Goal: Task Accomplishment & Management: Use online tool/utility

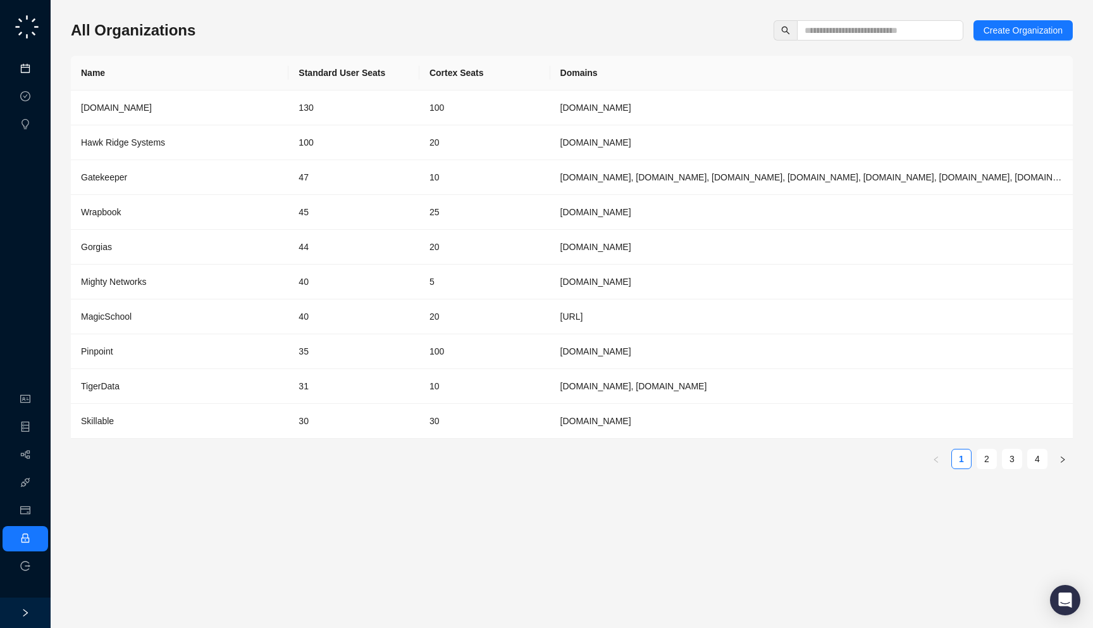
click at [37, 66] on link "Meetings & Calls" at bounding box center [70, 69] width 66 height 10
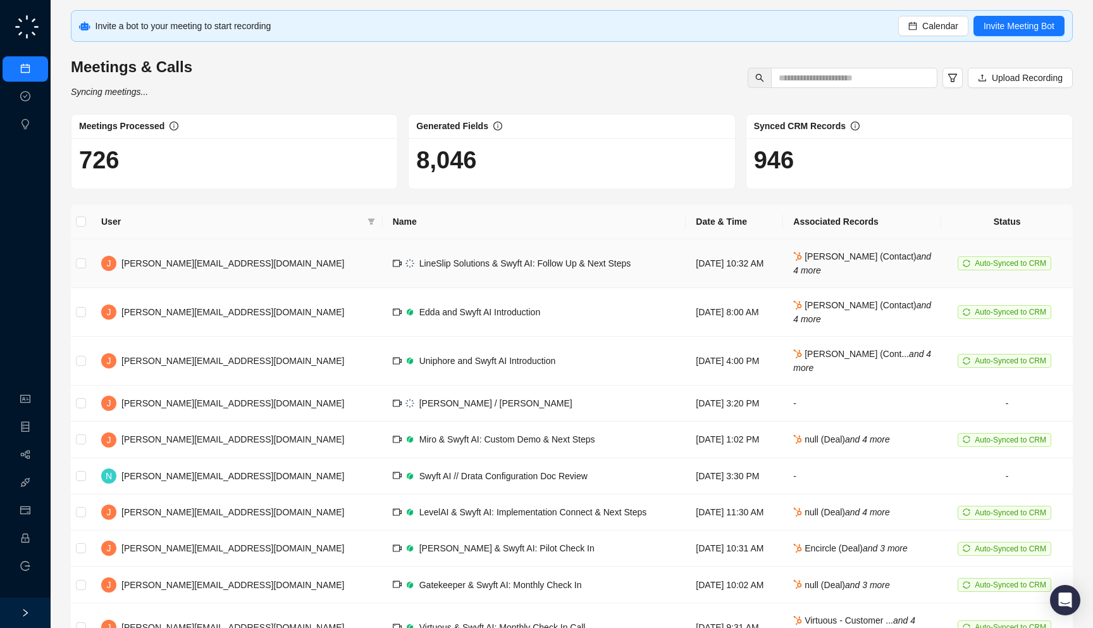
click at [512, 258] on td "LineSlip Solutions & Swyft AI: Follow Up & Next Steps" at bounding box center [535, 263] width 304 height 49
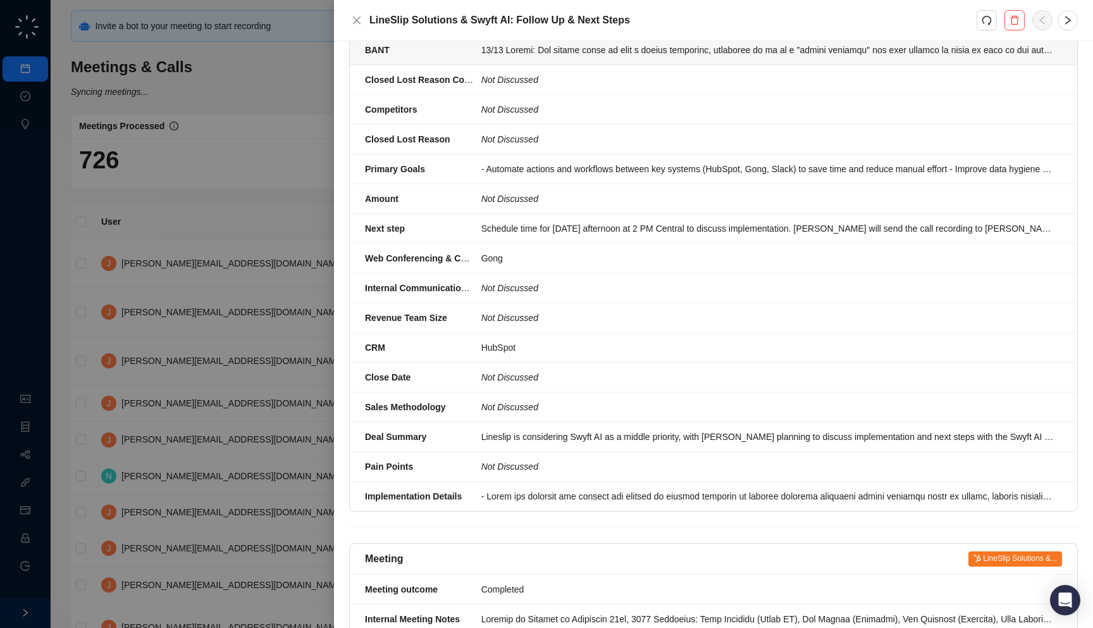
scroll to position [385, 0]
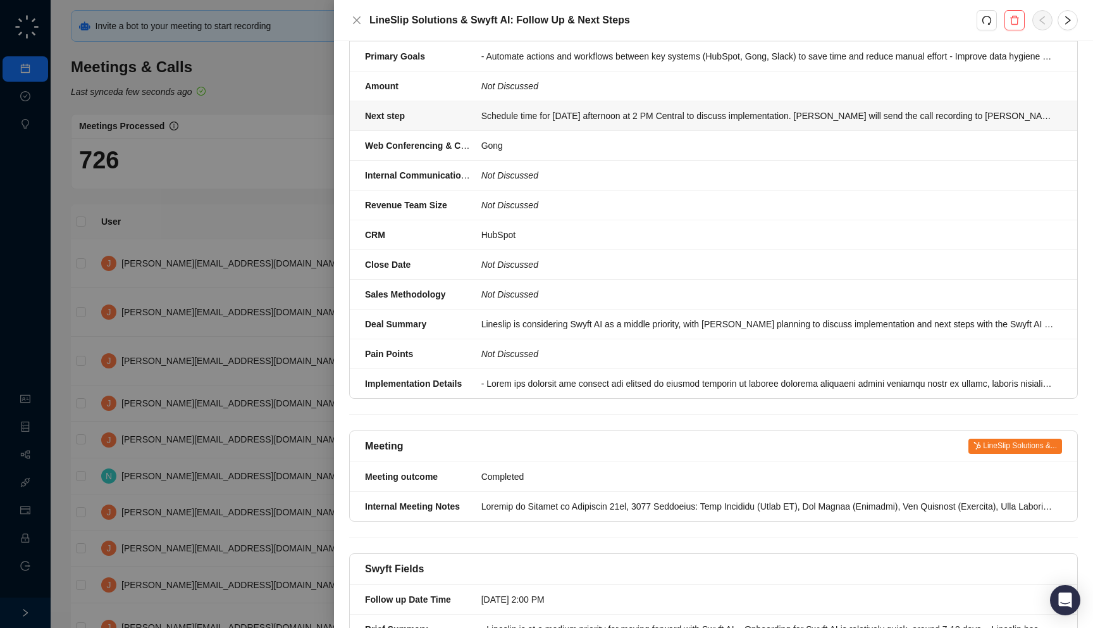
click at [549, 109] on div "Schedule time for Friday afternoon at 2 PM Central to discuss implementation. J…" at bounding box center [767, 116] width 573 height 14
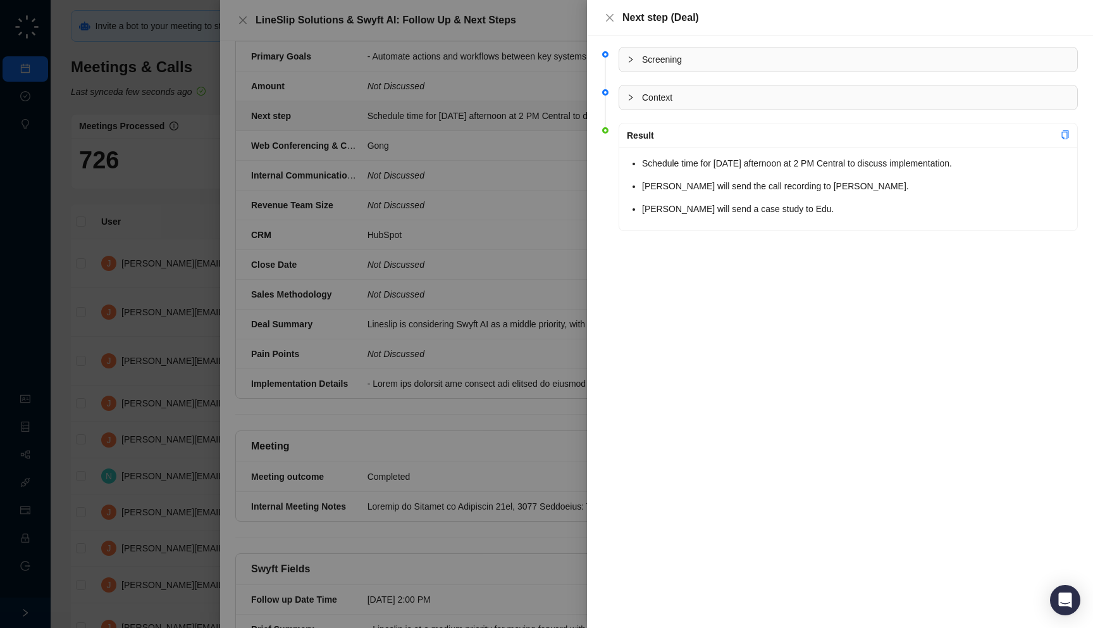
click at [480, 152] on div at bounding box center [546, 314] width 1093 height 628
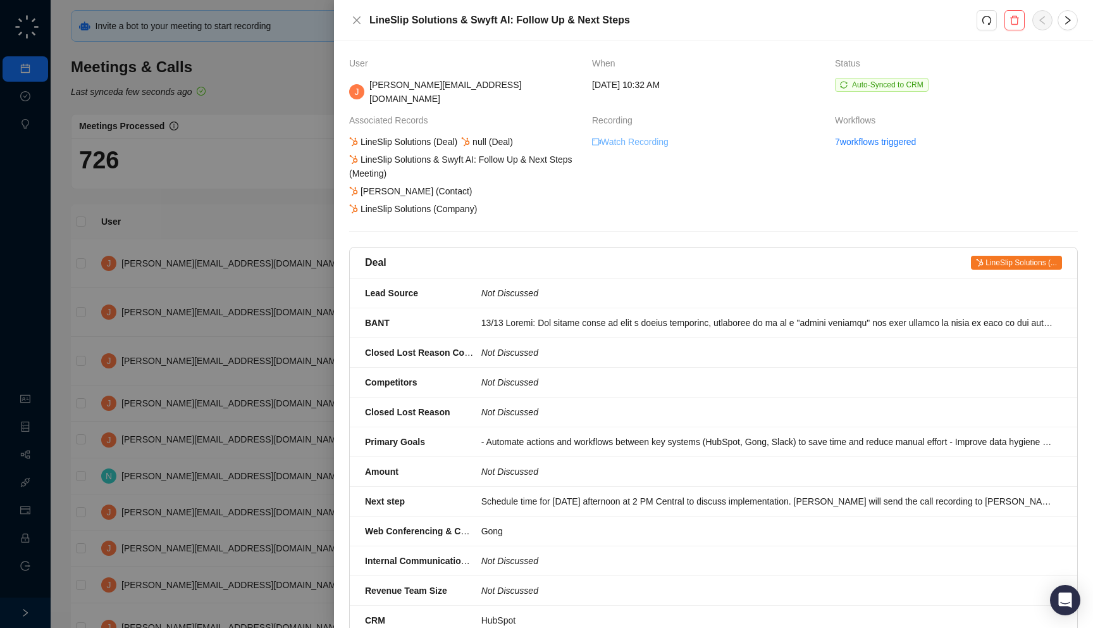
click at [623, 135] on link "Watch Recording" at bounding box center [630, 142] width 77 height 14
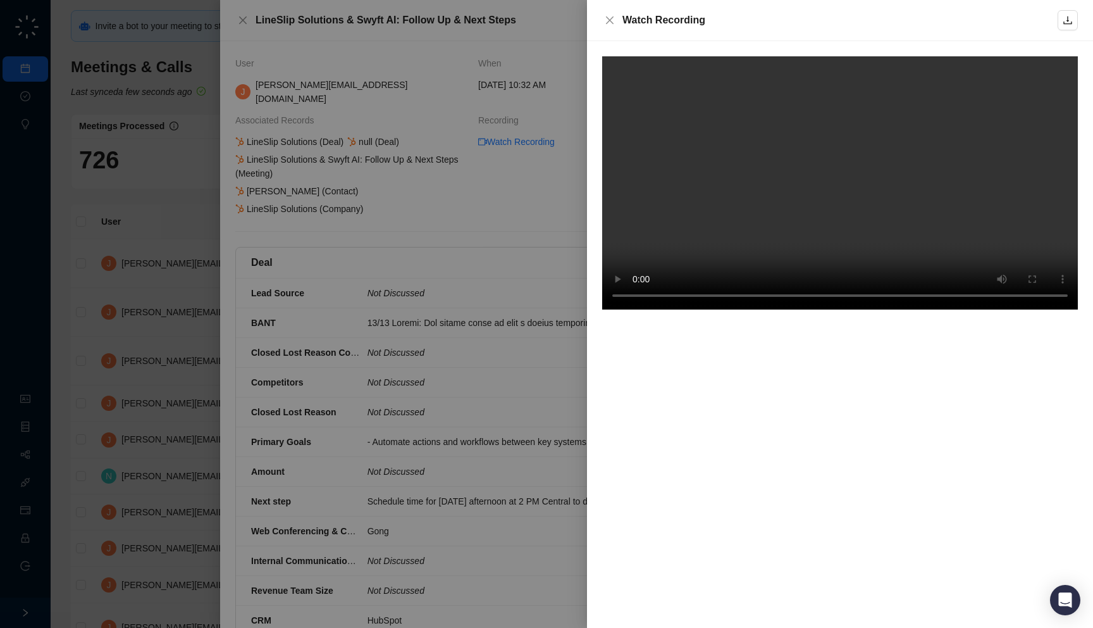
click at [892, 183] on video at bounding box center [840, 182] width 476 height 253
click at [730, 20] on div "Watch Recording" at bounding box center [840, 20] width 435 height 15
click at [426, 137] on div at bounding box center [546, 314] width 1093 height 628
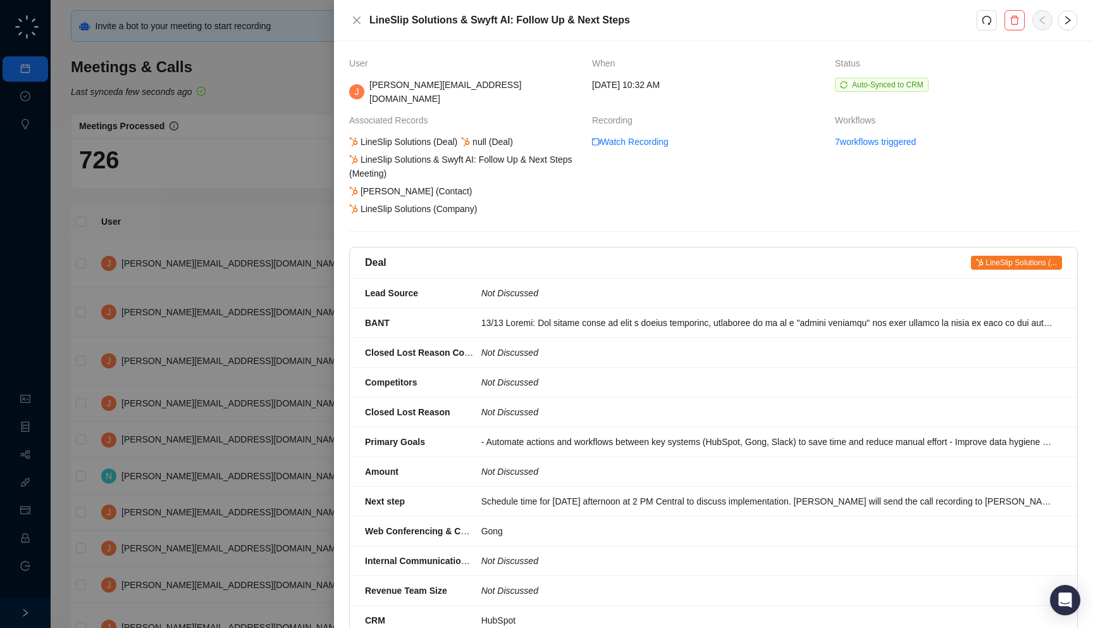
click at [252, 229] on div at bounding box center [546, 314] width 1093 height 628
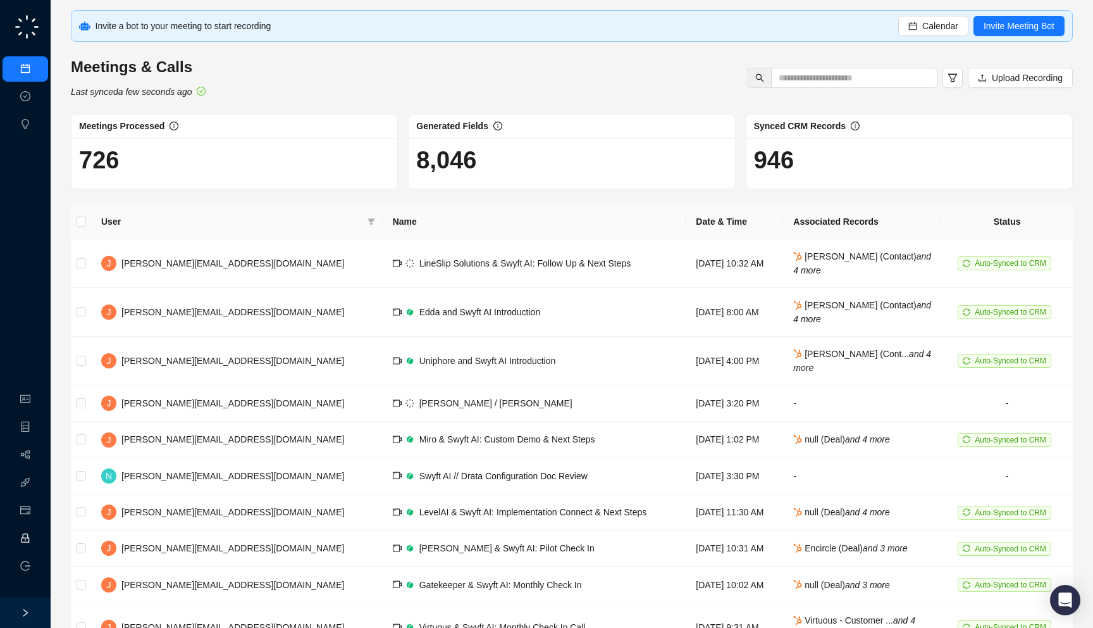
click at [37, 533] on link "Employee" at bounding box center [56, 538] width 39 height 10
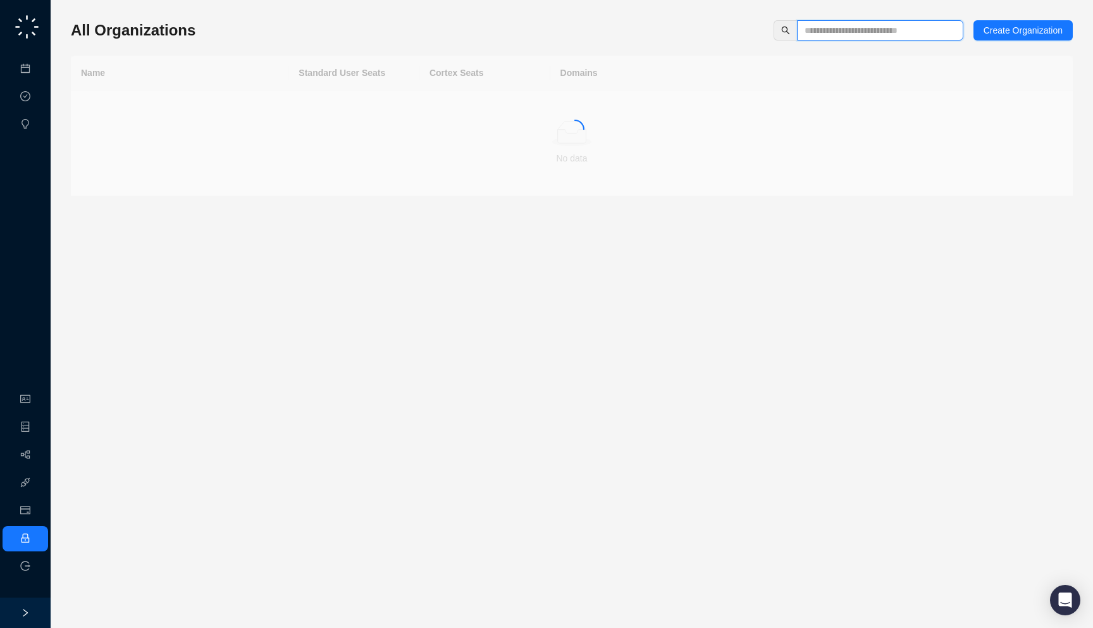
click at [861, 29] on input "text" at bounding box center [875, 30] width 141 height 14
type input "*****"
click at [718, 103] on td "skillable.com" at bounding box center [811, 107] width 523 height 35
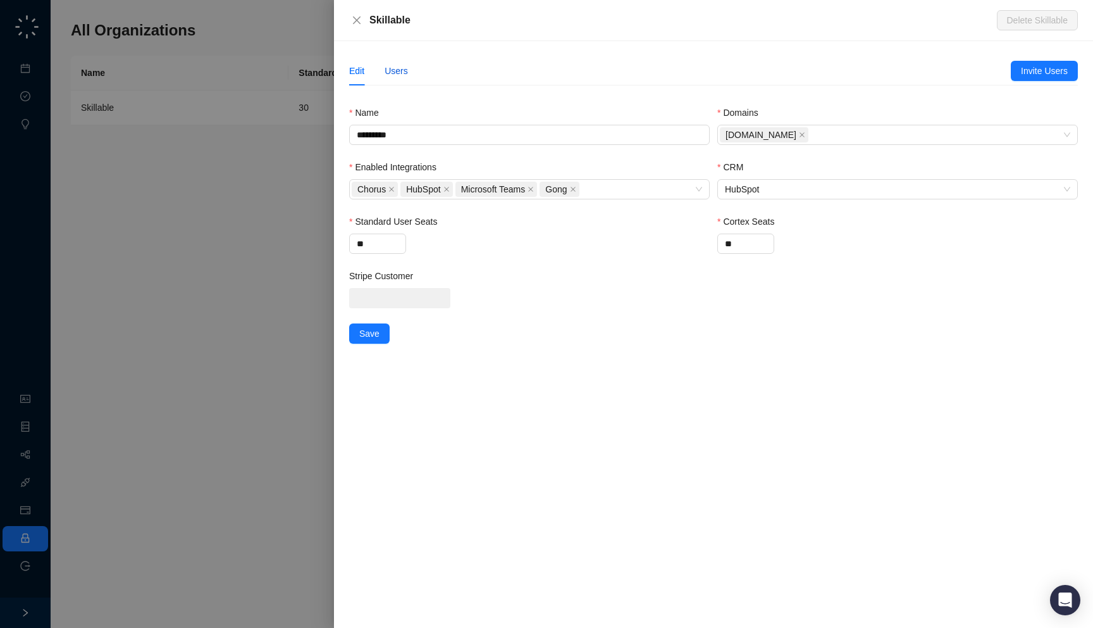
click at [403, 69] on div "Users" at bounding box center [396, 71] width 23 height 14
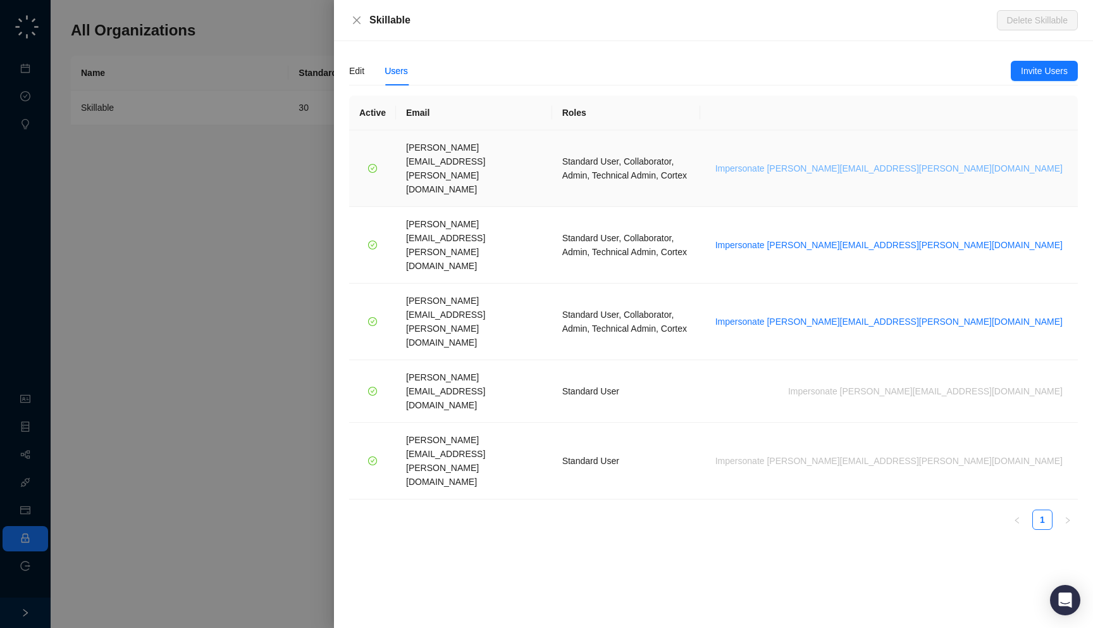
click at [935, 161] on span "Impersonate brian.olsen@skillable.com" at bounding box center [889, 168] width 347 height 14
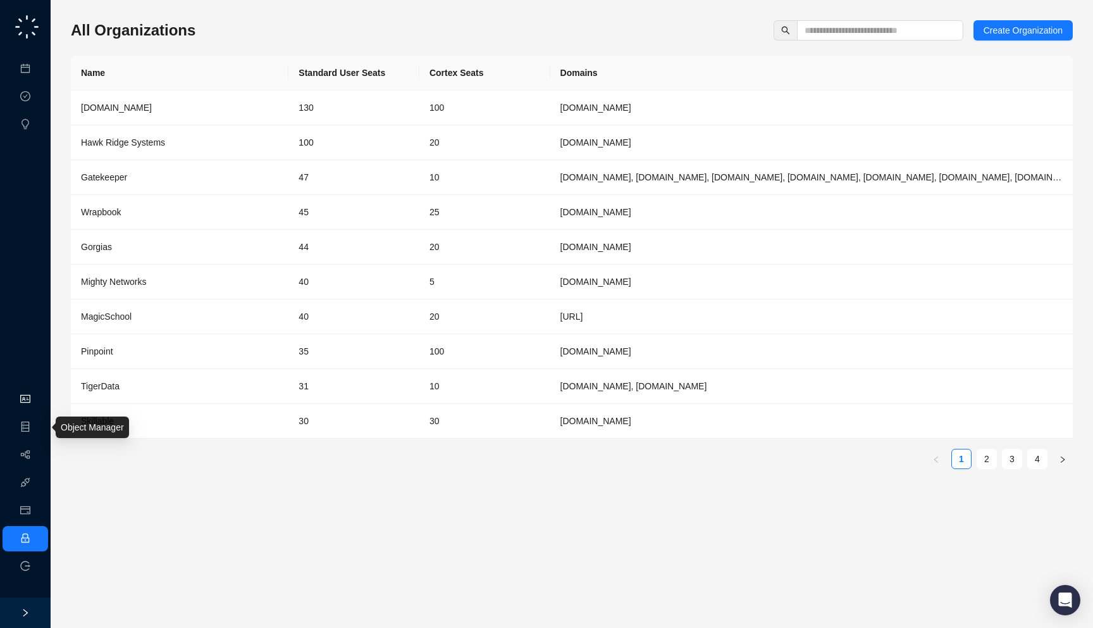
click at [37, 397] on link "Organization" at bounding box center [62, 399] width 50 height 10
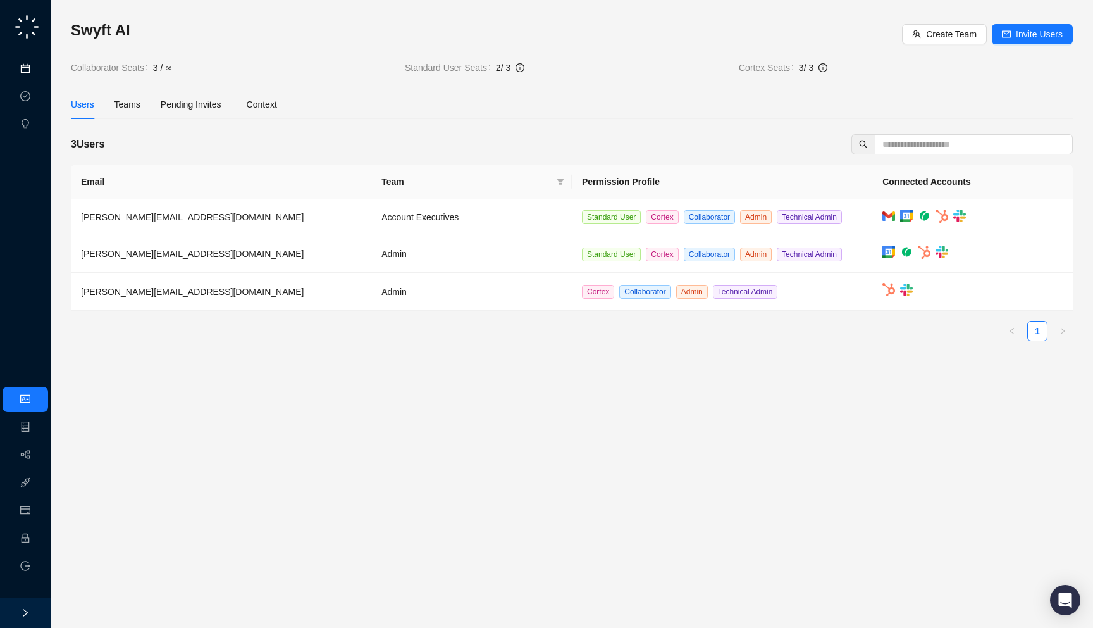
click at [37, 74] on link "Meetings & Calls" at bounding box center [70, 69] width 66 height 10
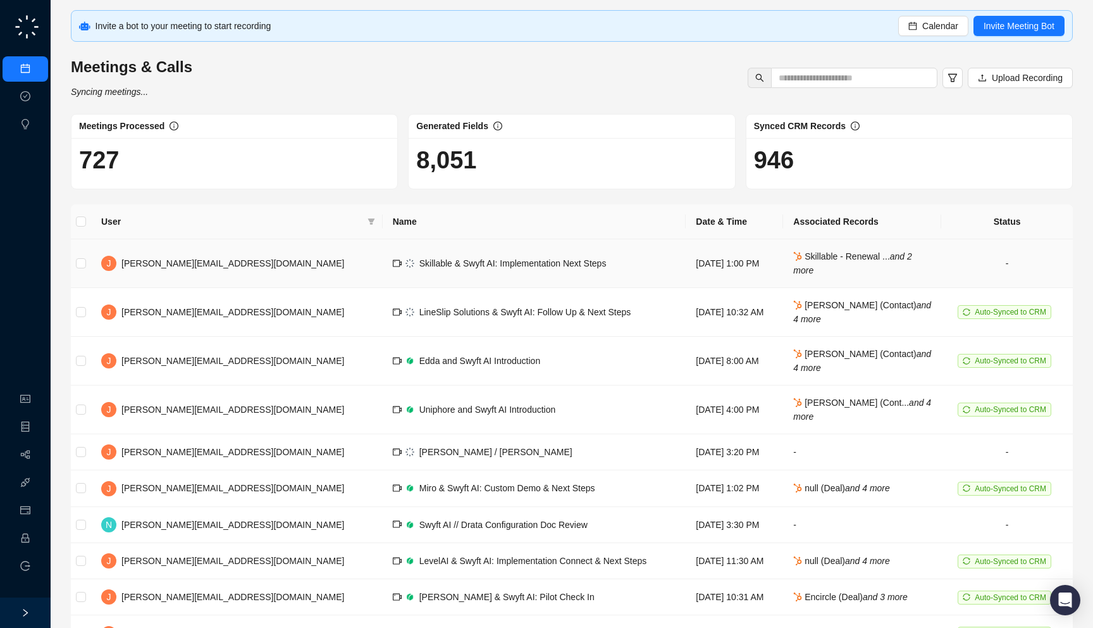
click at [515, 256] on td "Skillable & Swyft AI: Implementation Next Steps" at bounding box center [535, 263] width 304 height 49
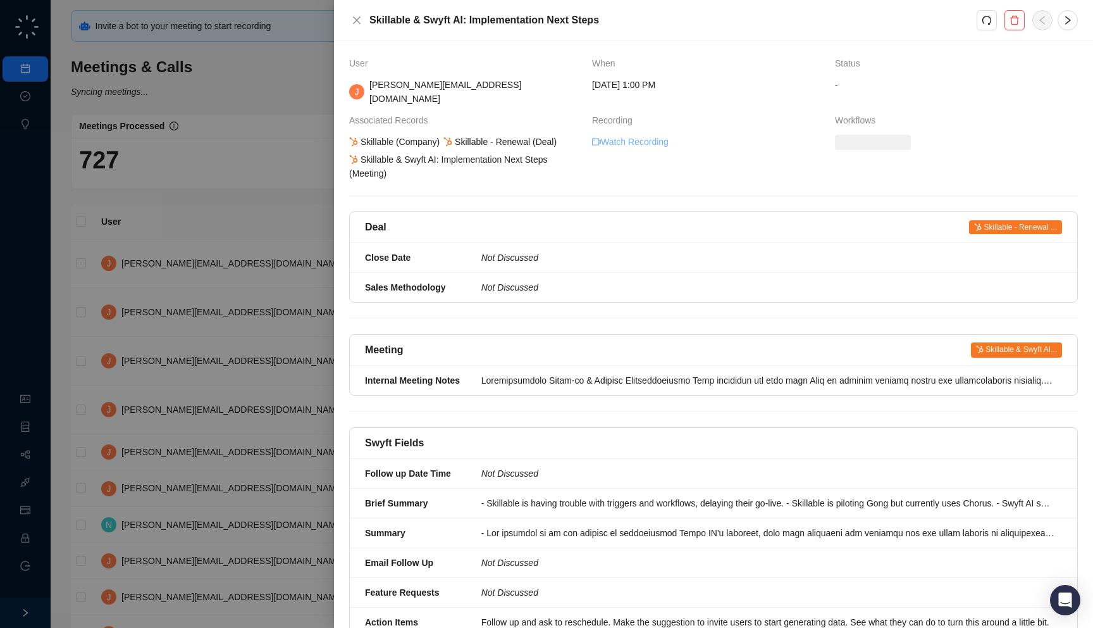
click at [652, 135] on link "Watch Recording" at bounding box center [630, 142] width 77 height 14
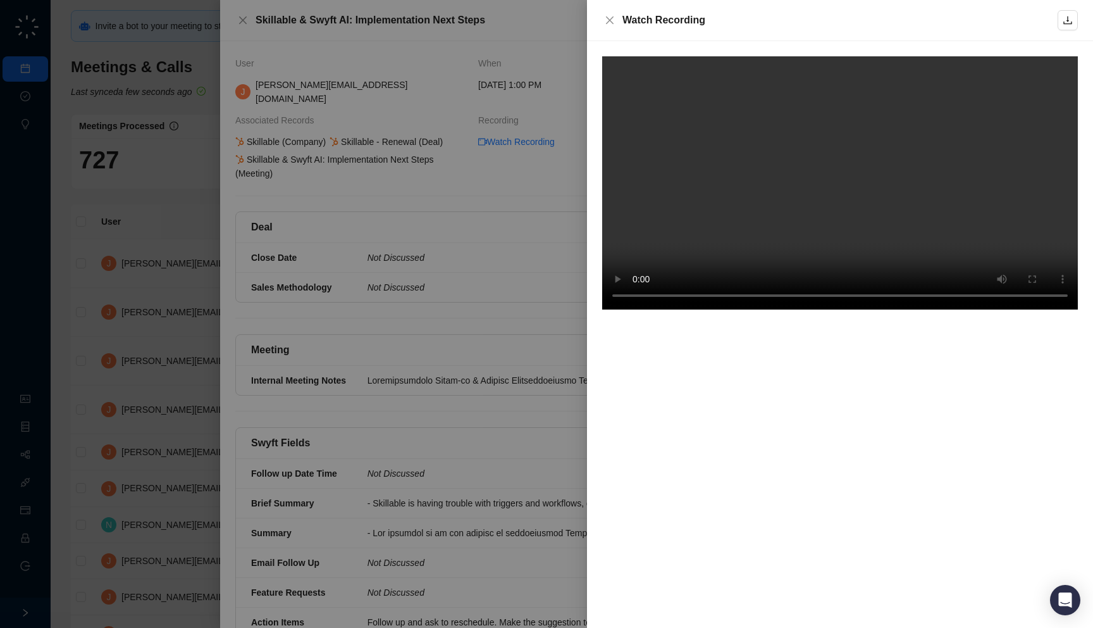
click at [478, 371] on div at bounding box center [546, 314] width 1093 height 628
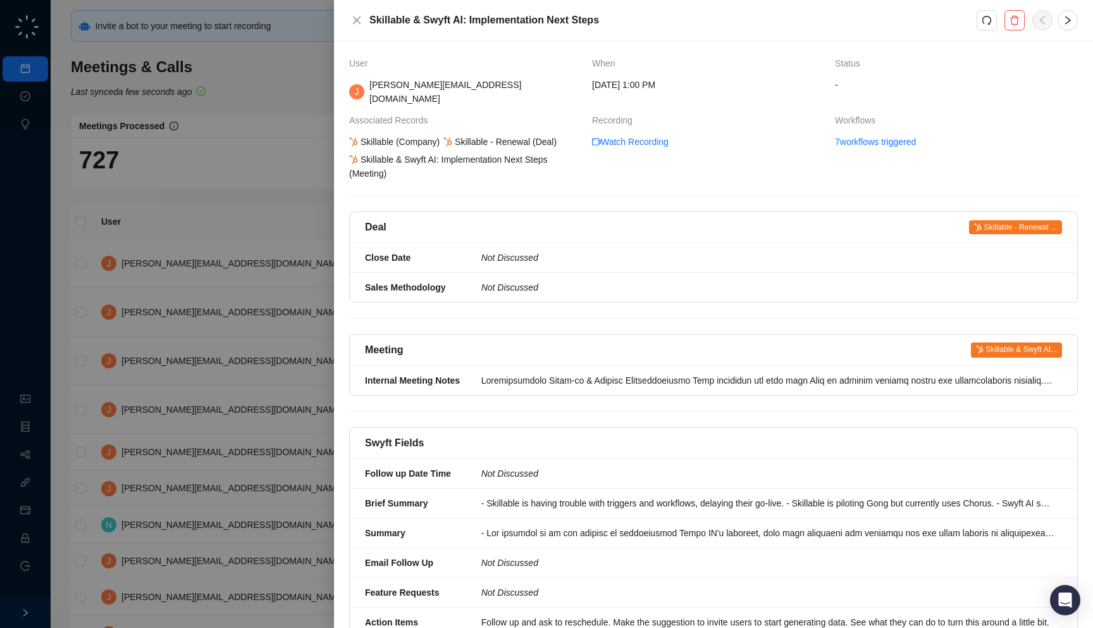
click at [227, 374] on div at bounding box center [546, 314] width 1093 height 628
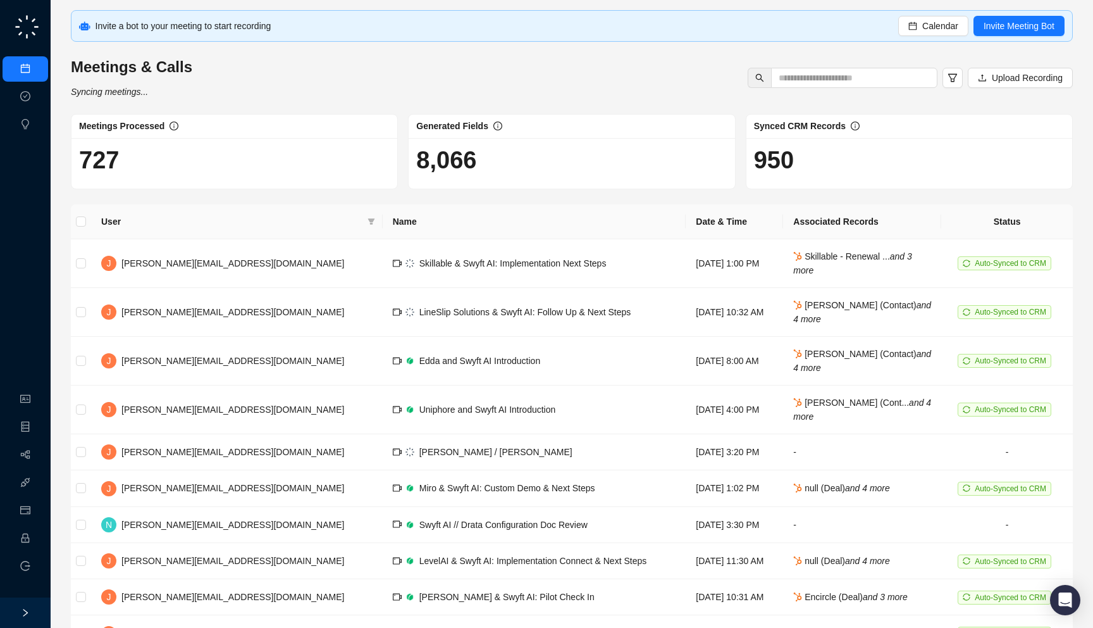
drag, startPoint x: 523, startPoint y: 158, endPoint x: 525, endPoint y: 181, distance: 23.5
click at [525, 181] on div "8,066" at bounding box center [572, 163] width 326 height 51
click at [544, 270] on td "Skillable & Swyft AI: Implementation Next Steps" at bounding box center [535, 263] width 304 height 49
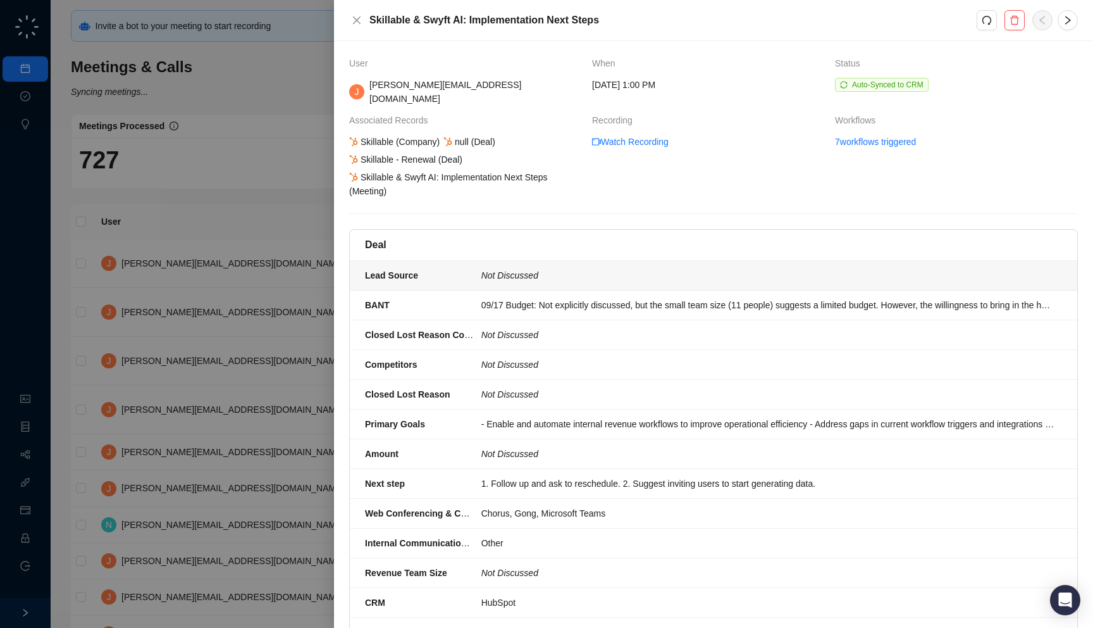
scroll to position [49, 0]
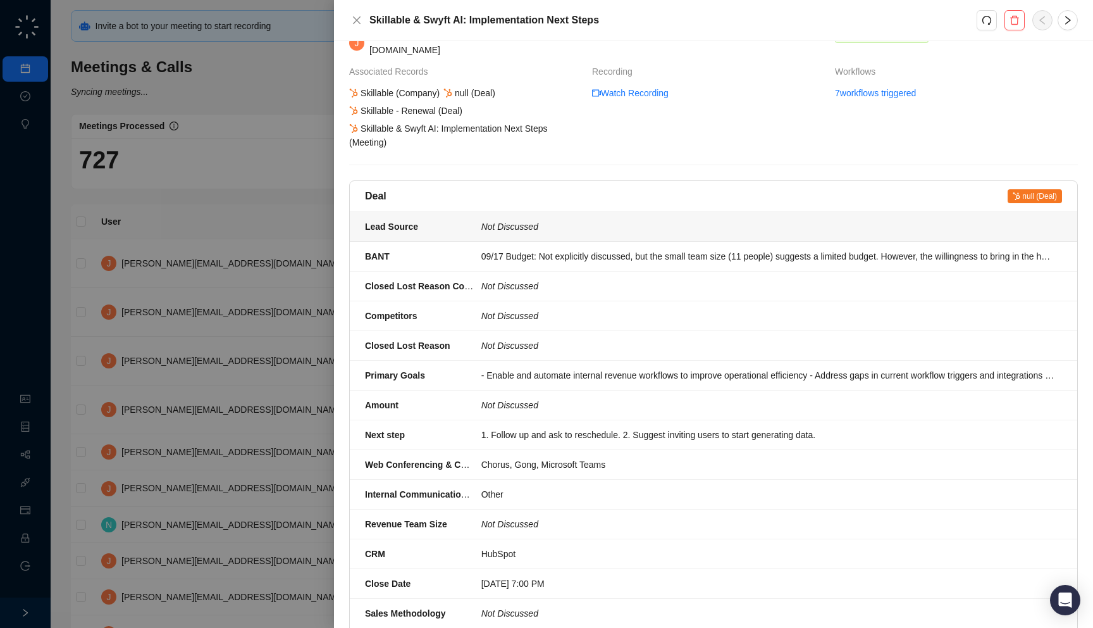
click at [609, 242] on li "BANT 09/17 Budget: Not explicitly discussed, but the small team size (11 people…" at bounding box center [714, 257] width 728 height 30
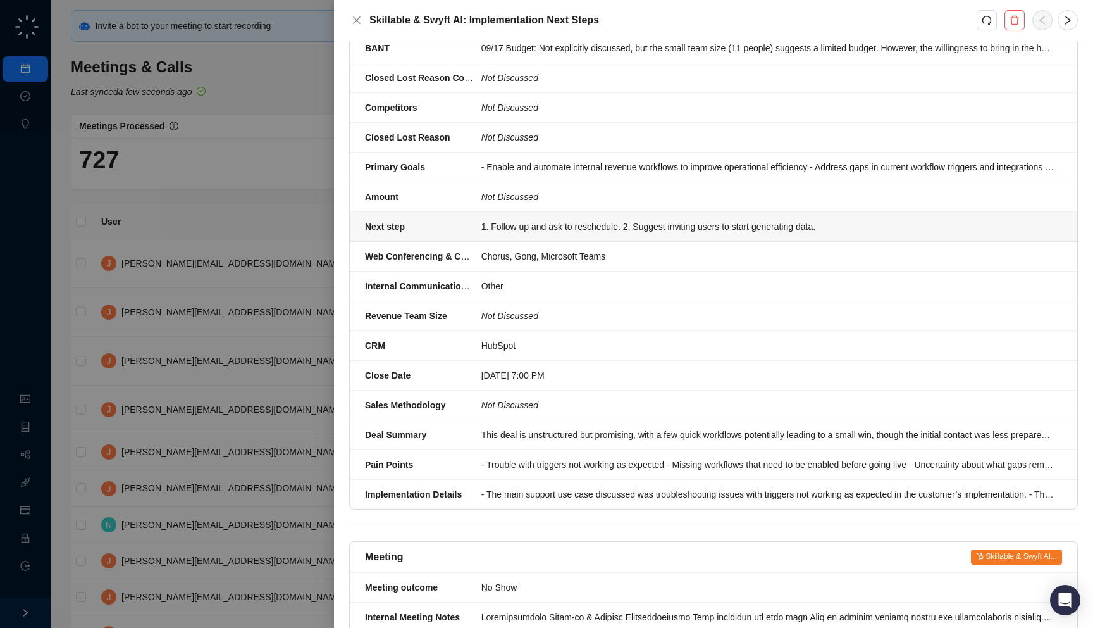
click at [597, 223] on li "Next step 1. Follow up and ask to reschedule. 2. Suggest inviting users to star…" at bounding box center [714, 227] width 728 height 30
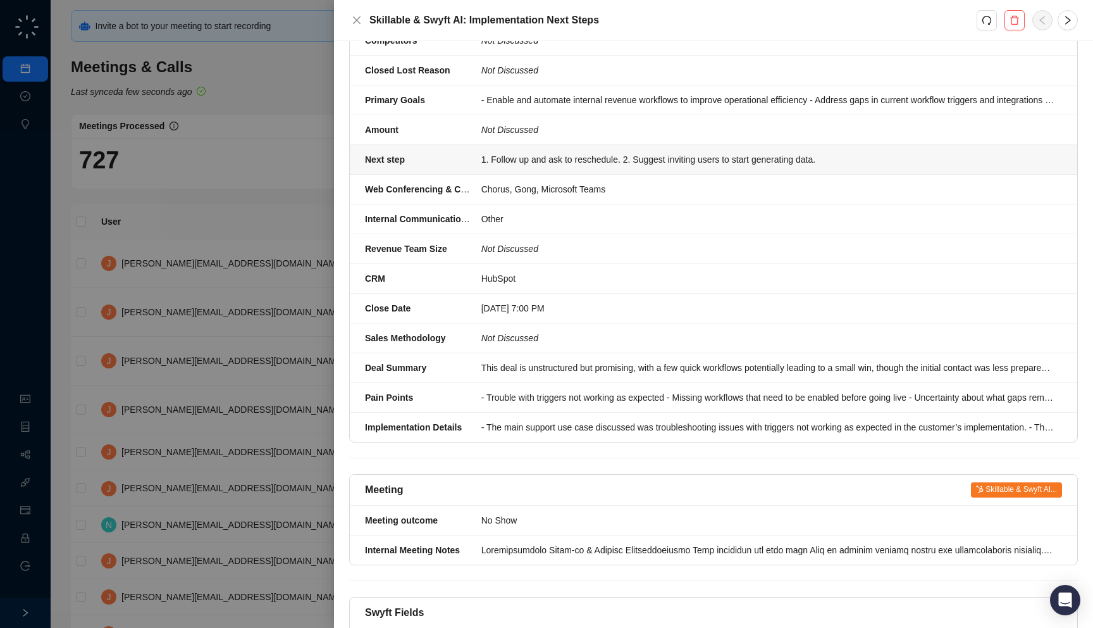
scroll to position [449, 0]
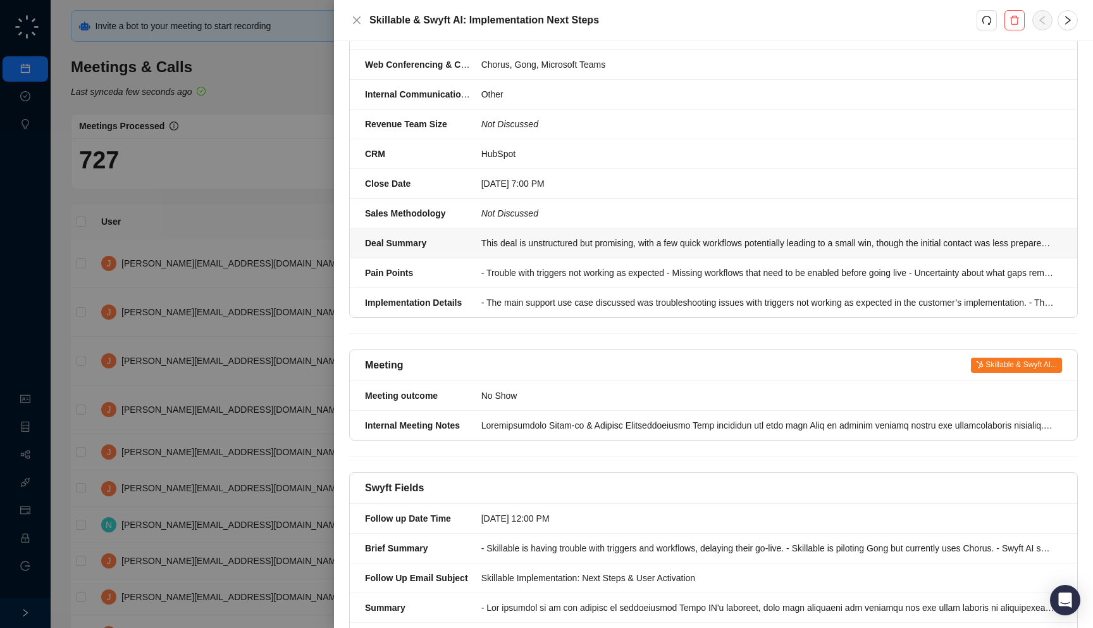
click at [597, 236] on div "This deal is unstructured but promising, with a few quick workflows potentially…" at bounding box center [767, 243] width 573 height 14
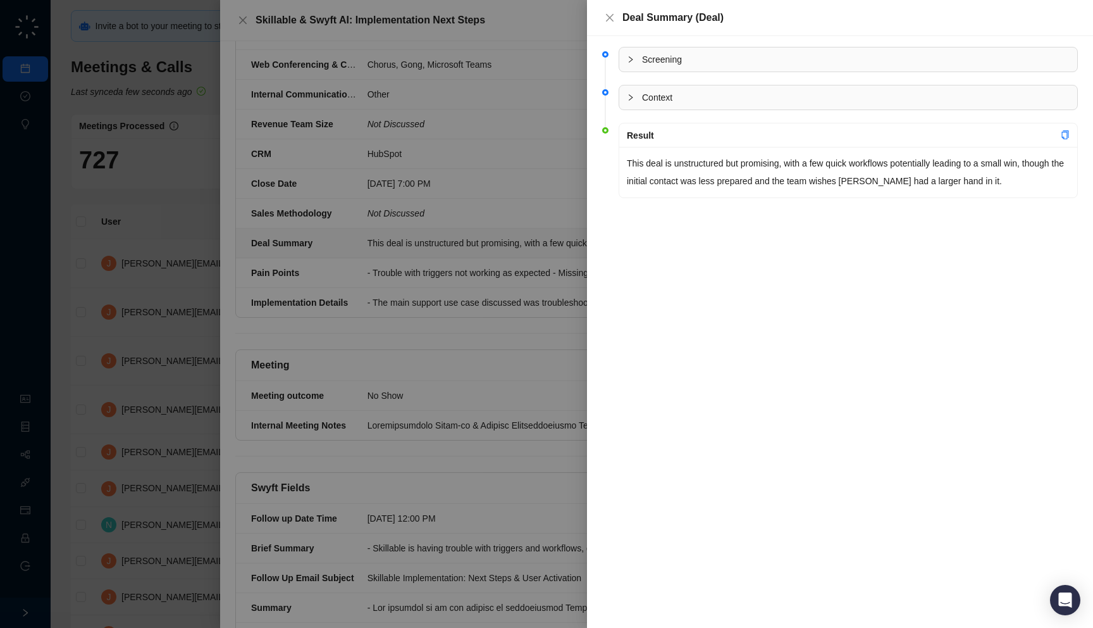
drag, startPoint x: 681, startPoint y: 194, endPoint x: 615, endPoint y: 198, distance: 65.9
click at [615, 198] on li "Result This deal is unstructured but promising, with a few quick workflows pote…" at bounding box center [840, 171] width 476 height 88
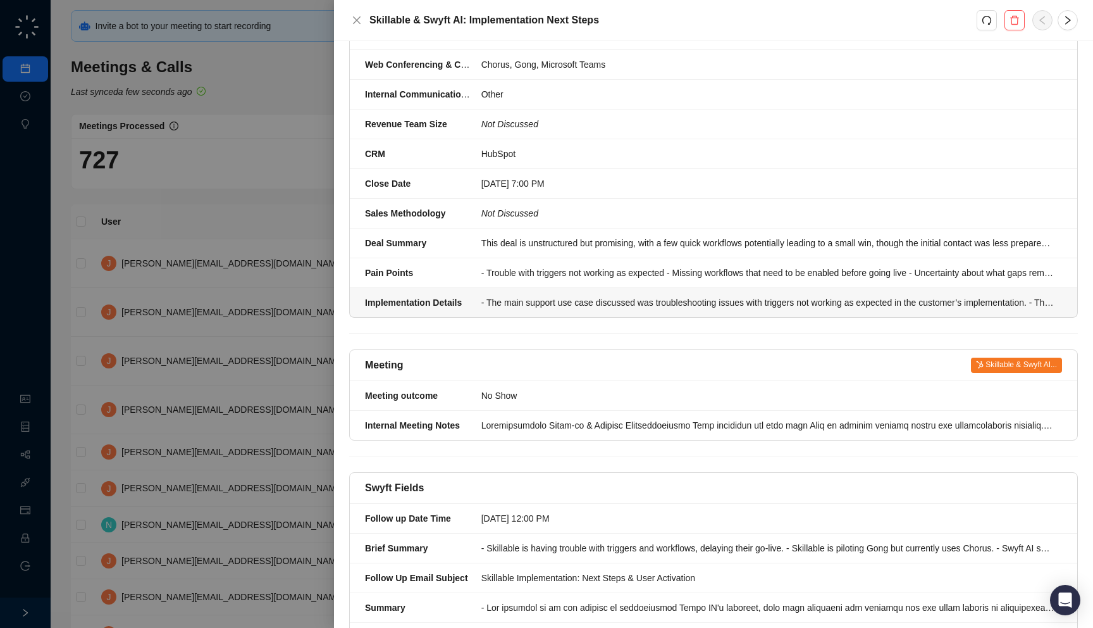
click at [583, 295] on div "- The main support use case discussed was troubleshooting issues with triggers …" at bounding box center [767, 302] width 573 height 14
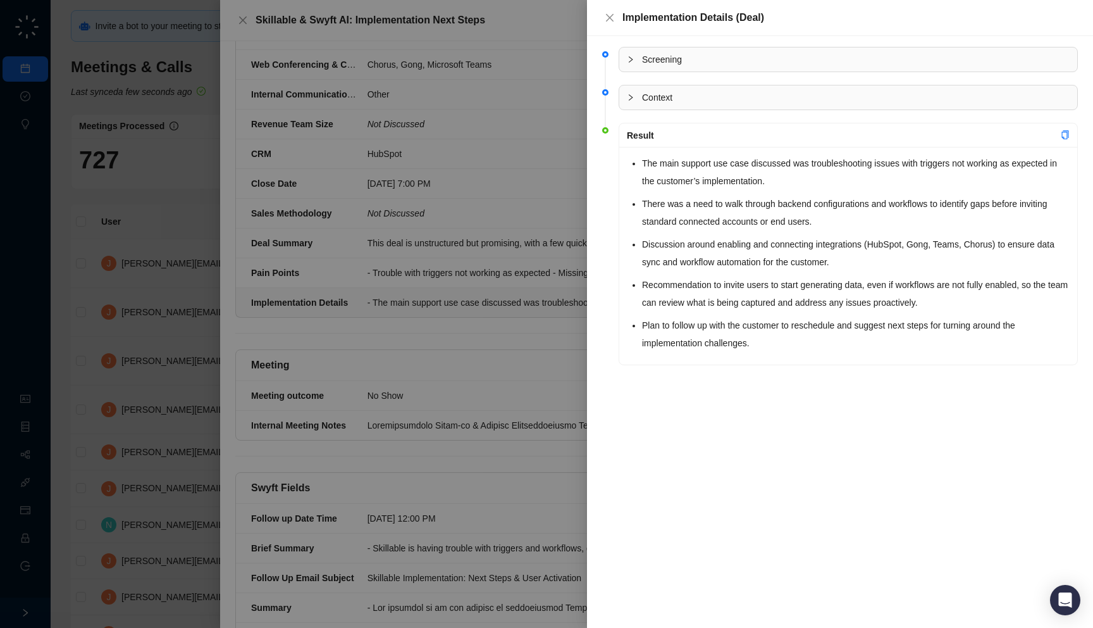
drag, startPoint x: 824, startPoint y: 175, endPoint x: 831, endPoint y: 188, distance: 15.0
click at [831, 188] on li "The main support use case discussed was troubleshooting issues with triggers no…" at bounding box center [856, 171] width 428 height 35
click at [431, 288] on div at bounding box center [546, 314] width 1093 height 628
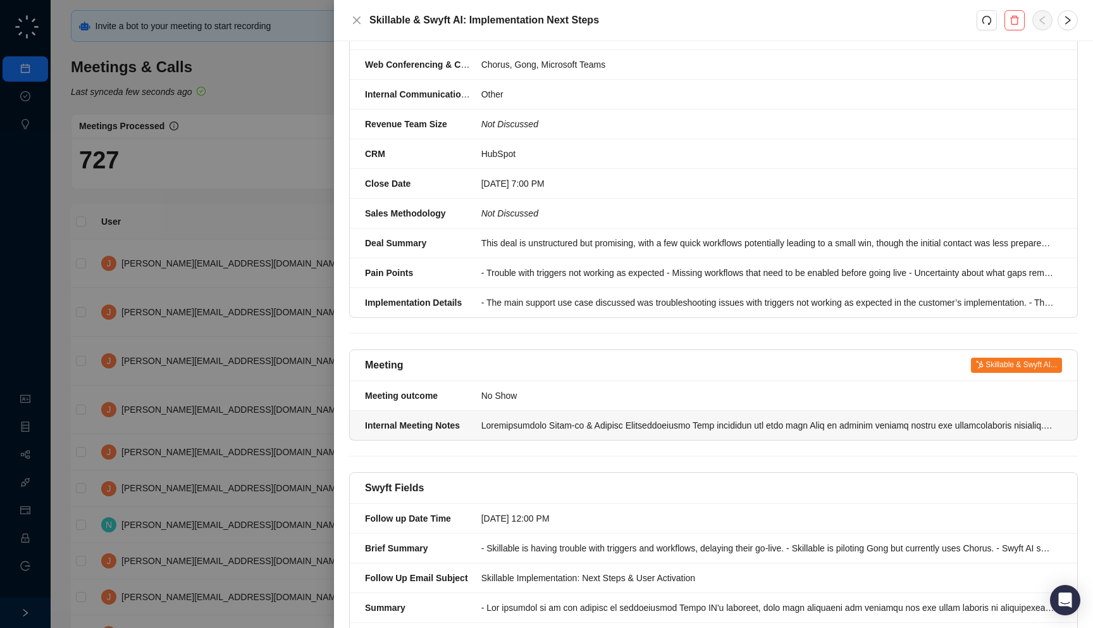
scroll to position [597, 0]
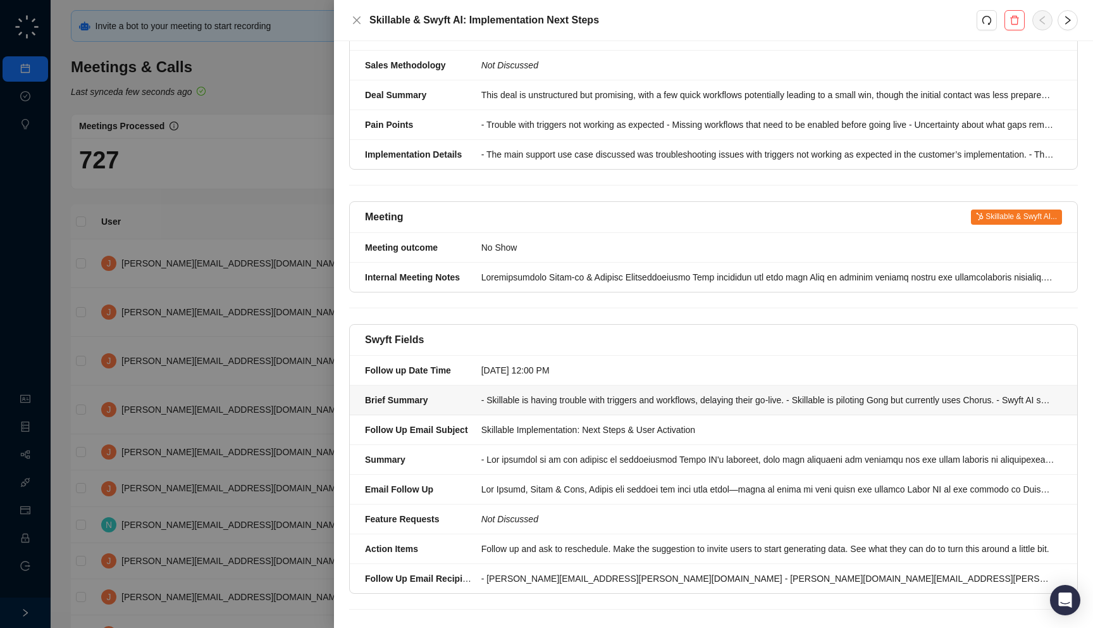
click at [645, 395] on li "Brief Summary - Skillable is having trouble with triggers and workflows, delayi…" at bounding box center [714, 400] width 728 height 30
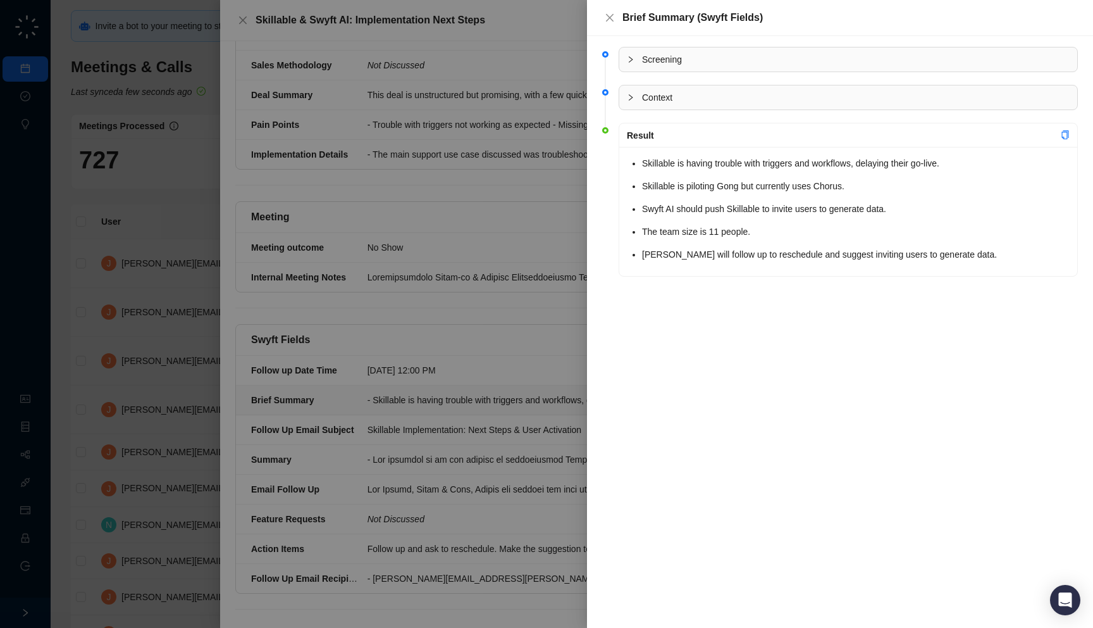
drag, startPoint x: 642, startPoint y: 304, endPoint x: 623, endPoint y: 283, distance: 27.8
click at [623, 283] on div "Screening Context Result Skillable is having trouble with triggers and workflow…" at bounding box center [840, 332] width 506 height 592
click at [551, 336] on div at bounding box center [546, 314] width 1093 height 628
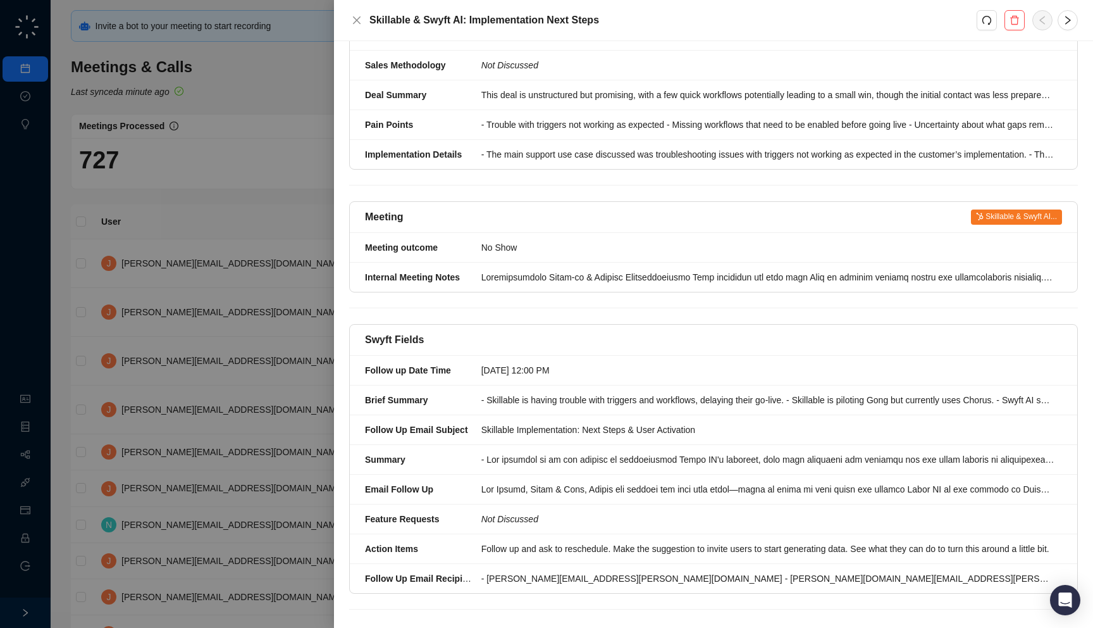
click at [203, 158] on div at bounding box center [546, 314] width 1093 height 628
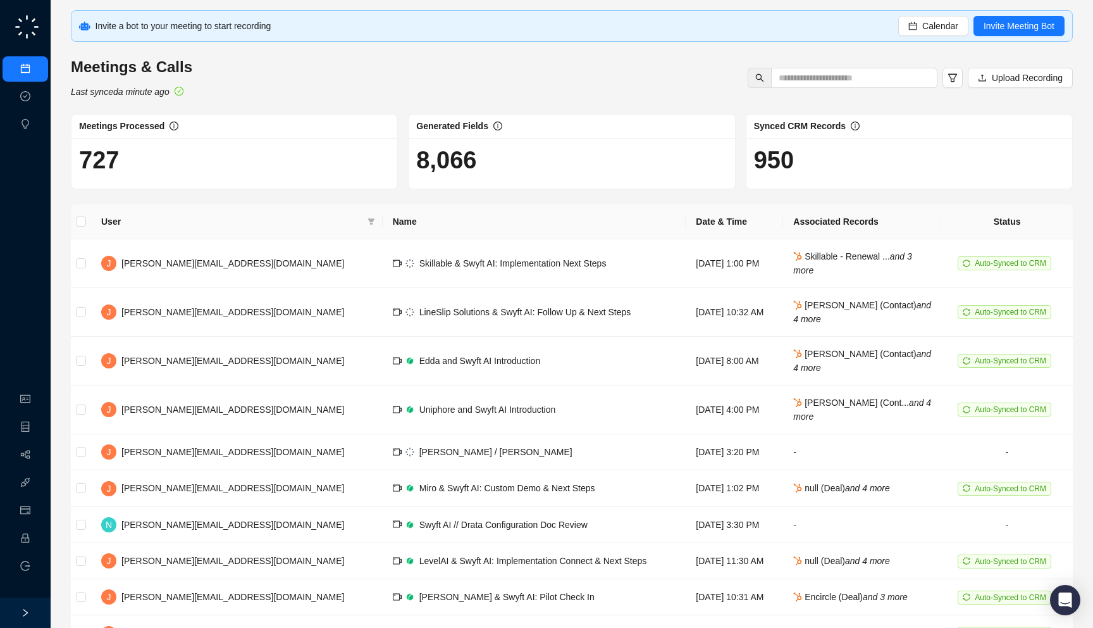
click at [285, 174] on h1 "727" at bounding box center [234, 160] width 311 height 29
click at [419, 269] on div "Skillable & Swyft AI: Implementation Next Steps" at bounding box center [512, 263] width 187 height 14
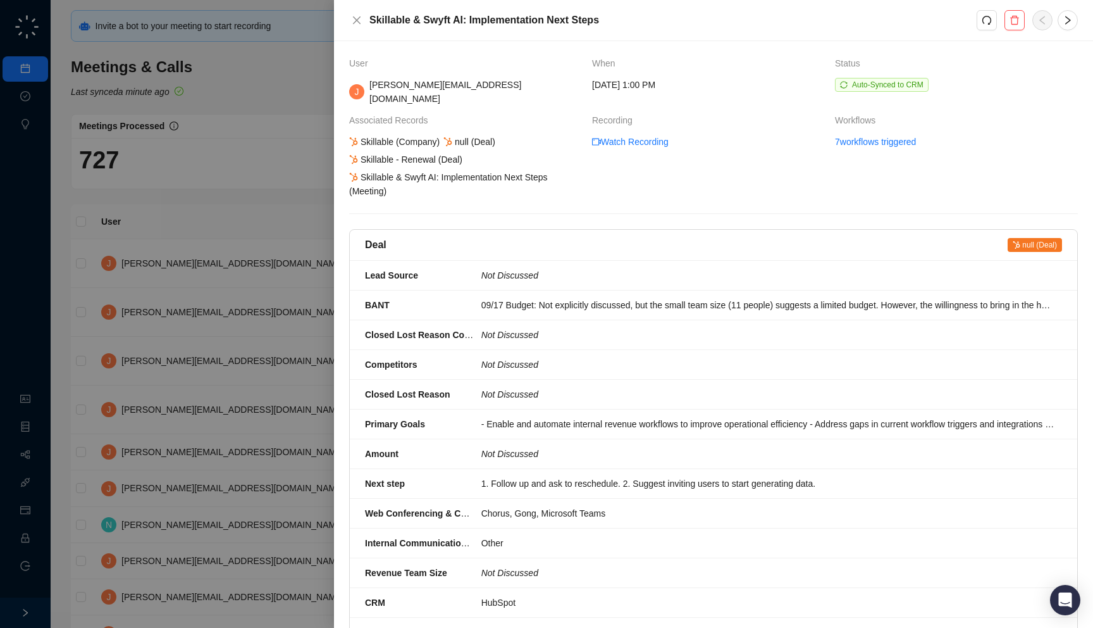
click at [257, 250] on div at bounding box center [546, 314] width 1093 height 628
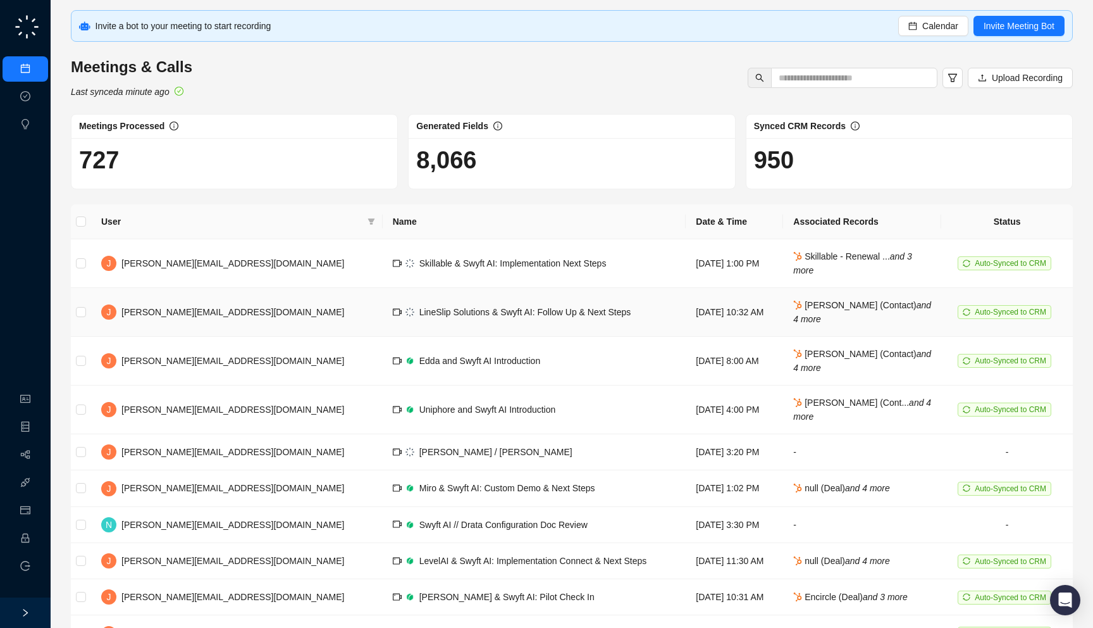
click at [419, 313] on span "LineSlip Solutions & Swyft AI: Follow Up & Next Steps" at bounding box center [525, 312] width 212 height 10
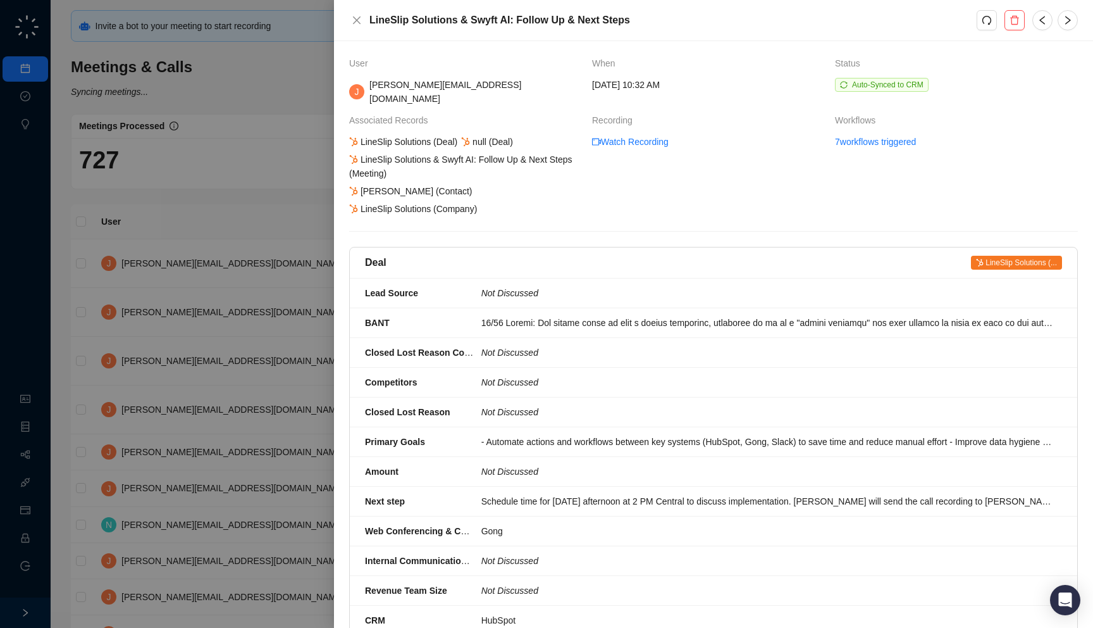
click at [244, 228] on div at bounding box center [546, 314] width 1093 height 628
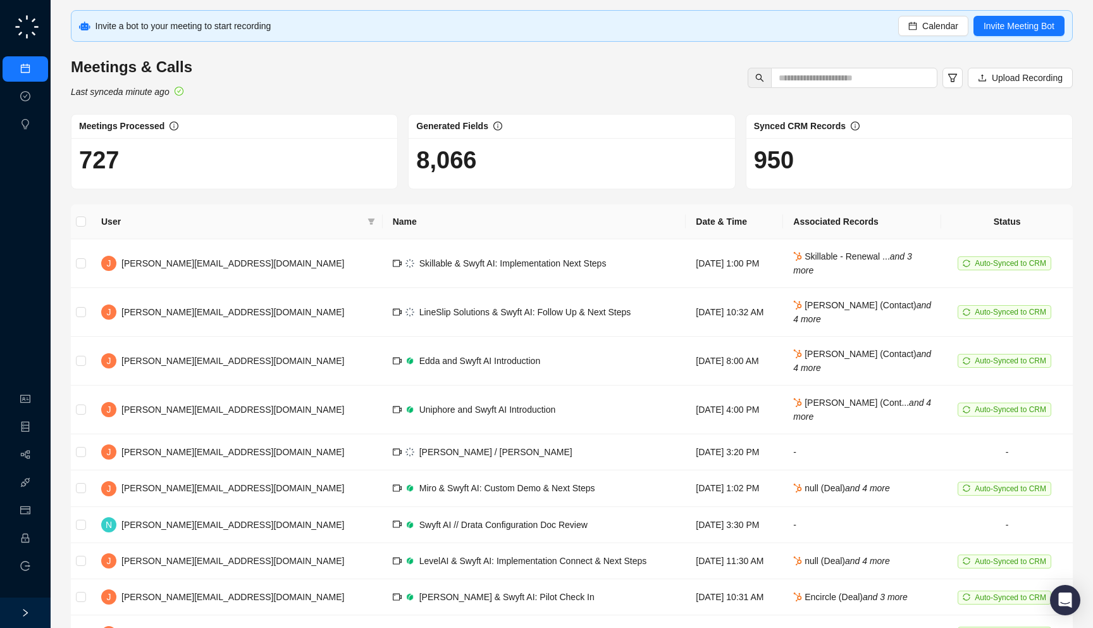
click at [163, 164] on h1 "727" at bounding box center [234, 160] width 311 height 29
drag, startPoint x: 840, startPoint y: 164, endPoint x: 909, endPoint y: 183, distance: 71.5
click at [909, 183] on div "950" at bounding box center [910, 163] width 326 height 51
click at [1024, 27] on span "Invite Meeting Bot" at bounding box center [1019, 26] width 71 height 14
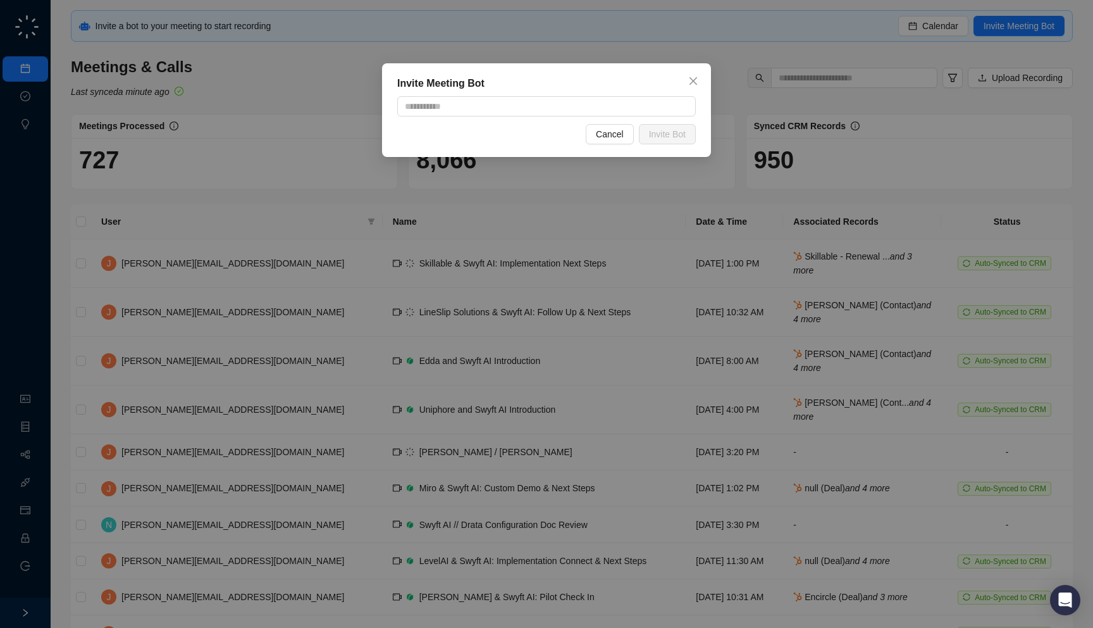
click at [1021, 83] on div "Invite Meeting Bot Cancel Invite Bot" at bounding box center [546, 314] width 1093 height 628
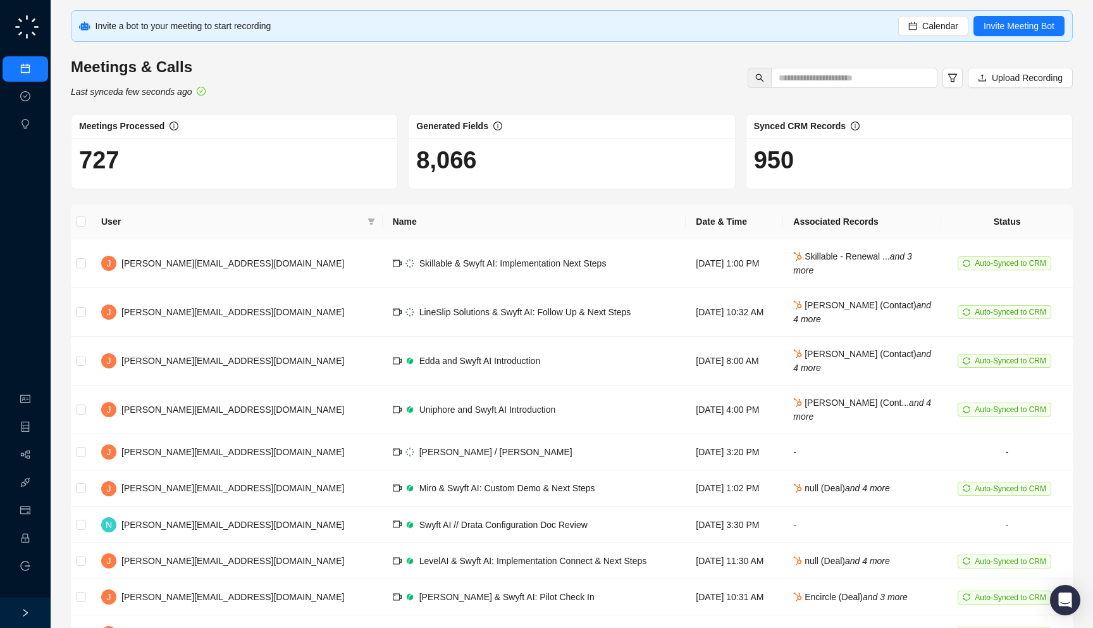
click at [220, 94] on div "Meetings & Calls Last synced a few seconds ago Upload Recording" at bounding box center [572, 78] width 1010 height 42
click at [383, 304] on td "LineSlip Solutions & Swyft AI: Follow Up & Next Steps" at bounding box center [535, 312] width 304 height 49
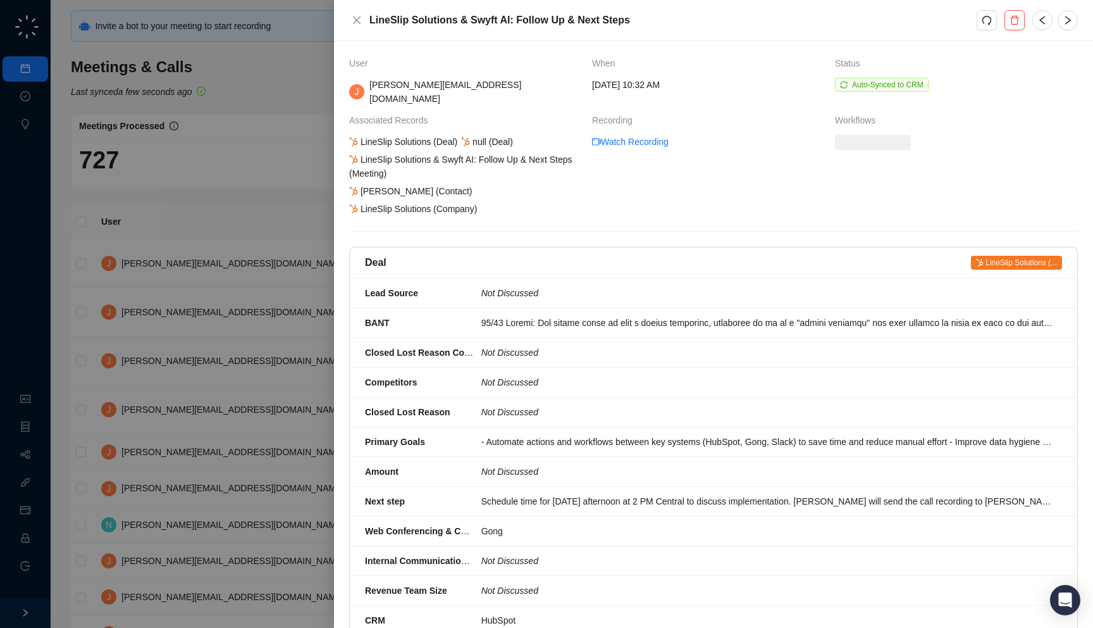
drag, startPoint x: 518, startPoint y: 209, endPoint x: 537, endPoint y: 220, distance: 21.8
click at [537, 220] on div "User When Status J [EMAIL_ADDRESS][DOMAIN_NAME] [DATE] 10:32 AM Auto-Synced to …" at bounding box center [713, 639] width 729 height 1167
click at [985, 22] on icon "redo" at bounding box center [987, 20] width 10 height 10
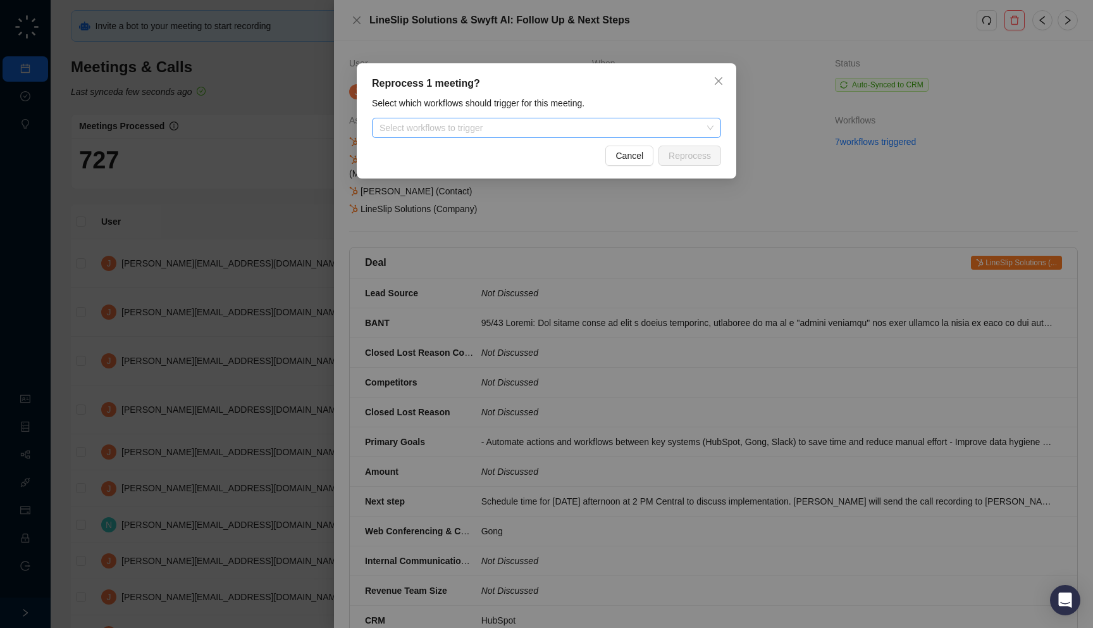
click at [549, 130] on div at bounding box center [540, 127] width 331 height 9
click at [616, 103] on div "Select which workflows should trigger for this meeting." at bounding box center [546, 103] width 357 height 14
click at [615, 105] on div "Select which workflows should trigger for this meeting." at bounding box center [546, 103] width 357 height 14
click at [776, 90] on div "Reprocess 1 meeting? Select which workflows should trigger for this meeting. Se…" at bounding box center [546, 314] width 1093 height 628
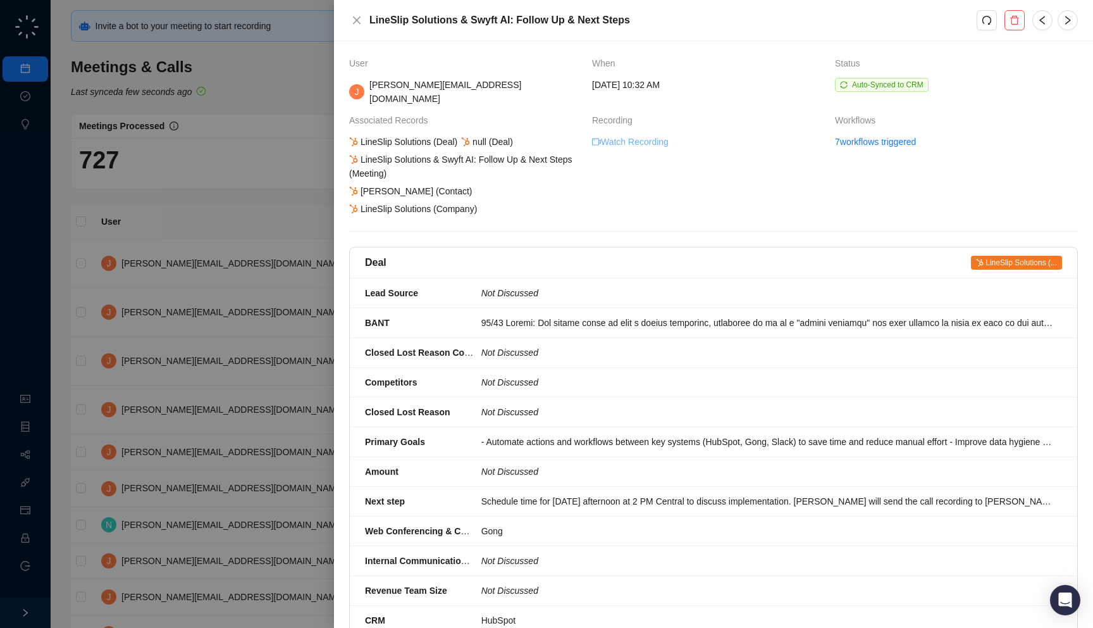
click at [639, 135] on link "Watch Recording" at bounding box center [630, 142] width 77 height 14
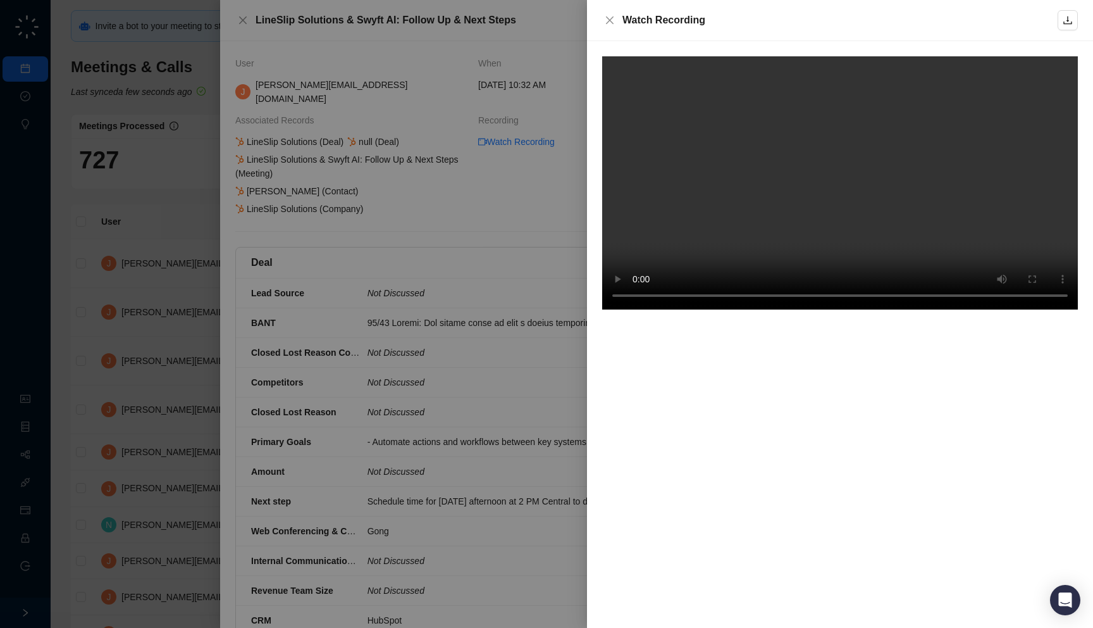
click at [343, 315] on div at bounding box center [546, 314] width 1093 height 628
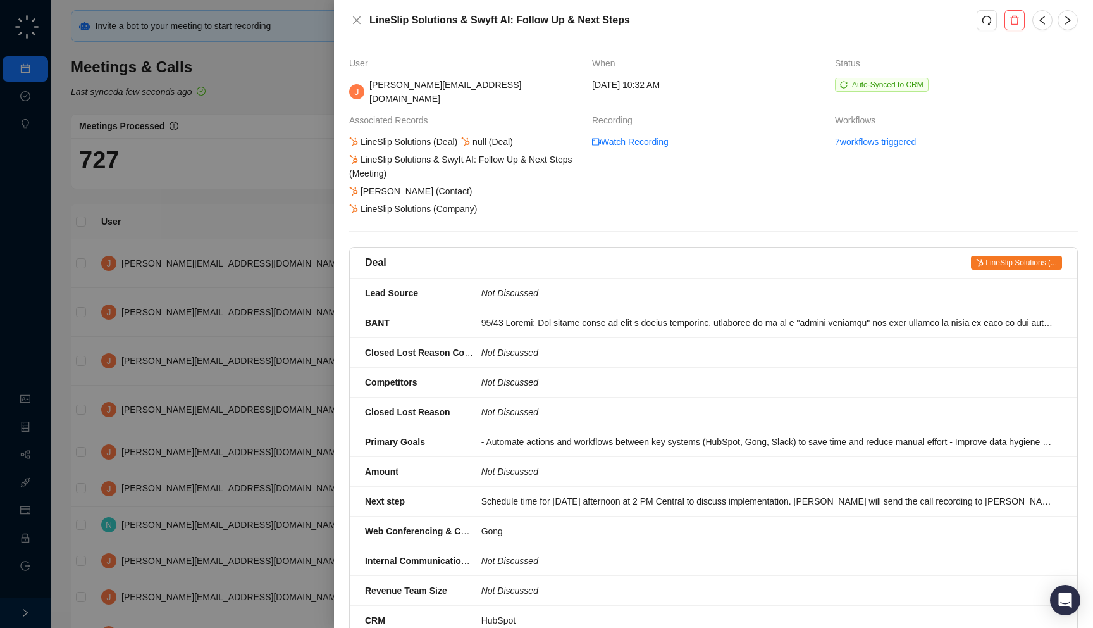
click at [213, 304] on div at bounding box center [546, 314] width 1093 height 628
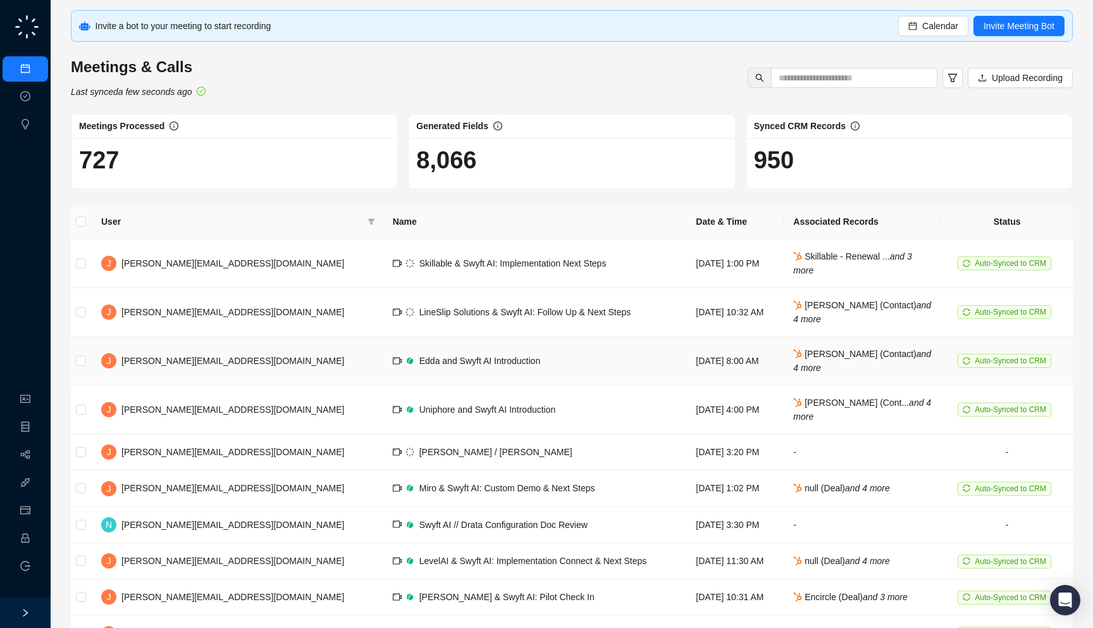
click at [383, 371] on td "Edda and Swyft AI Introduction" at bounding box center [535, 361] width 304 height 49
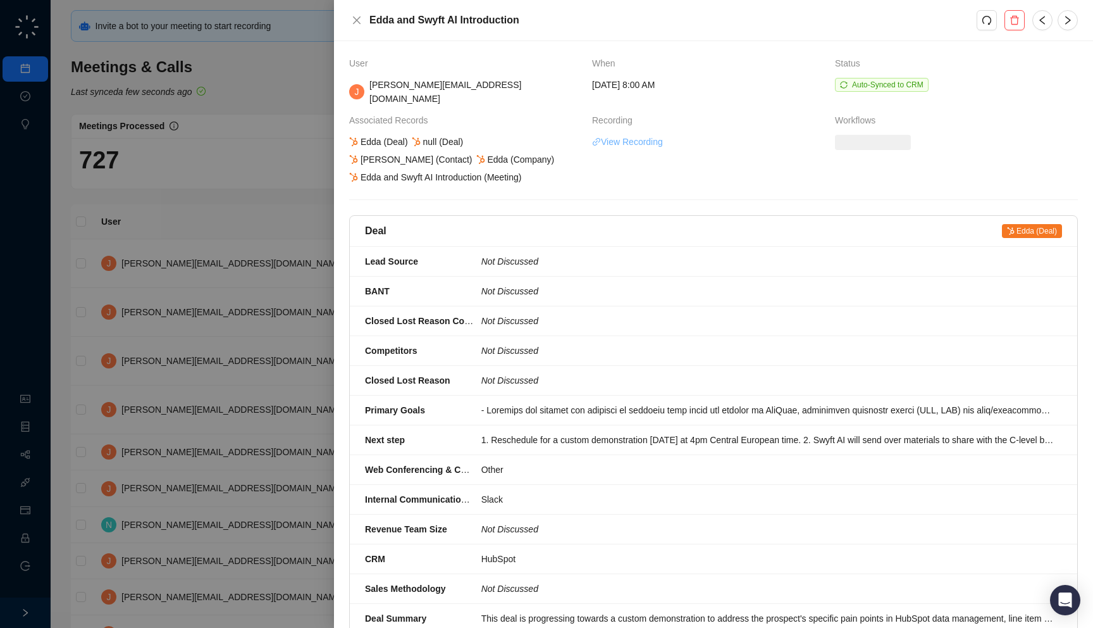
click at [635, 135] on link "View Recording" at bounding box center [627, 142] width 71 height 14
click at [286, 264] on div at bounding box center [546, 314] width 1093 height 628
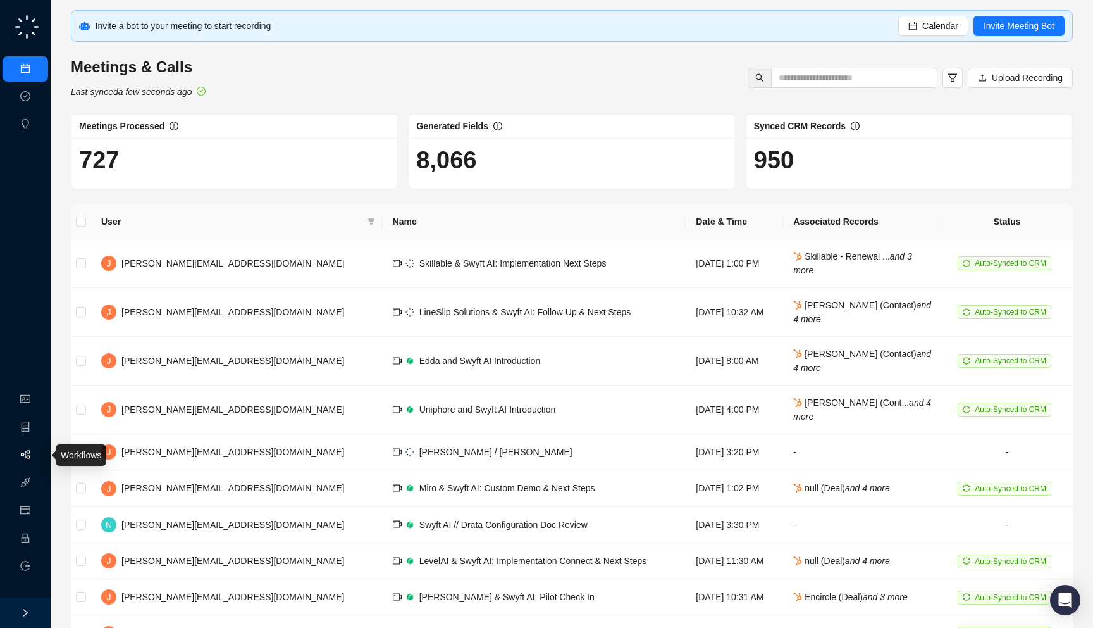
click at [37, 458] on link "Workflows" at bounding box center [57, 455] width 40 height 10
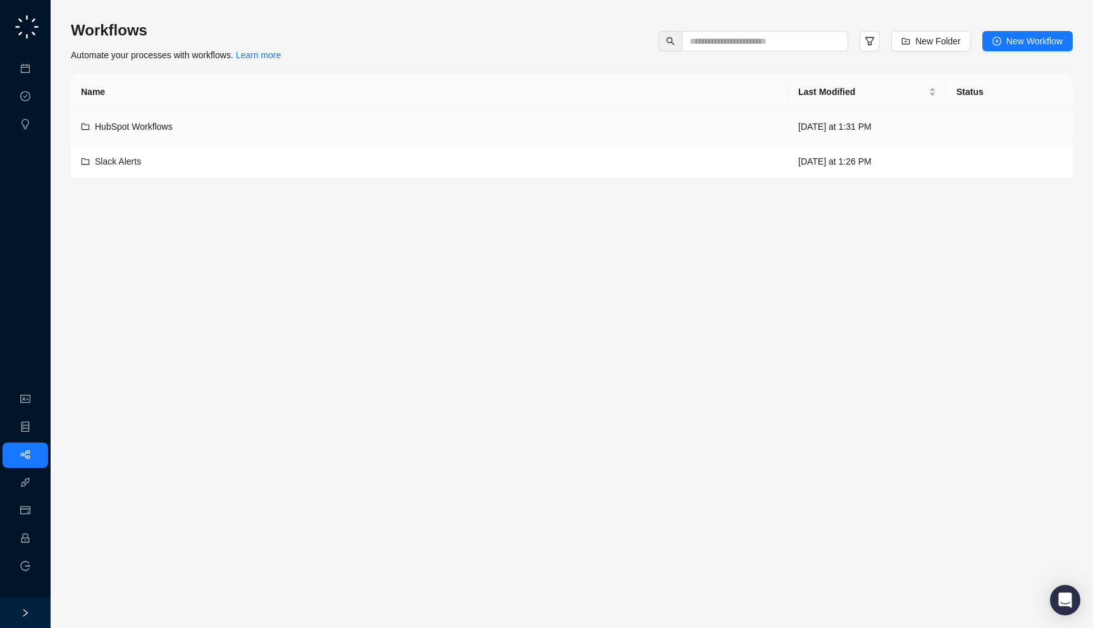
click at [306, 126] on div "HubSpot Workflows" at bounding box center [429, 127] width 697 height 14
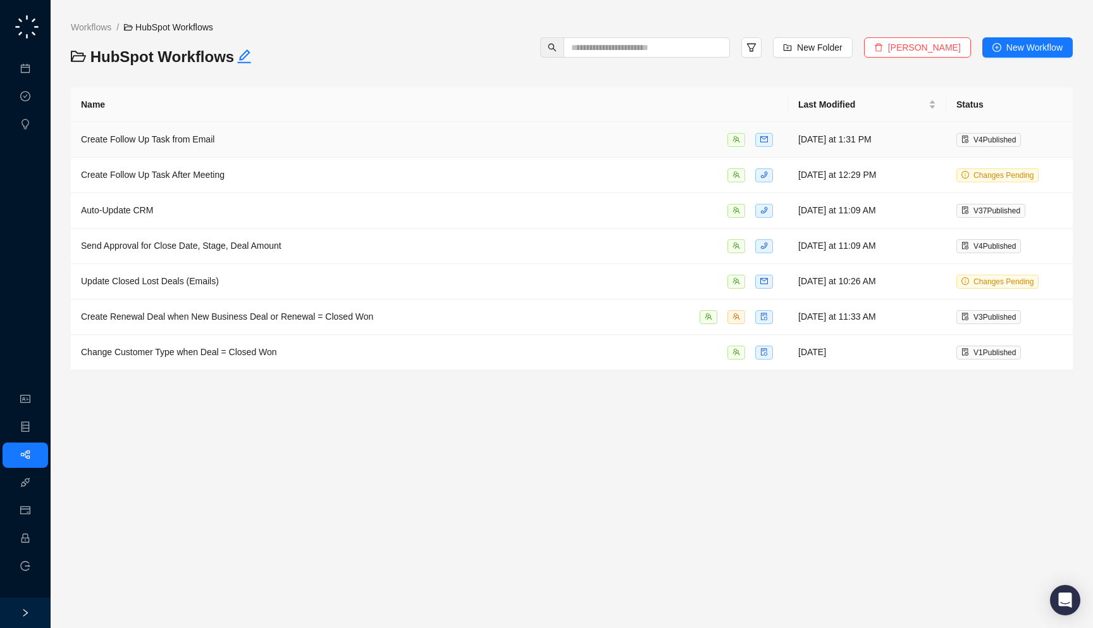
click at [324, 136] on div "Create Follow Up Task from Email" at bounding box center [429, 139] width 697 height 15
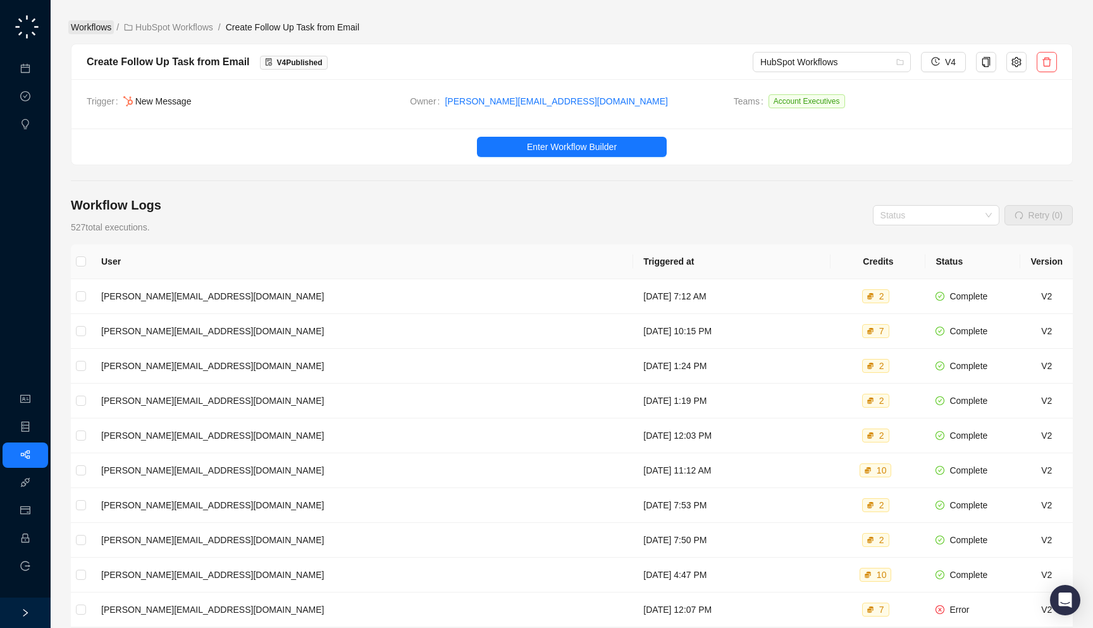
click at [97, 31] on link "Workflows" at bounding box center [91, 27] width 46 height 14
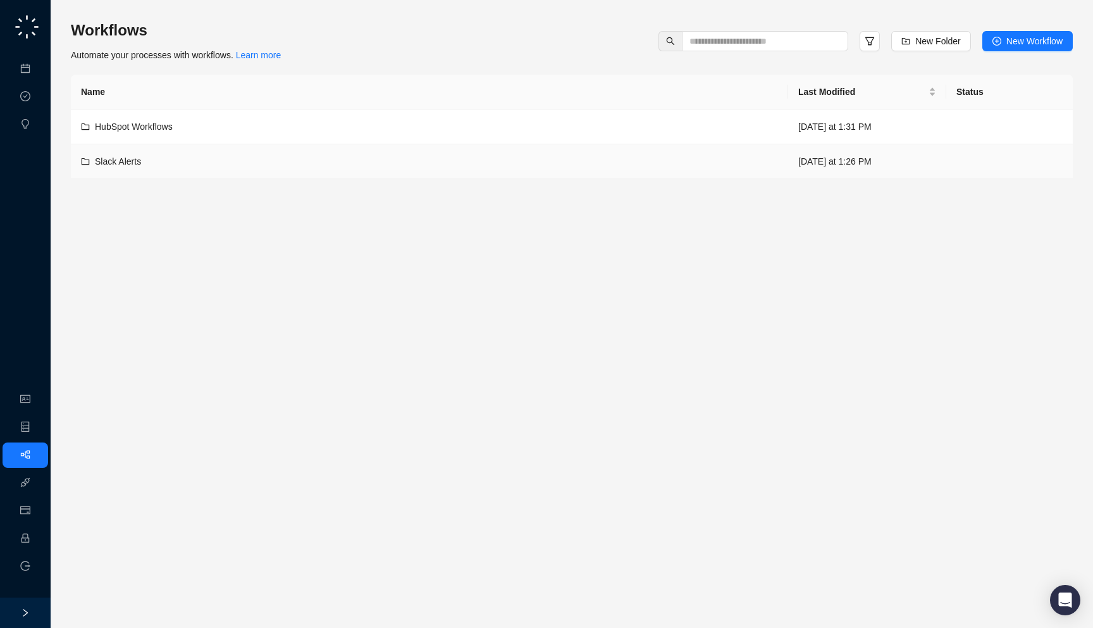
click at [282, 161] on div "Slack Alerts" at bounding box center [429, 161] width 697 height 14
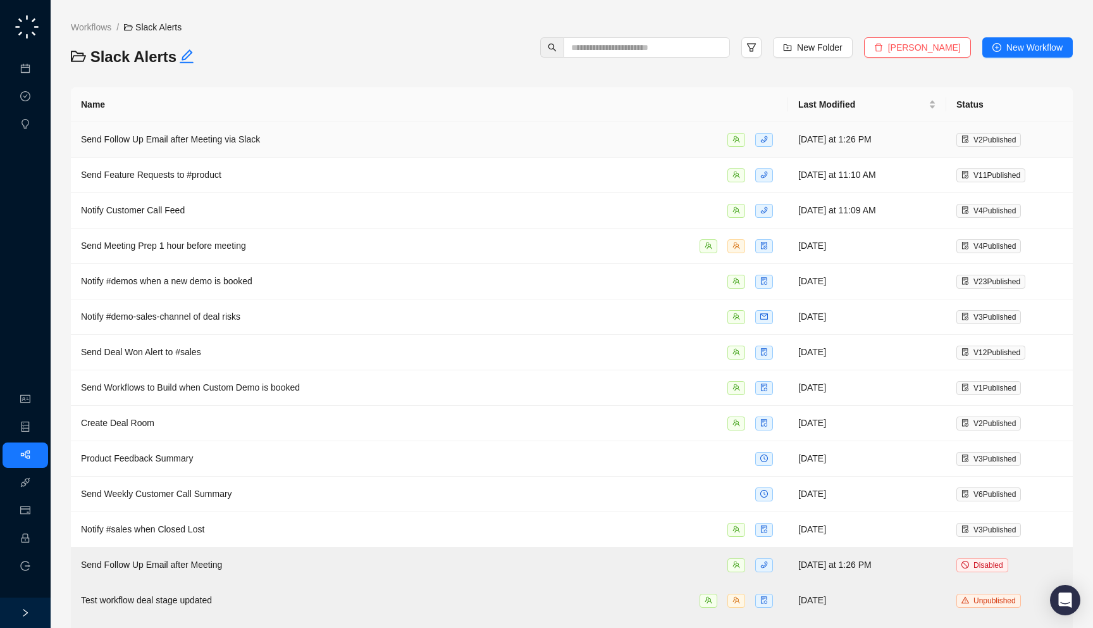
click at [314, 140] on div "Send Follow Up Email after Meeting via Slack" at bounding box center [429, 139] width 697 height 15
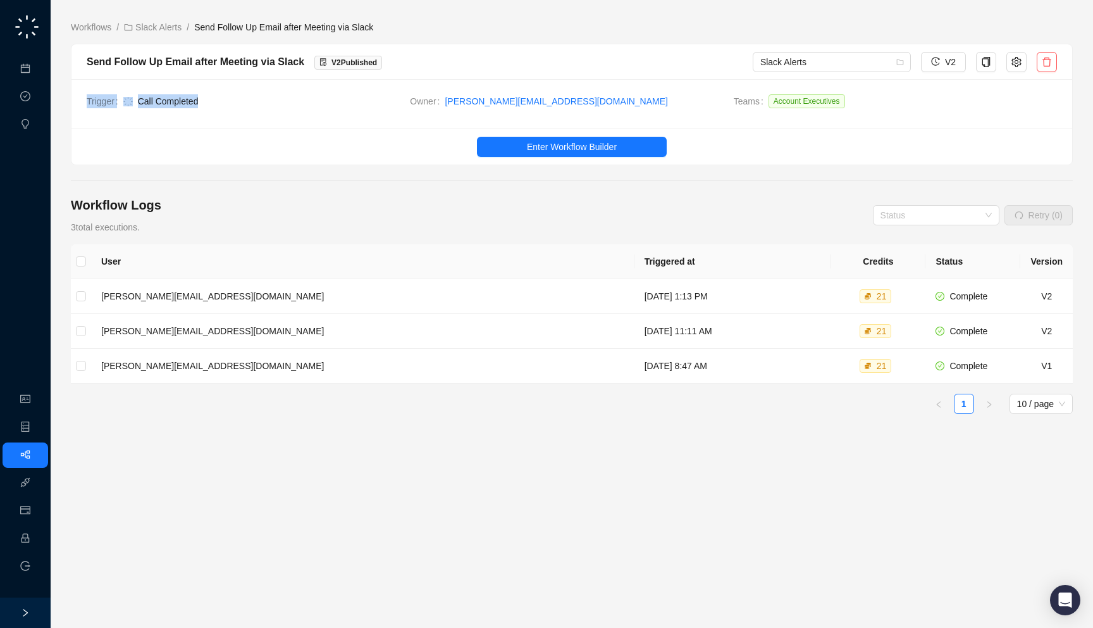
drag, startPoint x: 252, startPoint y: 112, endPoint x: 283, endPoint y: 119, distance: 31.2
click at [283, 119] on div "Trigger Call Completed Owner jake@swyftai.com Teams Account Executives" at bounding box center [571, 103] width 1001 height 49
click at [298, 109] on td "Trigger Call Completed" at bounding box center [248, 103] width 323 height 19
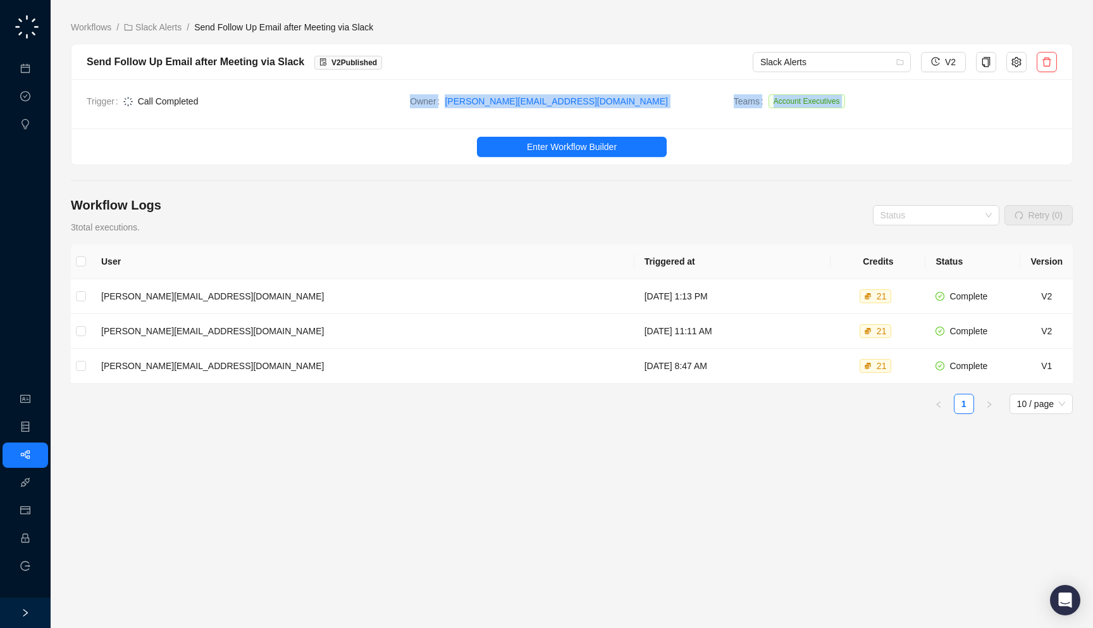
drag, startPoint x: 277, startPoint y: 128, endPoint x: 267, endPoint y: 111, distance: 20.4
click at [267, 111] on div "Send Follow Up Email after Meeting via Slack V 2 Published Slack Alerts V2 Trig…" at bounding box center [572, 104] width 1002 height 121
click at [281, 127] on div "Trigger Call Completed Owner jake@swyftai.com Teams Account Executives" at bounding box center [571, 103] width 1001 height 49
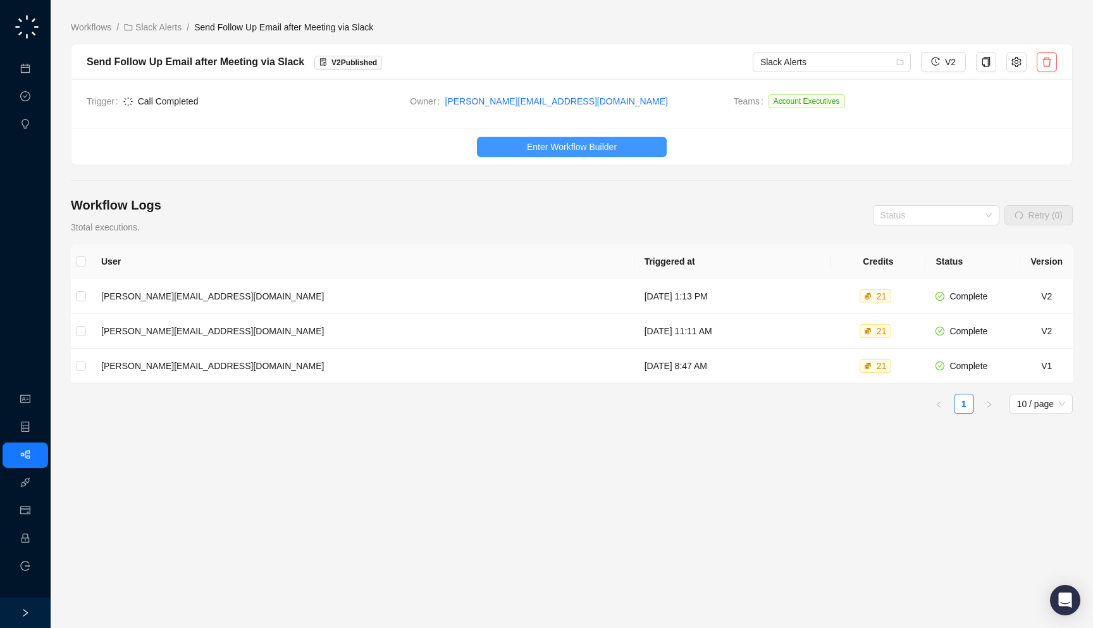
click at [562, 145] on span "Enter Workflow Builder" at bounding box center [572, 147] width 90 height 14
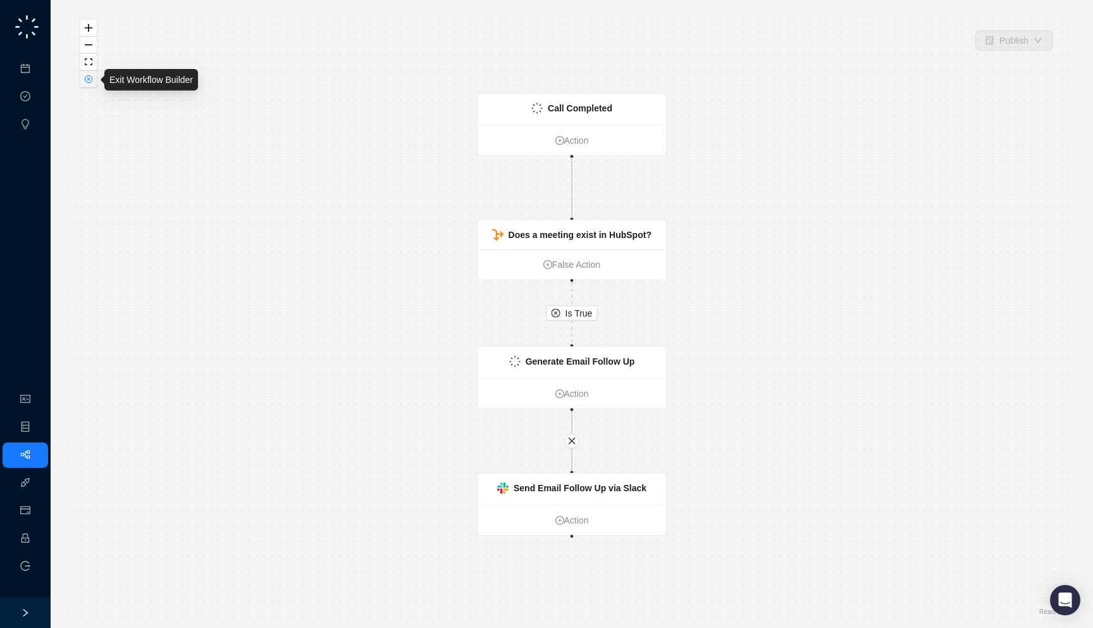
click at [89, 77] on icon "close-circle" at bounding box center [88, 79] width 6 height 6
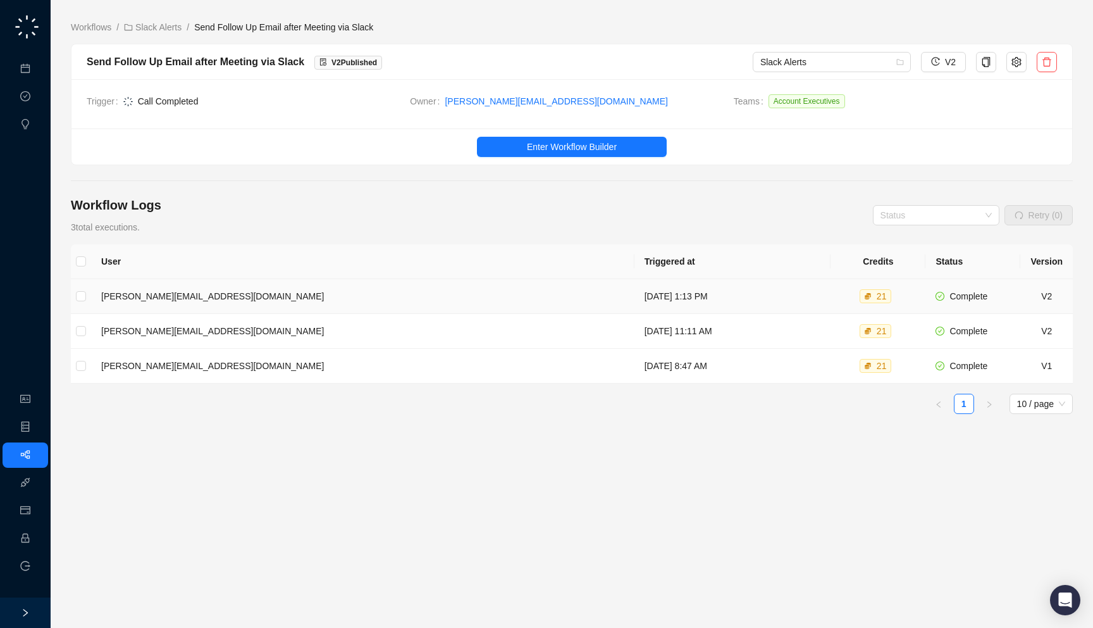
click at [340, 288] on td "[PERSON_NAME][EMAIL_ADDRESS][DOMAIN_NAME]" at bounding box center [362, 296] width 543 height 35
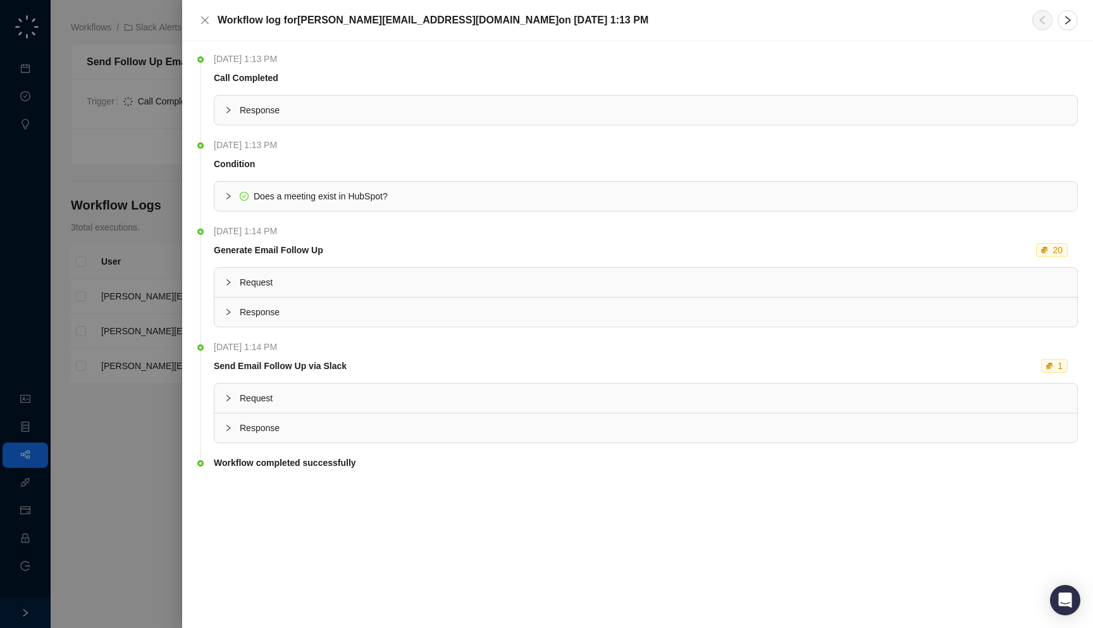
click at [403, 438] on div "Response" at bounding box center [645, 427] width 863 height 29
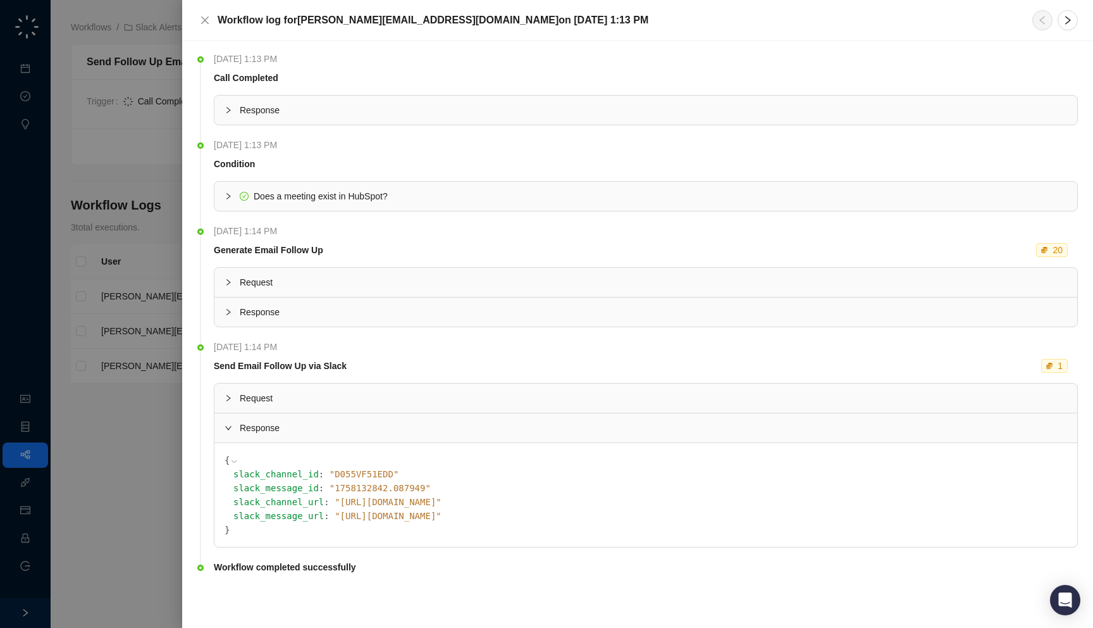
click at [400, 411] on div "Request" at bounding box center [645, 397] width 863 height 29
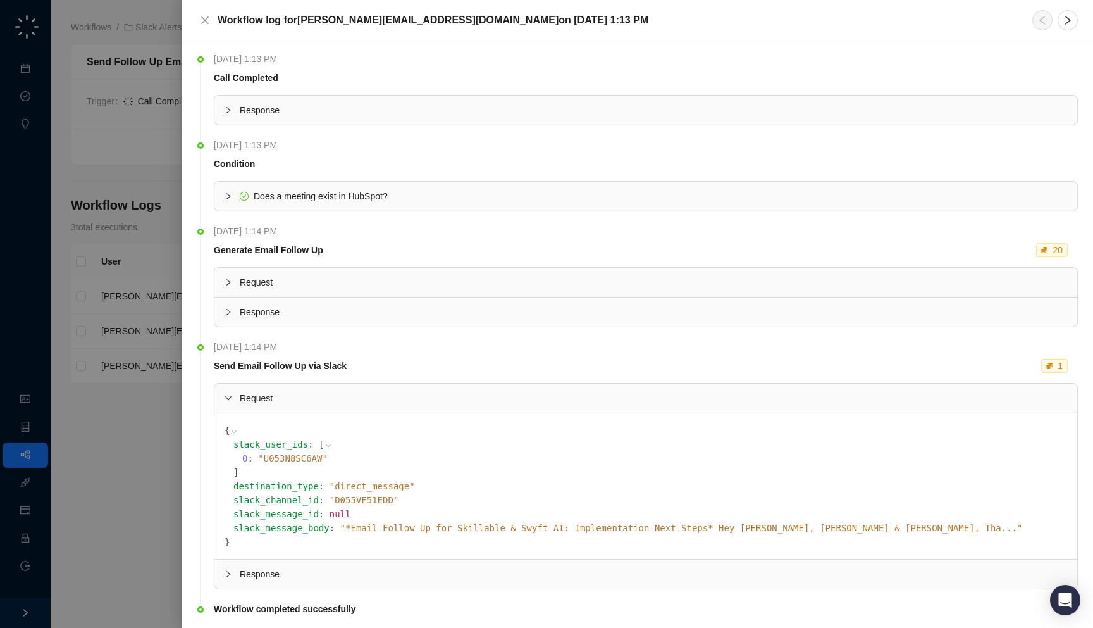
click at [384, 320] on div "Response" at bounding box center [645, 311] width 863 height 29
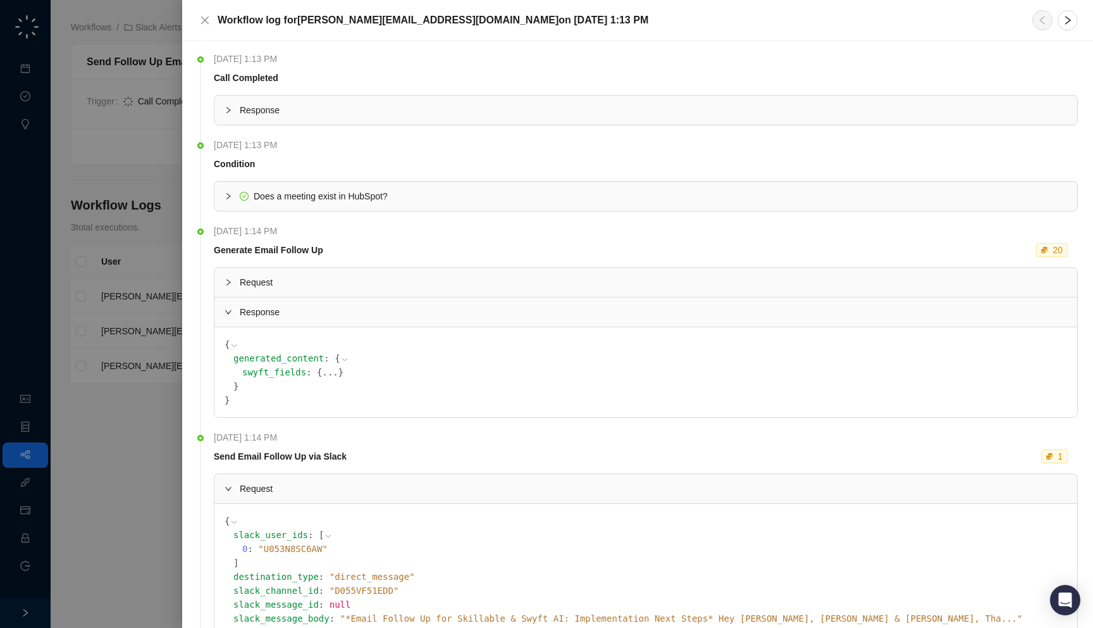
click at [385, 292] on div "Request" at bounding box center [645, 282] width 863 height 29
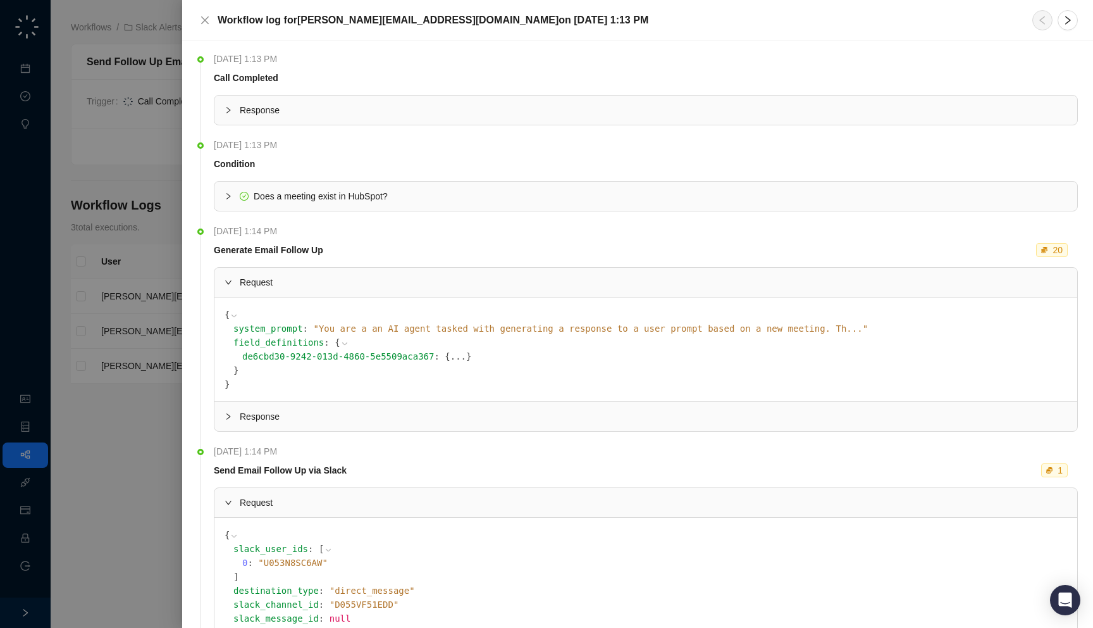
click at [378, 286] on span "Request" at bounding box center [654, 282] width 828 height 14
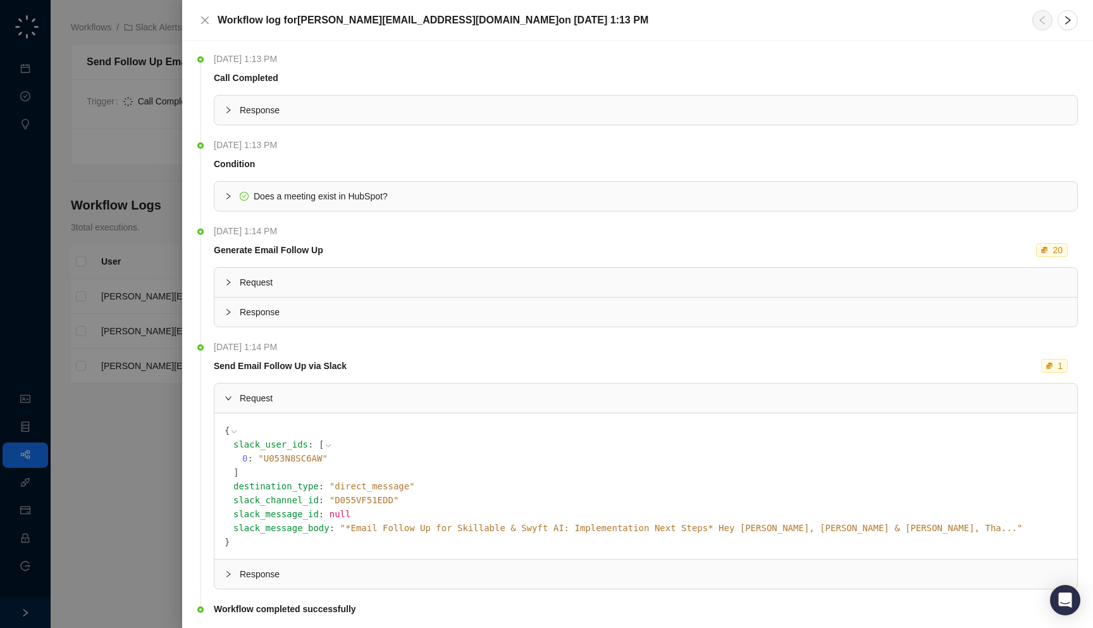
click at [360, 381] on th at bounding box center [646, 380] width 864 height 5
click at [268, 396] on span "Request" at bounding box center [654, 398] width 828 height 14
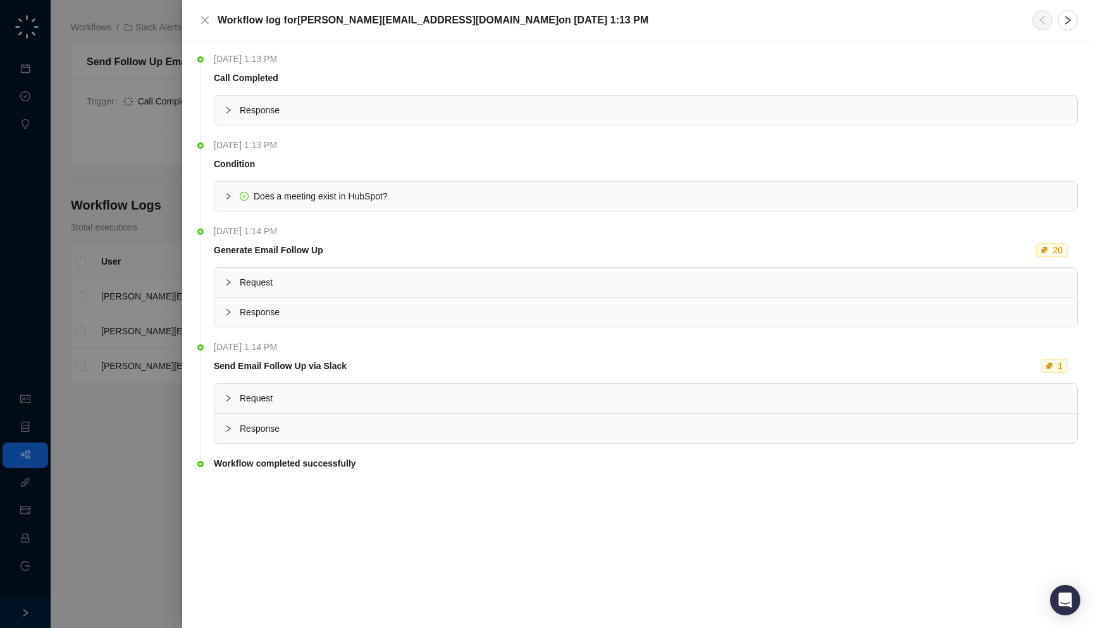
click at [71, 357] on div at bounding box center [546, 314] width 1093 height 628
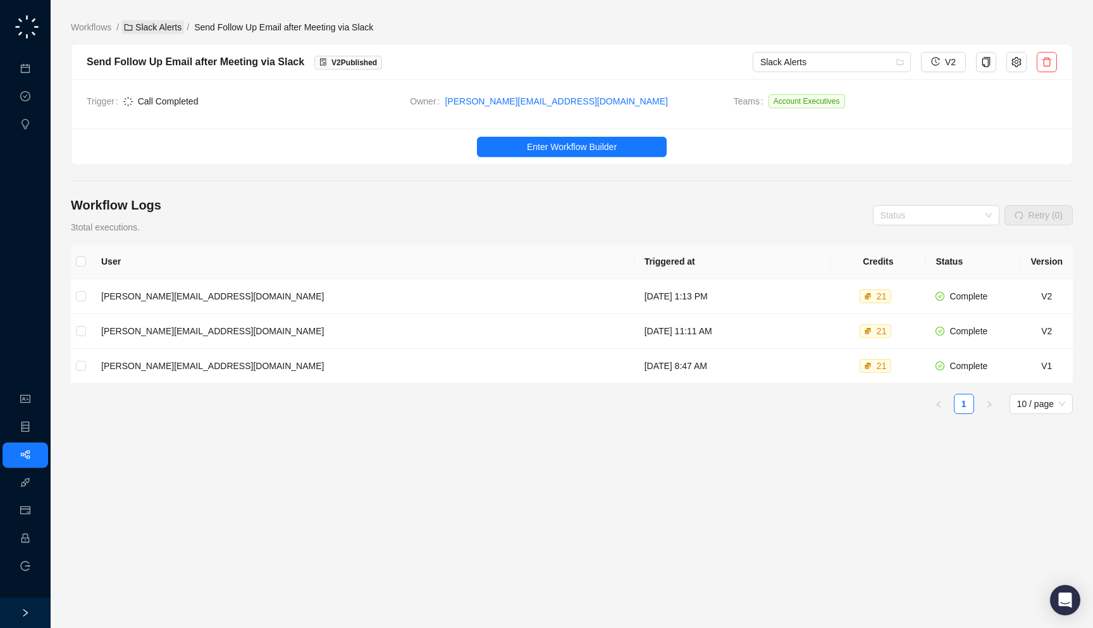
click at [170, 28] on link "Slack Alerts" at bounding box center [152, 27] width 63 height 14
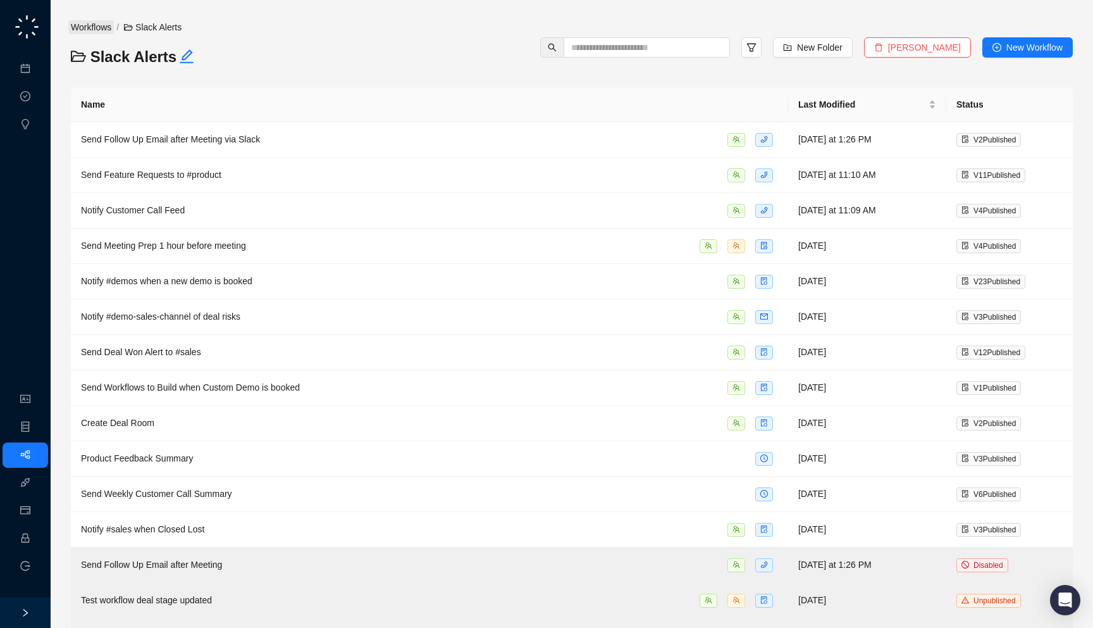
click at [85, 28] on link "Workflows" at bounding box center [91, 27] width 46 height 14
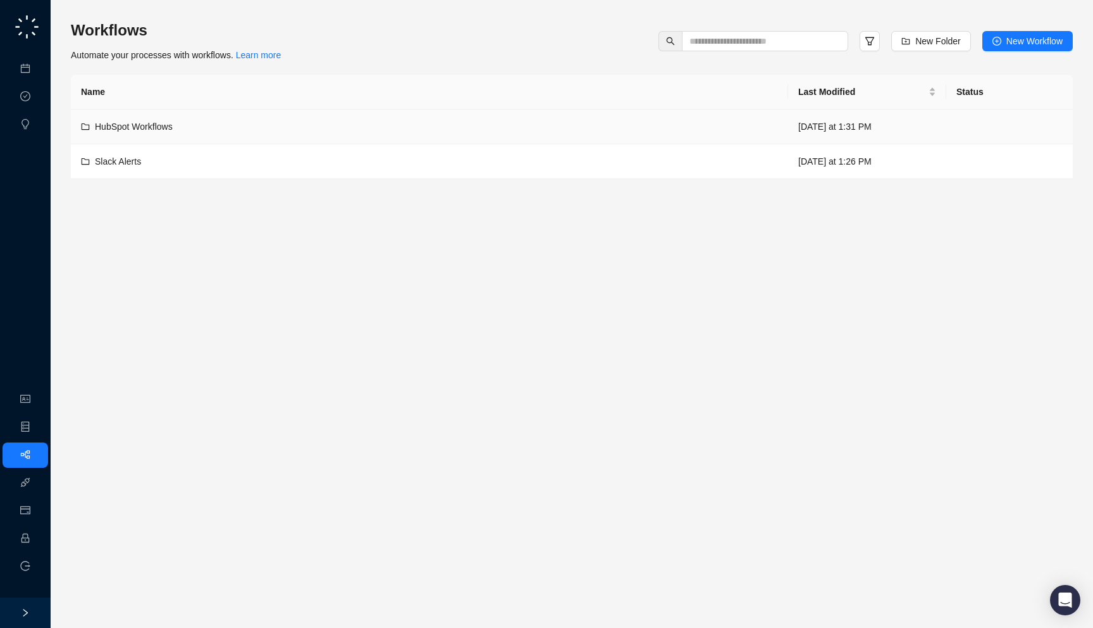
click at [461, 138] on td "HubSpot Workflows" at bounding box center [429, 126] width 717 height 35
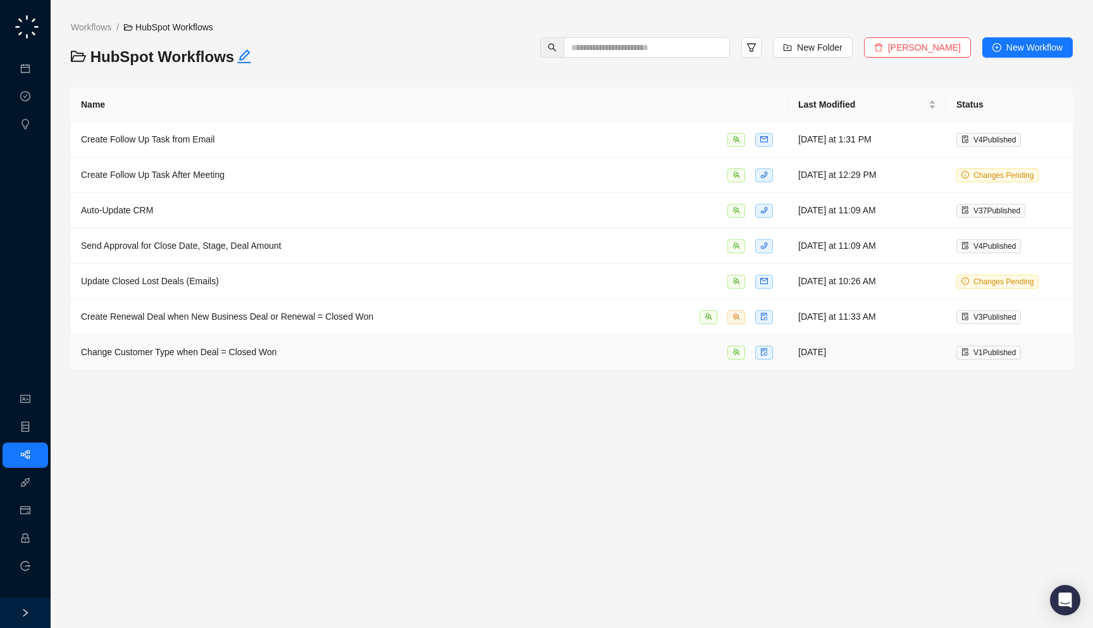
click at [467, 347] on div "Change Customer Type when Deal = Closed Won" at bounding box center [429, 352] width 697 height 15
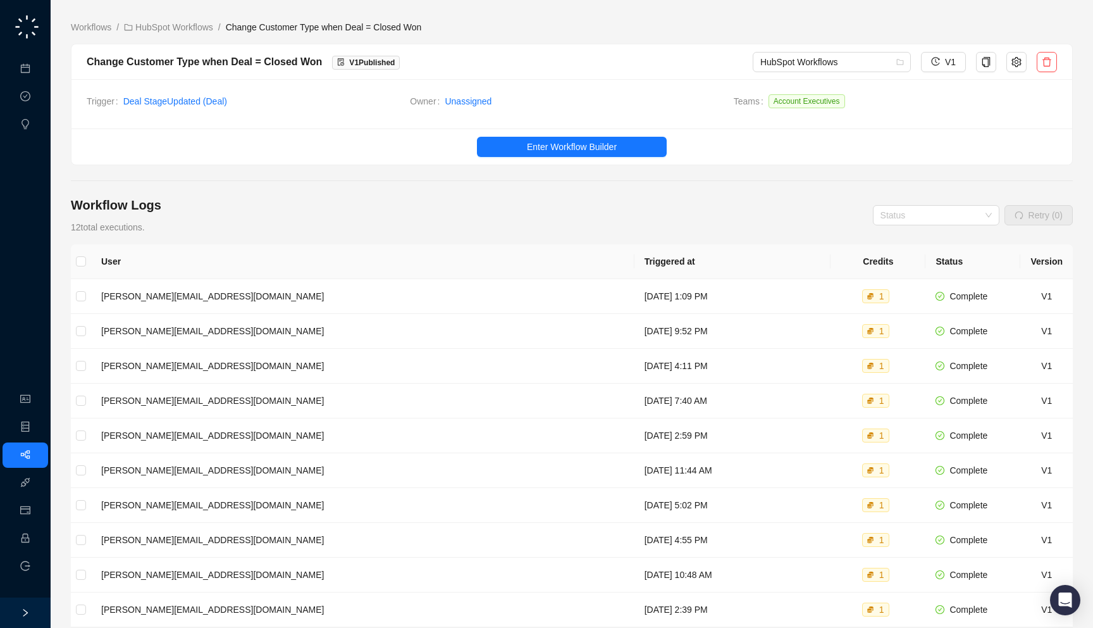
drag, startPoint x: 286, startPoint y: 125, endPoint x: 285, endPoint y: 111, distance: 13.9
click at [285, 111] on div "Trigger Deal Stage Updated ( Deal ) Owner Unassigned Teams Account Executives" at bounding box center [571, 103] width 1001 height 49
click at [582, 144] on span "Enter Workflow Builder" at bounding box center [572, 147] width 90 height 14
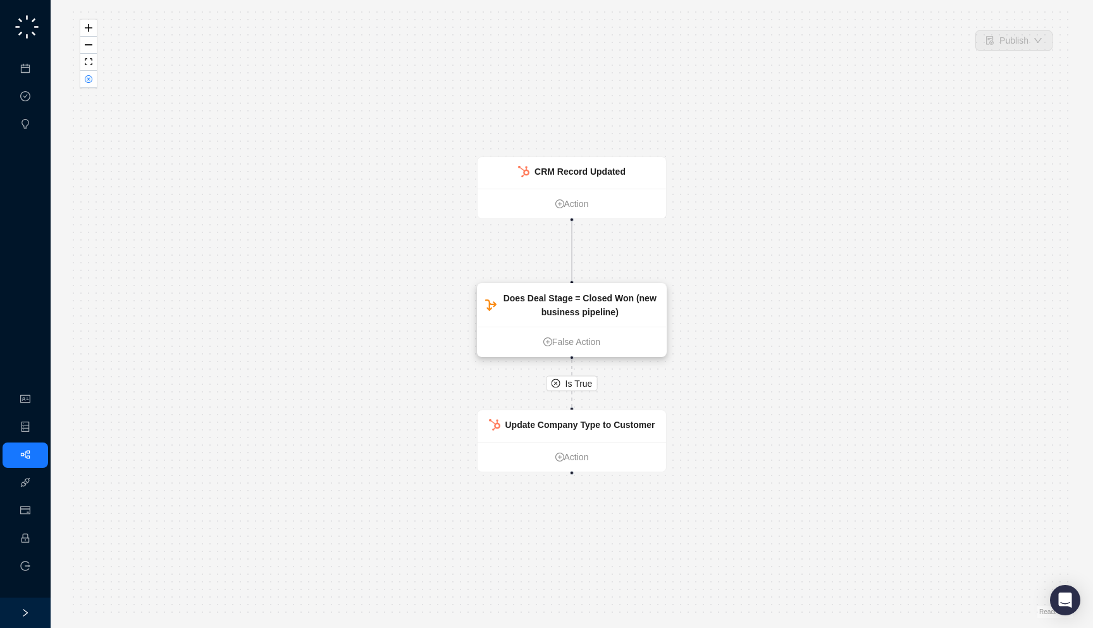
click at [588, 304] on div "Does Deal Stage = Closed Won (new business pipeline)" at bounding box center [581, 305] width 158 height 28
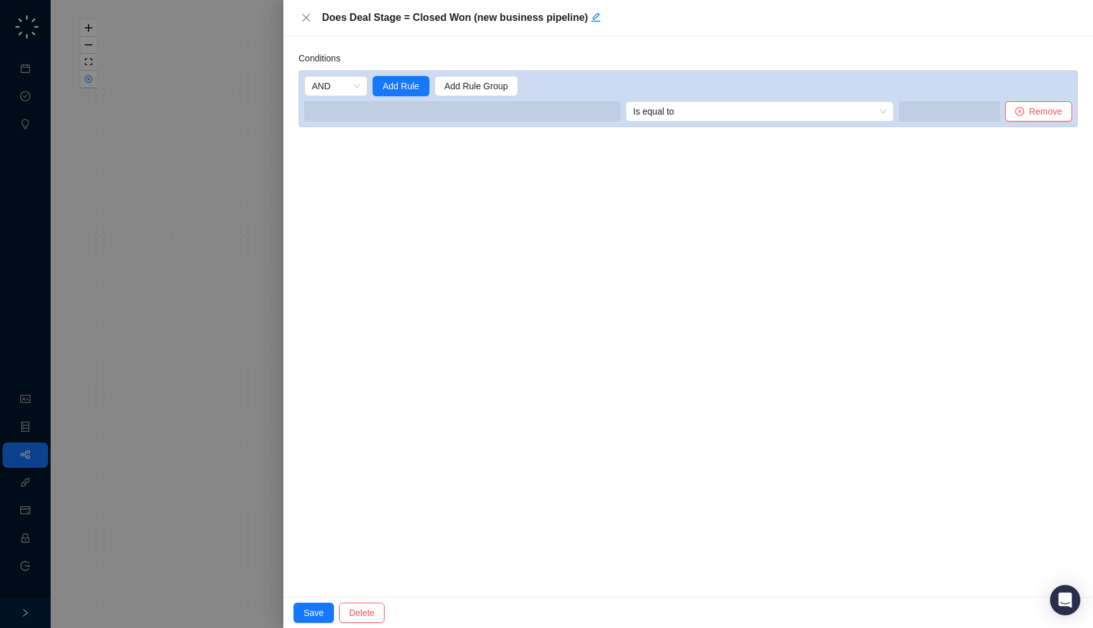
click at [290, 270] on div "Conditions AND Add Rule Add Rule Group Is equal to Remove" at bounding box center [688, 316] width 810 height 561
click at [221, 297] on div at bounding box center [546, 314] width 1093 height 628
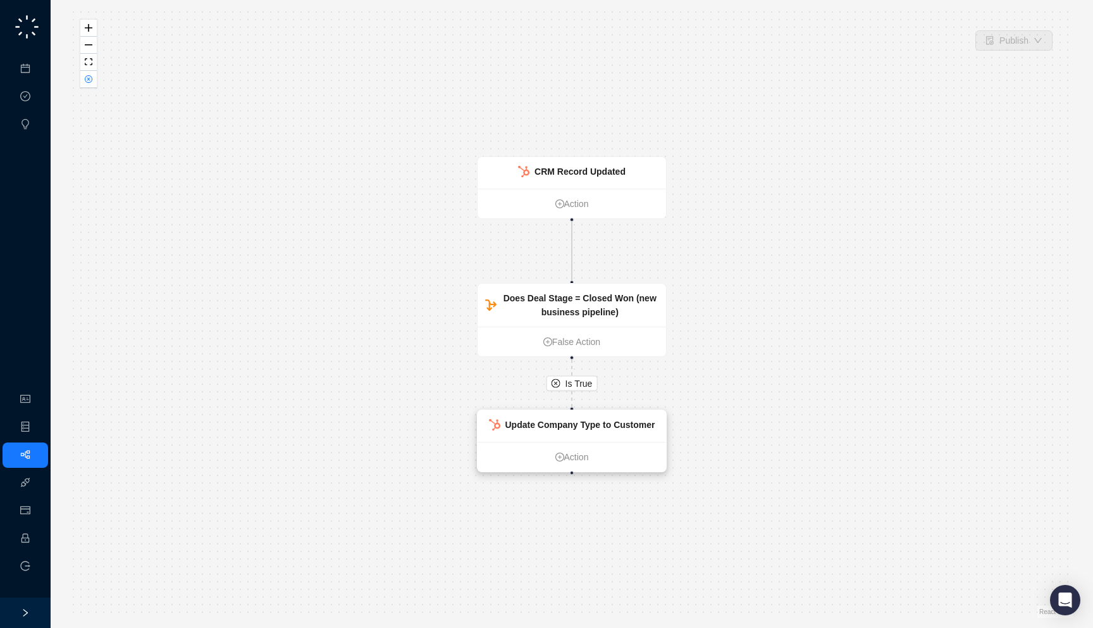
click at [597, 436] on div "Update Company Type to Customer" at bounding box center [572, 426] width 189 height 32
click at [597, 436] on div "Update Company Type to Customer" at bounding box center [571, 426] width 189 height 32
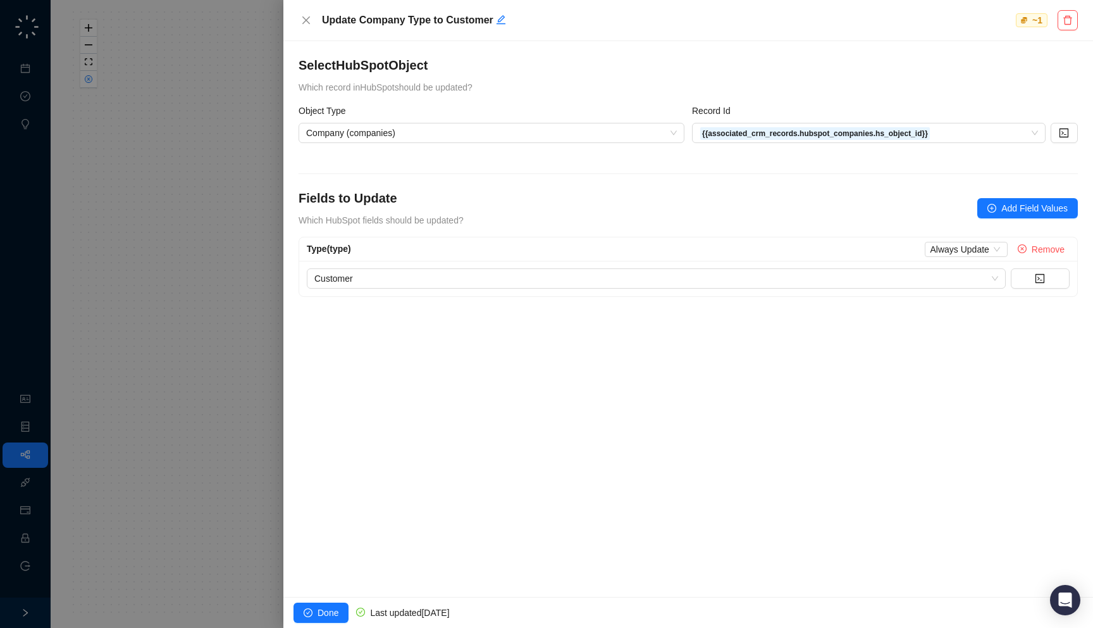
click at [27, 283] on div at bounding box center [546, 314] width 1093 height 628
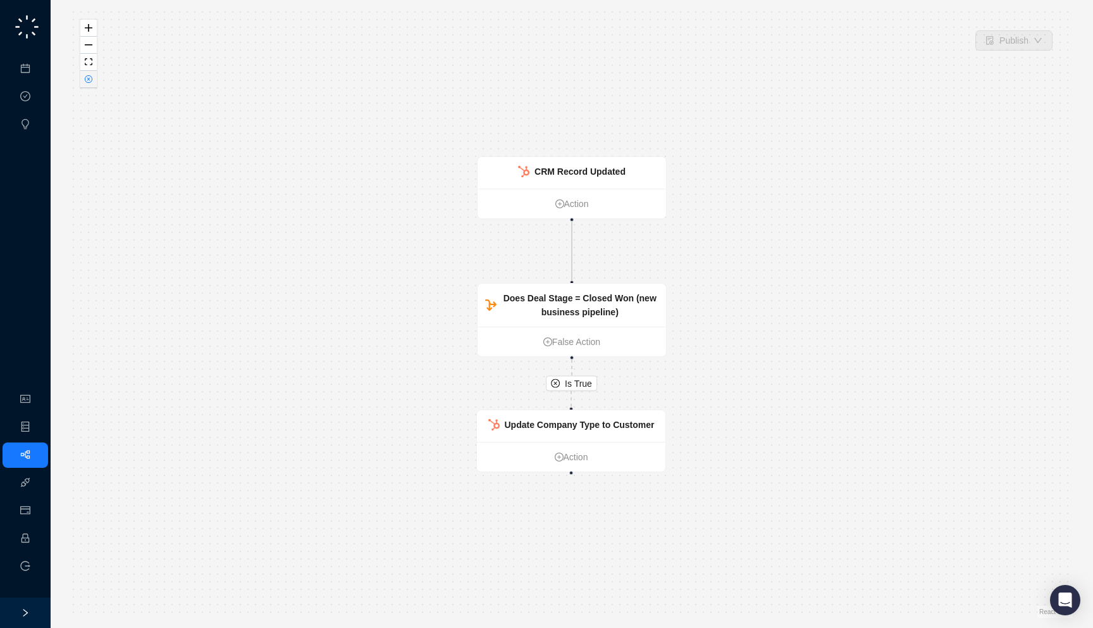
click at [89, 80] on icon "close-circle" at bounding box center [88, 79] width 6 height 6
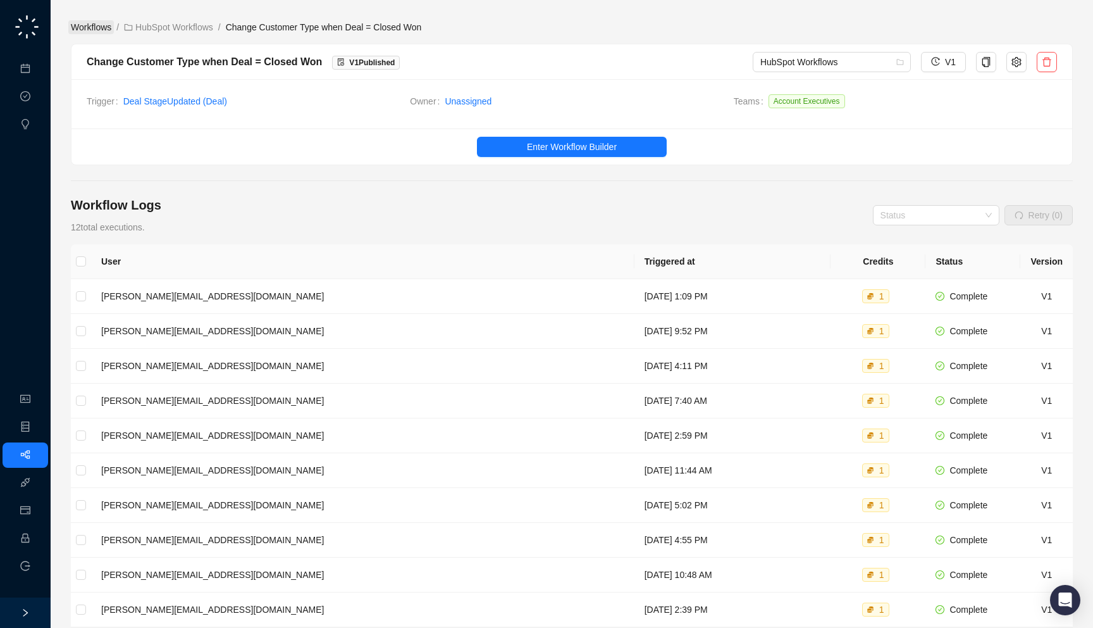
click at [102, 28] on link "Workflows" at bounding box center [91, 27] width 46 height 14
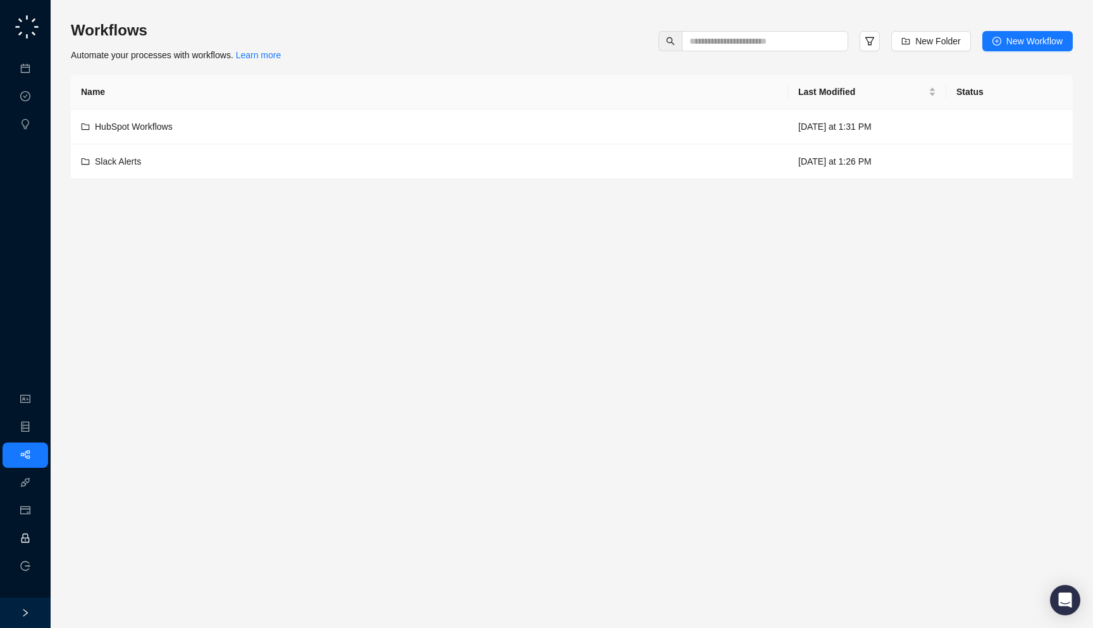
click at [37, 537] on link "Employee" at bounding box center [56, 538] width 39 height 10
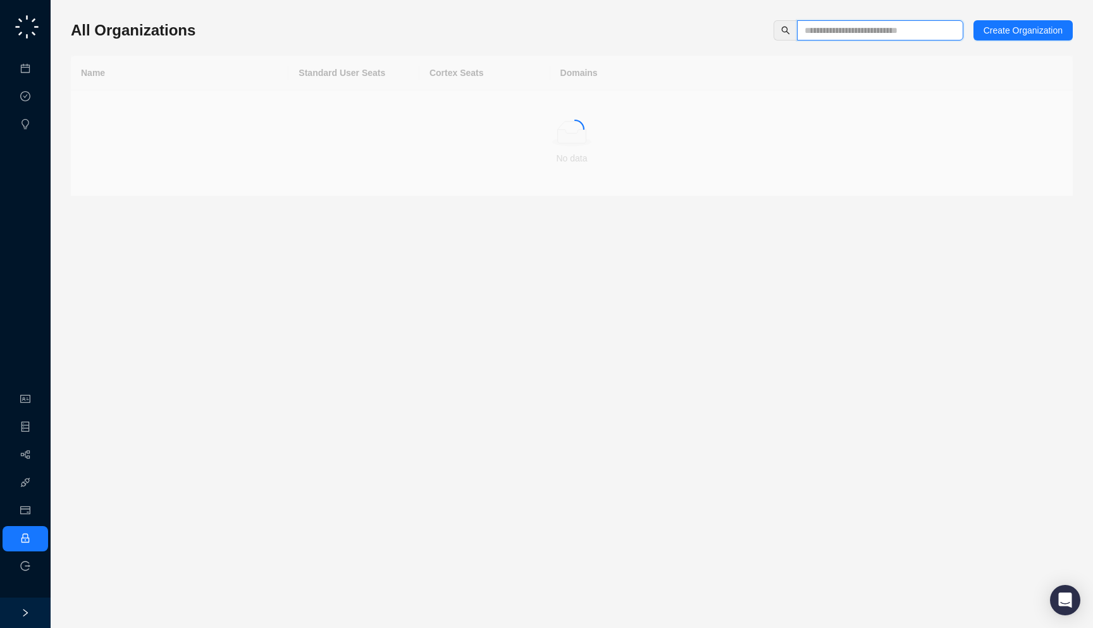
click at [867, 30] on input "text" at bounding box center [875, 30] width 141 height 14
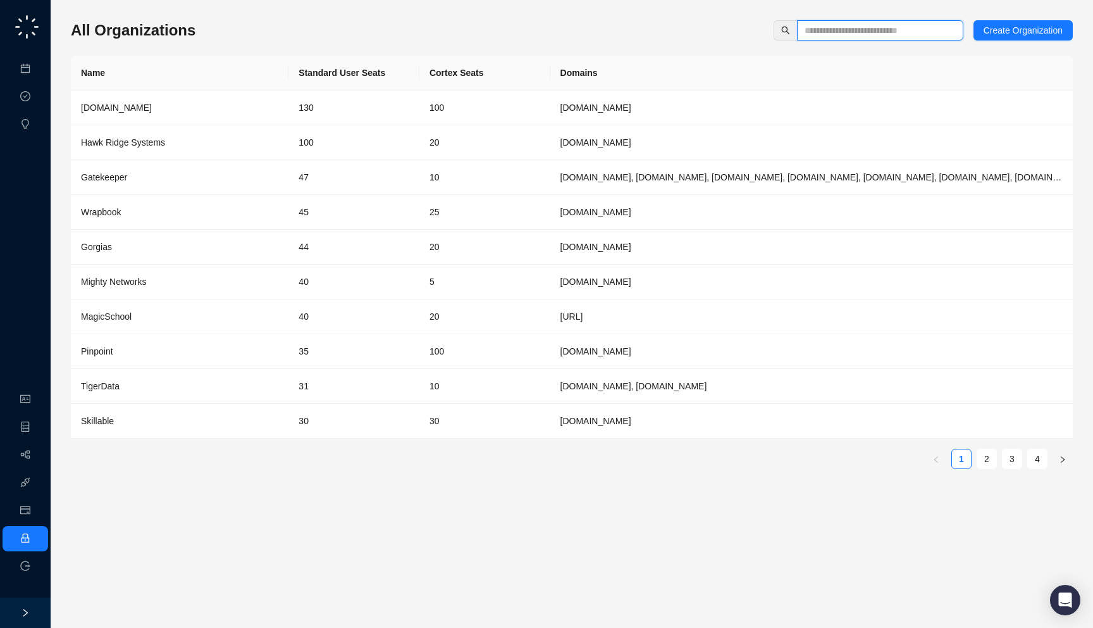
click at [870, 27] on input "text" at bounding box center [875, 30] width 141 height 14
click at [677, 30] on div "All Organizations Create Organization" at bounding box center [572, 30] width 1002 height 20
click at [805, 32] on input "text" at bounding box center [875, 30] width 141 height 14
click at [662, 44] on div "All Organizations Create Organization Name Standard User Seats Cortex Seats Dom…" at bounding box center [572, 249] width 1002 height 459
click at [37, 455] on link "Workflows" at bounding box center [57, 455] width 40 height 10
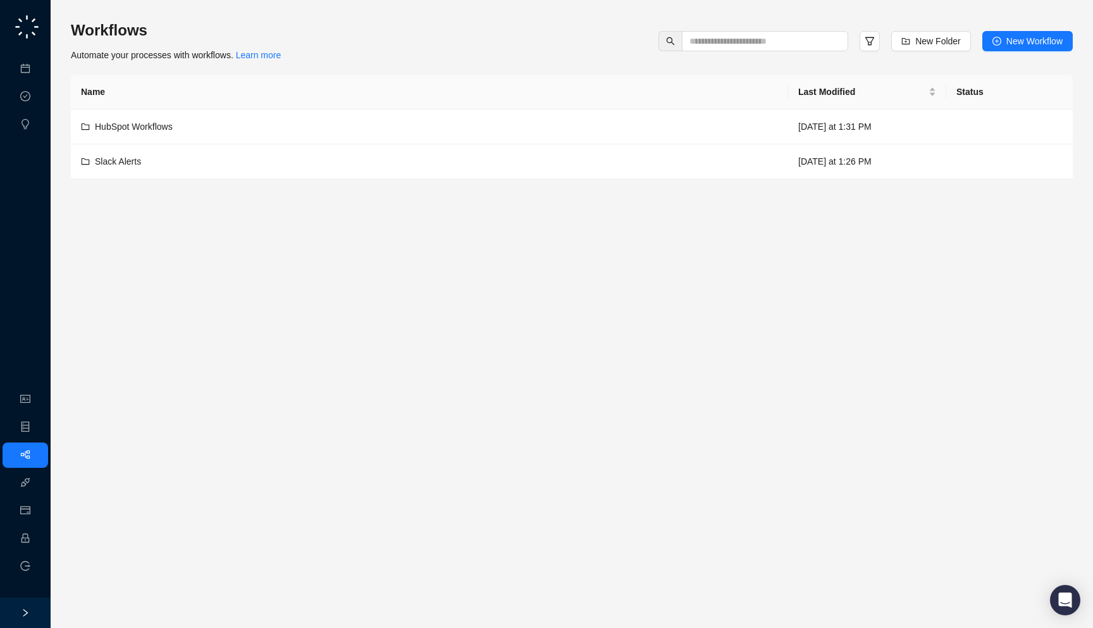
click at [264, 169] on td "Slack Alerts" at bounding box center [429, 161] width 717 height 35
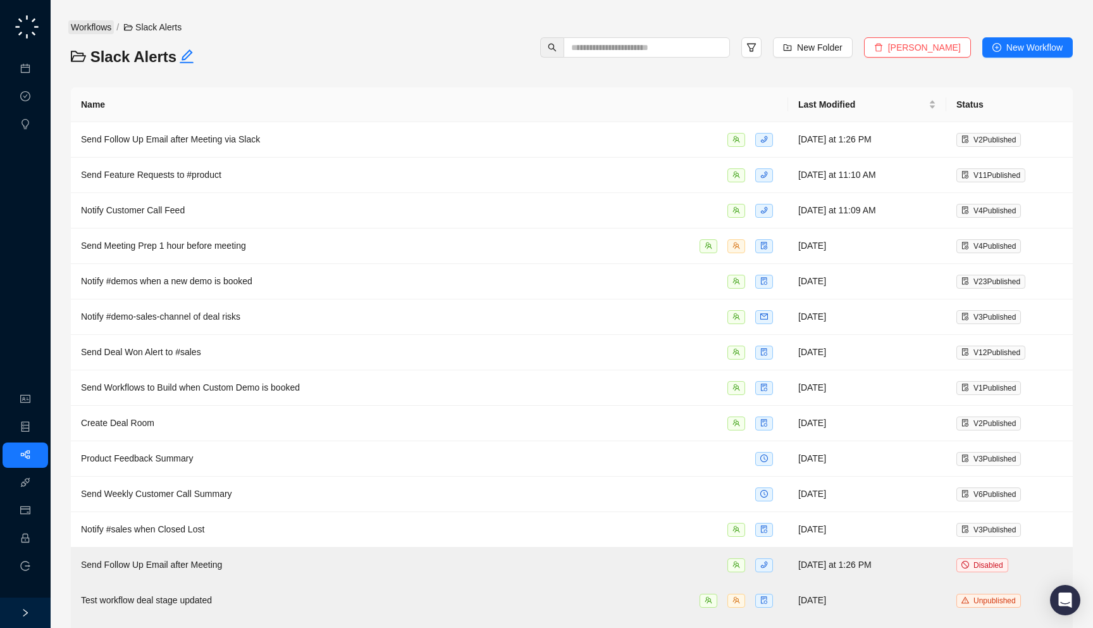
click at [87, 22] on link "Workflows" at bounding box center [91, 27] width 46 height 14
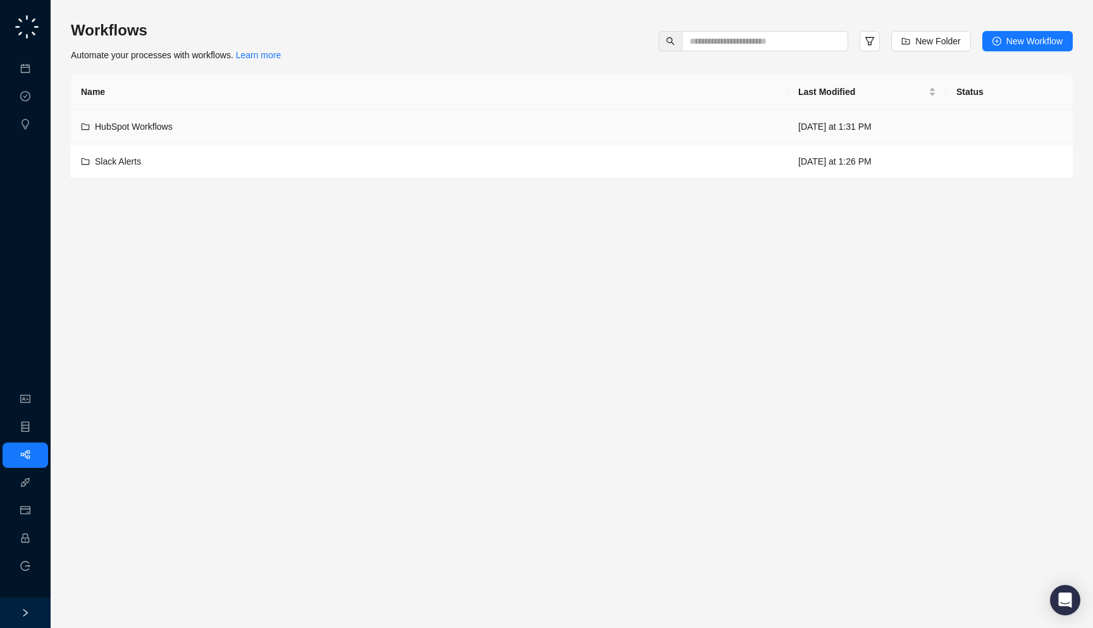
click at [497, 139] on td "HubSpot Workflows" at bounding box center [429, 126] width 717 height 35
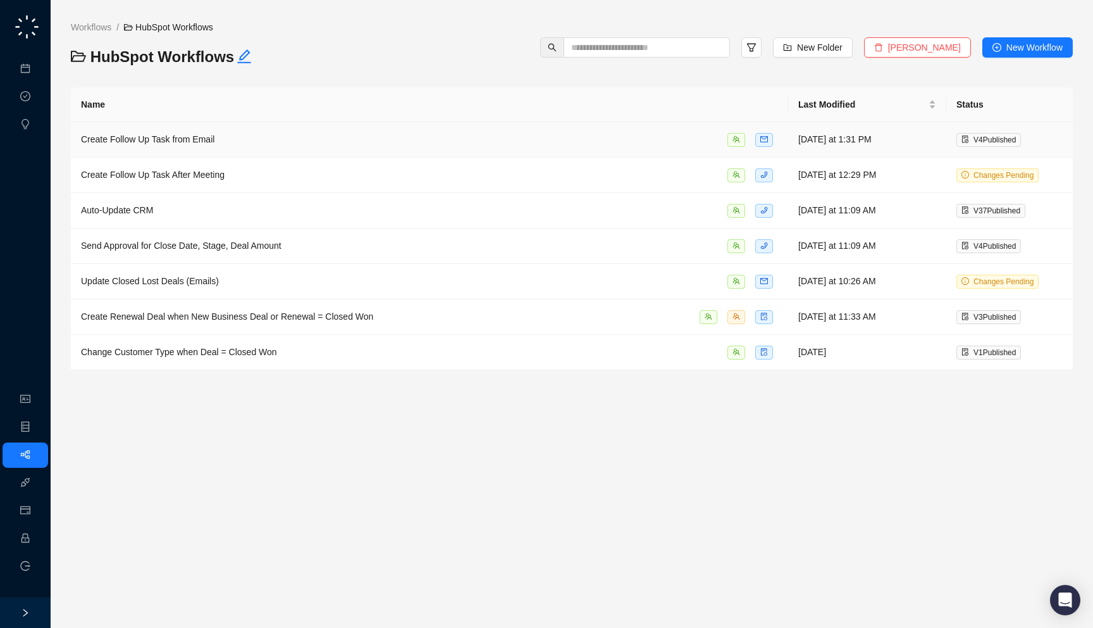
click at [309, 140] on div "Create Follow Up Task from Email" at bounding box center [429, 139] width 697 height 15
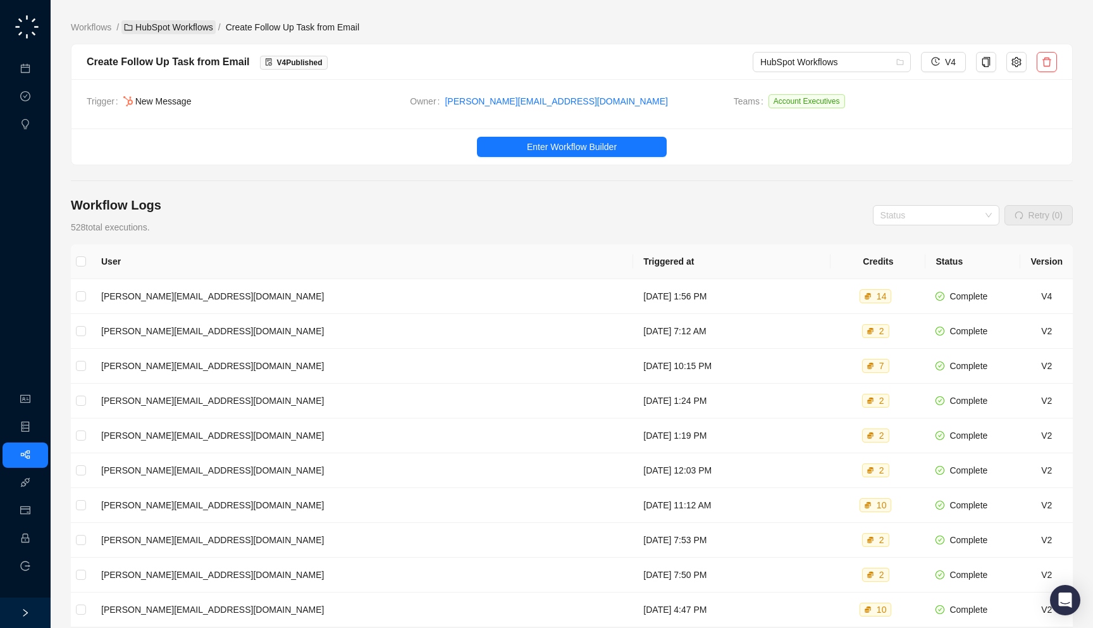
click at [152, 25] on link "HubSpot Workflows" at bounding box center [168, 27] width 94 height 14
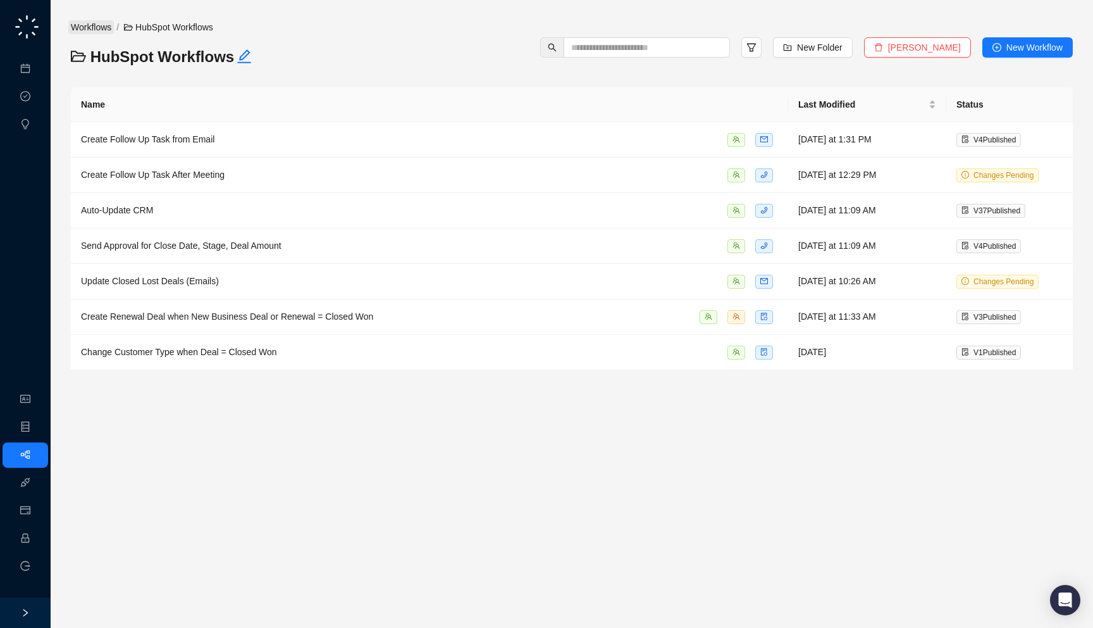
click at [92, 25] on link "Workflows" at bounding box center [91, 27] width 46 height 14
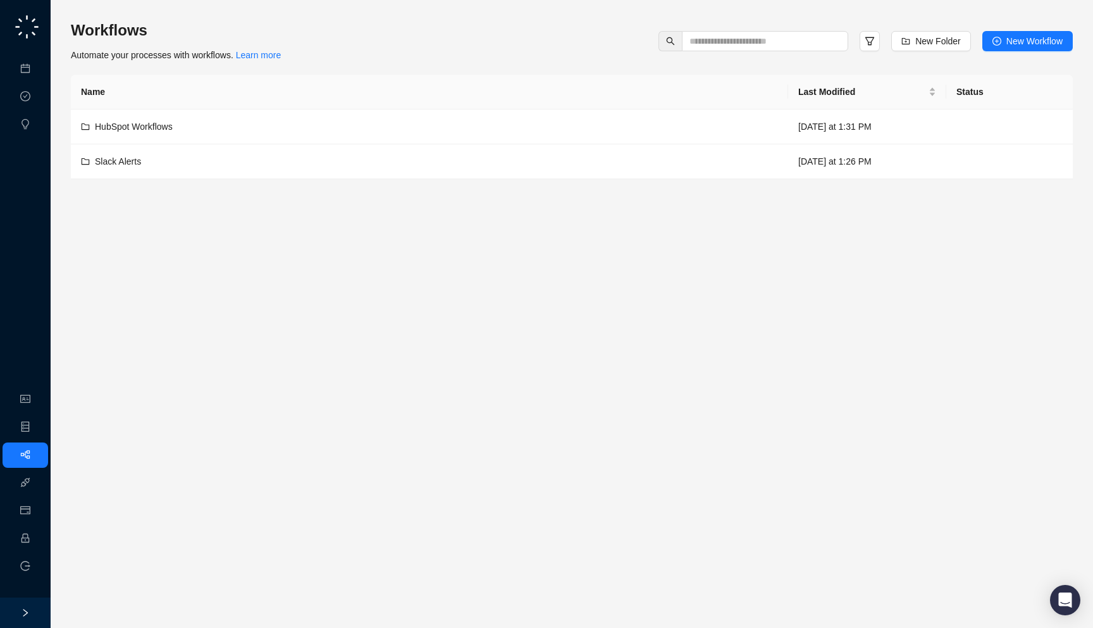
click at [6, 82] on ul "Meetings & Calls Approval Tasks Insights" at bounding box center [25, 97] width 51 height 86
click at [37, 68] on link "Meetings & Calls" at bounding box center [70, 69] width 66 height 10
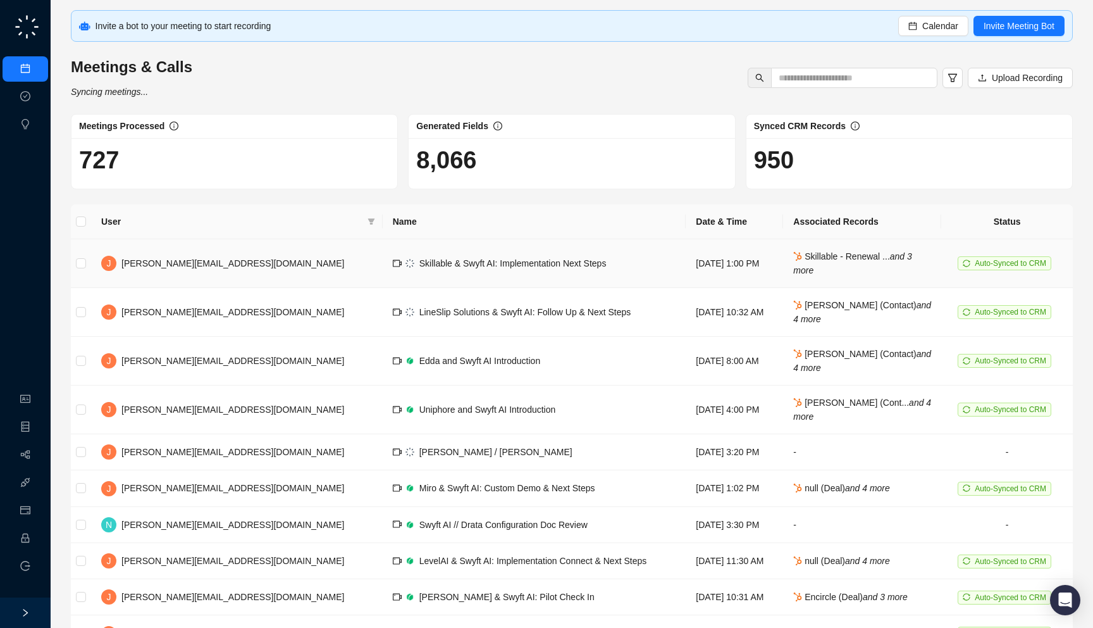
click at [695, 277] on td "[DATE] 1:00 PM" at bounding box center [734, 263] width 97 height 49
click at [918, 17] on button "Calendar" at bounding box center [933, 26] width 70 height 20
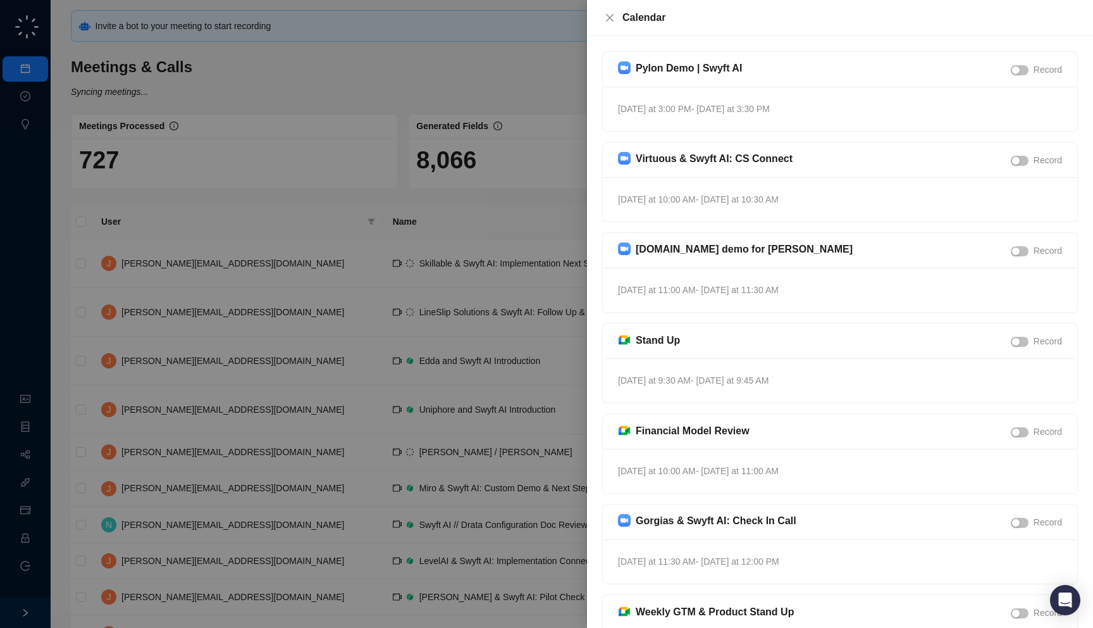
click at [798, 117] on div "[DATE] at 3:00 PM - [DATE] at 3:30 PM" at bounding box center [840, 109] width 475 height 44
drag, startPoint x: 831, startPoint y: 202, endPoint x: 830, endPoint y: 211, distance: 8.9
click at [830, 211] on div "[DATE] at 10:00 AM - [DATE] at 10:30 AM" at bounding box center [840, 199] width 475 height 44
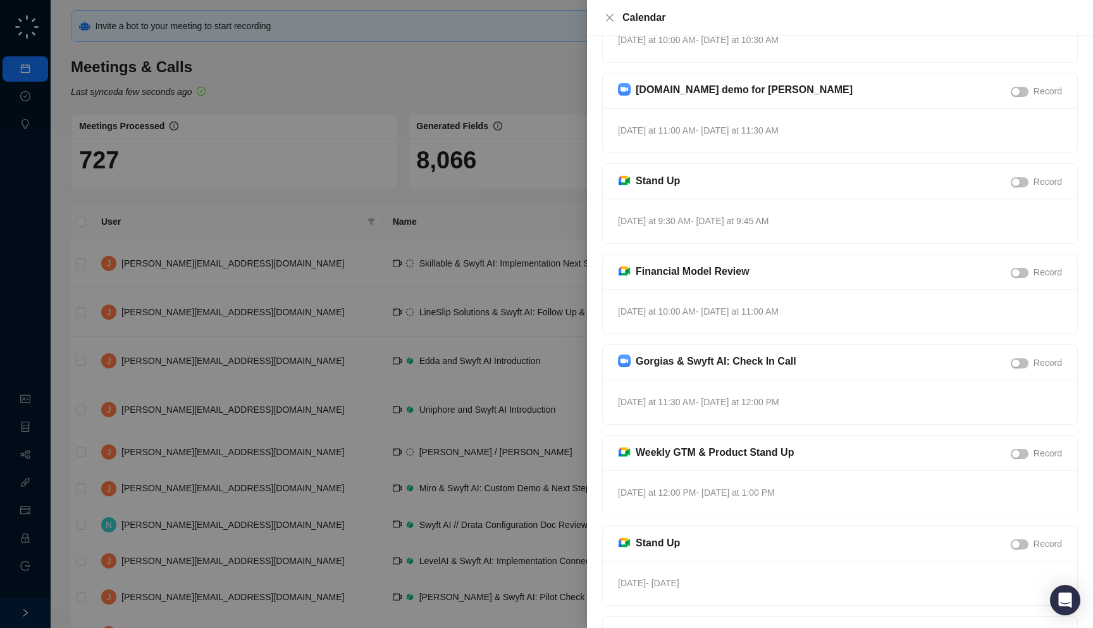
scroll to position [158, 0]
drag, startPoint x: 821, startPoint y: 124, endPoint x: 817, endPoint y: 136, distance: 12.6
click at [817, 136] on div "[DATE] at 11:00 AM - [DATE] at 11:30 AM" at bounding box center [840, 132] width 475 height 44
click at [792, 235] on div "[DATE] at 9:30 AM - [DATE] at 9:45 AM" at bounding box center [840, 223] width 475 height 44
drag, startPoint x: 792, startPoint y: 235, endPoint x: 791, endPoint y: 245, distance: 10.2
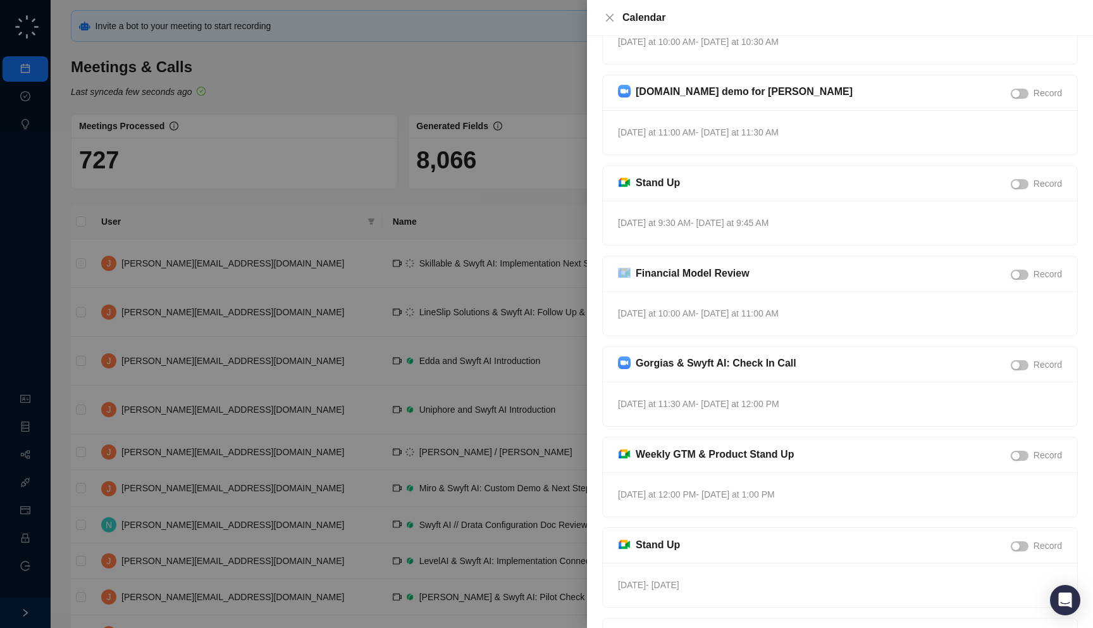
click at [791, 245] on div "Stand Up Record [DATE] at 9:30 AM - [DATE] at 9:45 AM" at bounding box center [840, 205] width 476 height 80
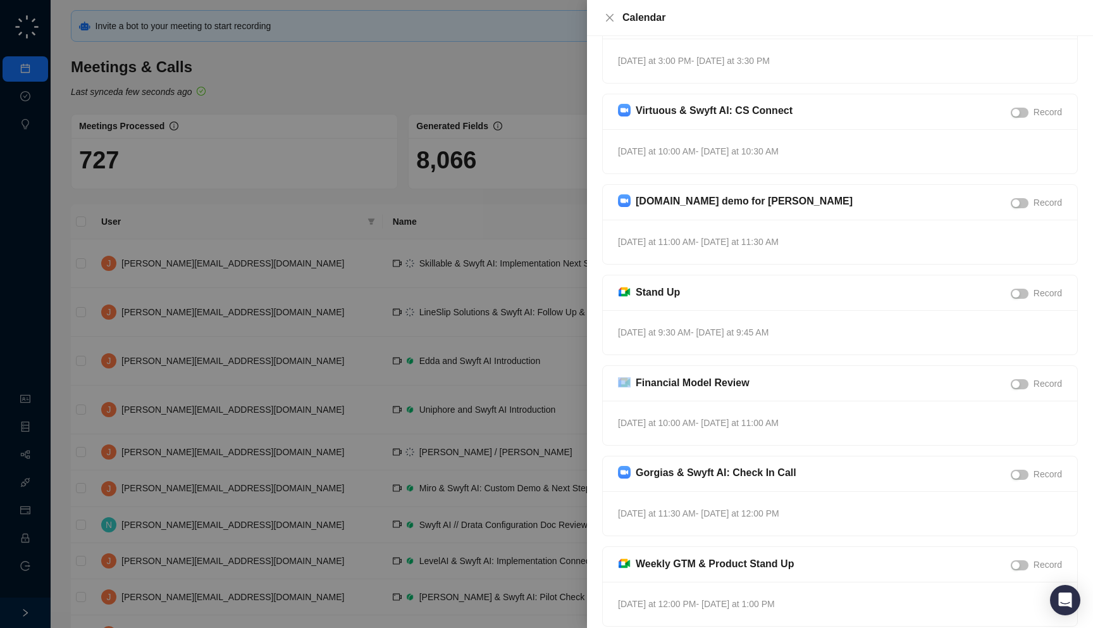
scroll to position [0, 0]
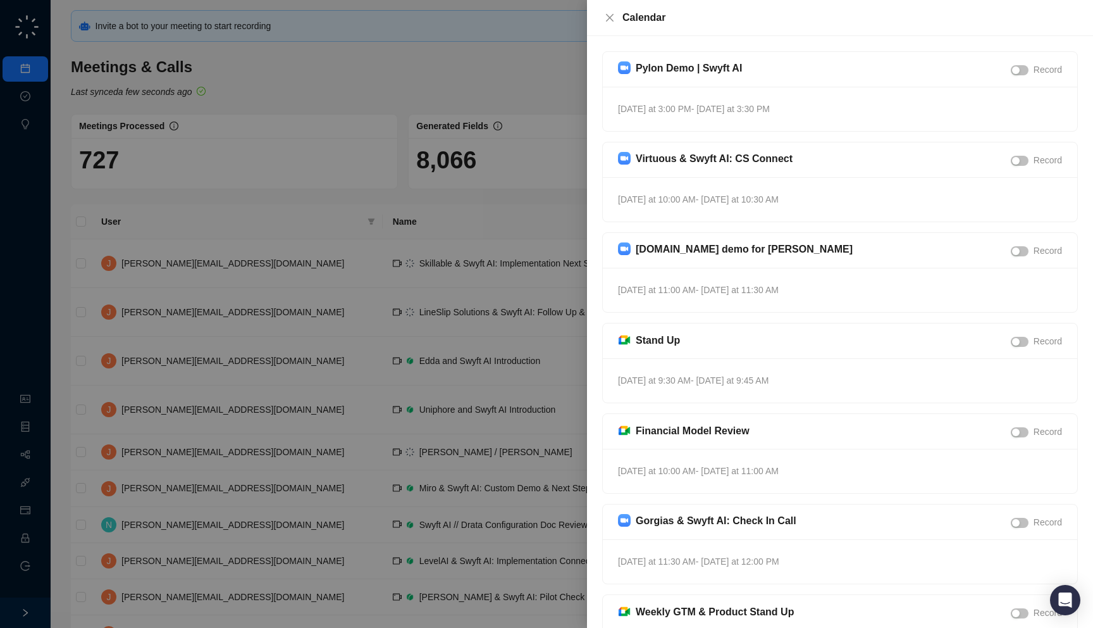
click at [444, 228] on div at bounding box center [546, 314] width 1093 height 628
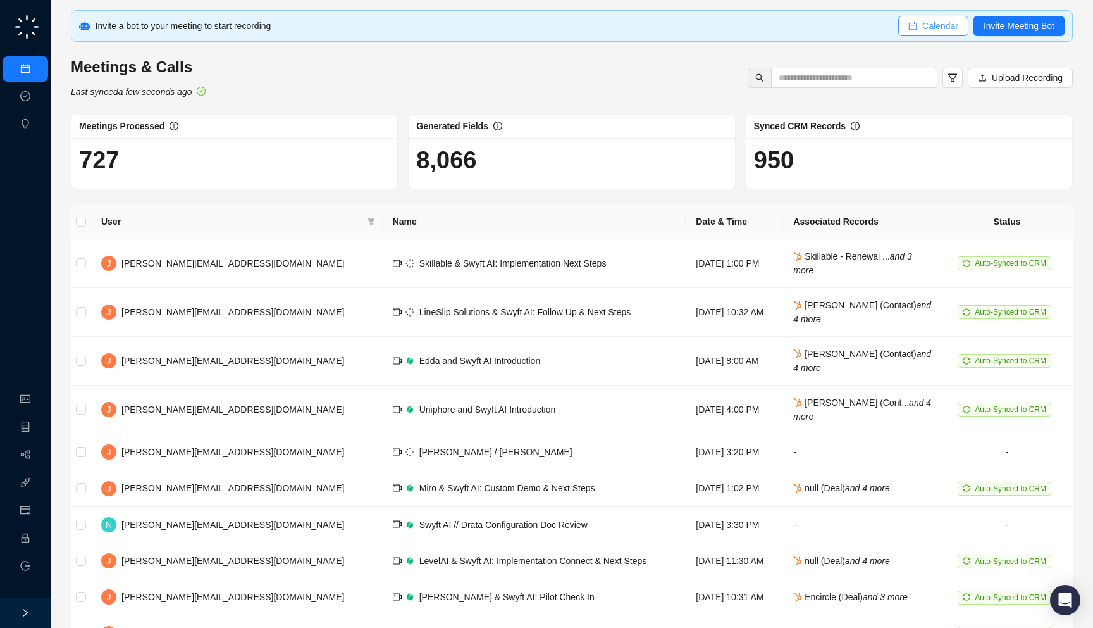
click at [941, 34] on button "Calendar" at bounding box center [933, 26] width 70 height 20
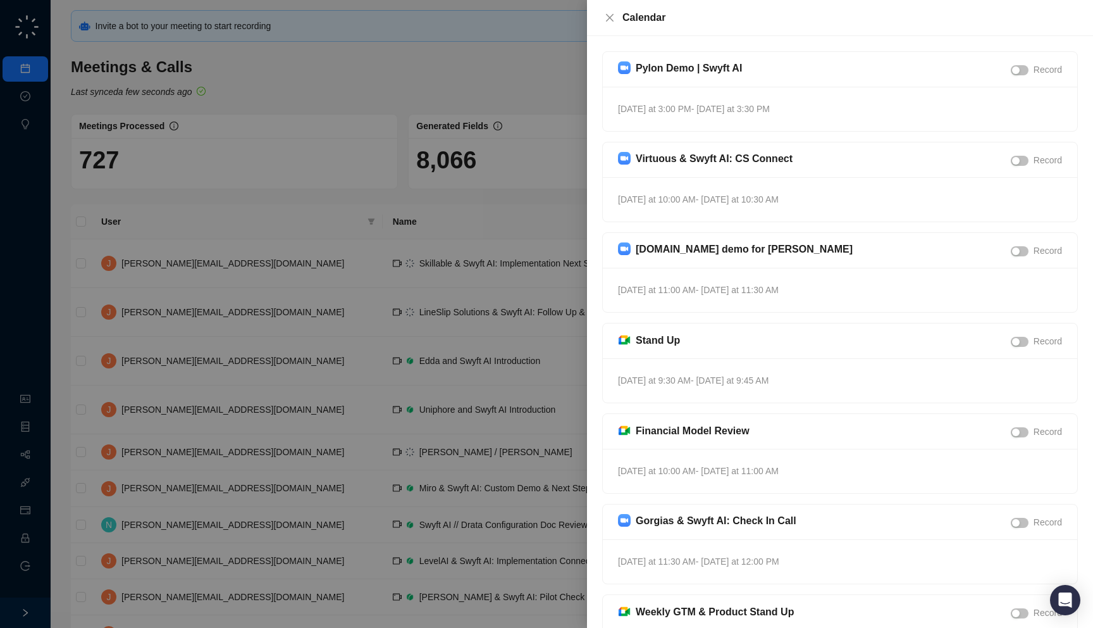
click at [445, 163] on div at bounding box center [546, 314] width 1093 height 628
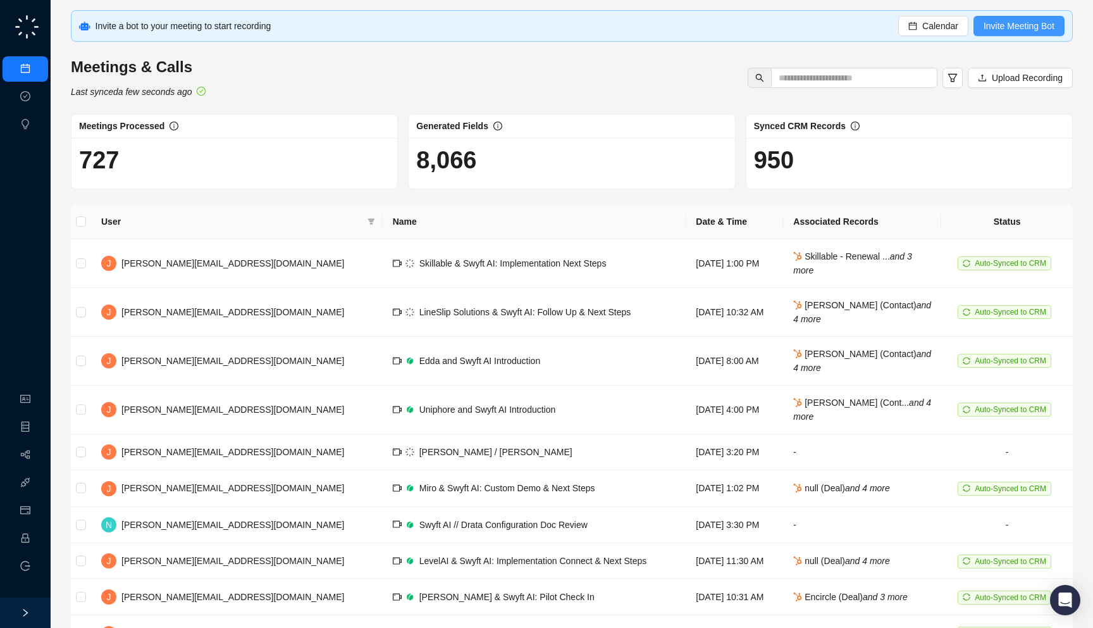
click at [1012, 28] on span "Invite Meeting Bot" at bounding box center [1019, 26] width 71 height 14
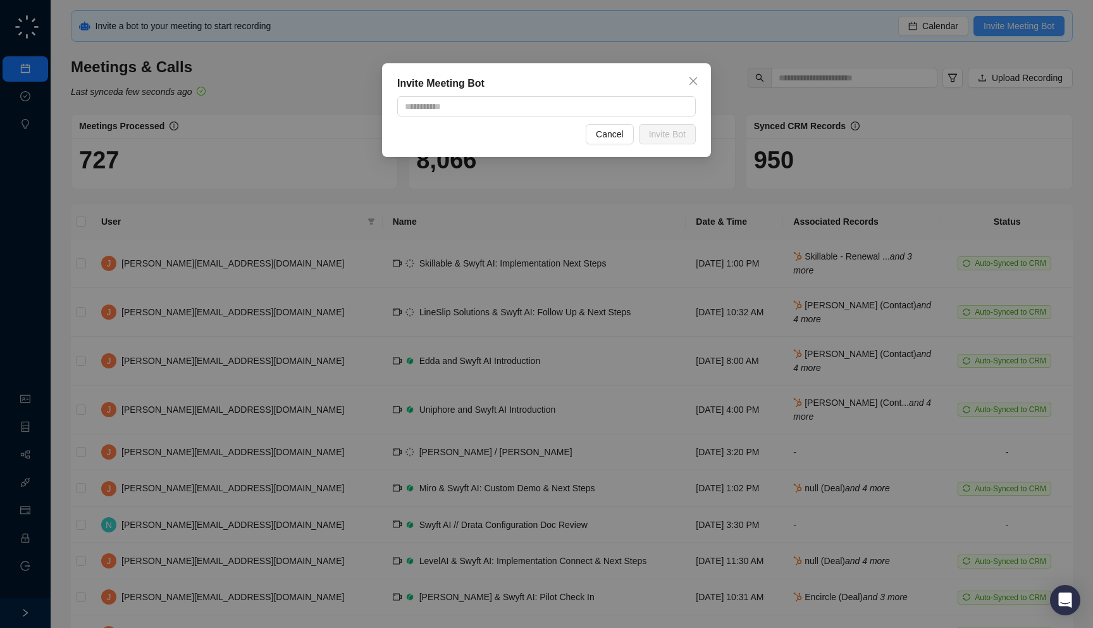
click at [1012, 28] on div "Invite Meeting Bot Cancel Invite Bot" at bounding box center [546, 314] width 1093 height 628
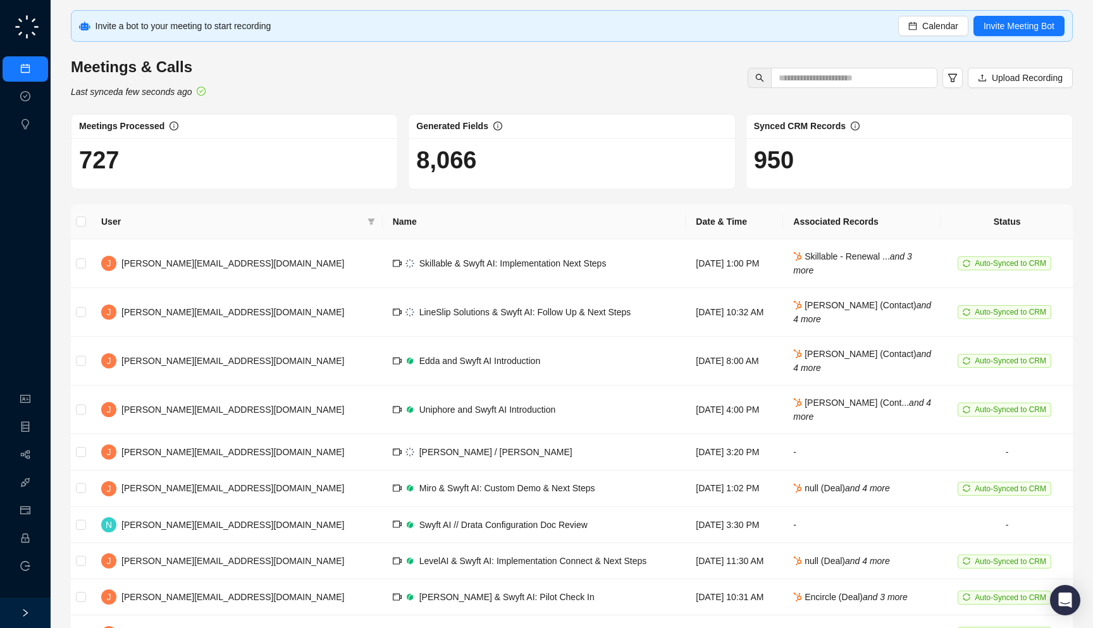
click at [306, 28] on div "Invite a bot to your meeting to start recording" at bounding box center [498, 26] width 804 height 14
click at [37, 478] on link "Integrations" at bounding box center [60, 483] width 46 height 10
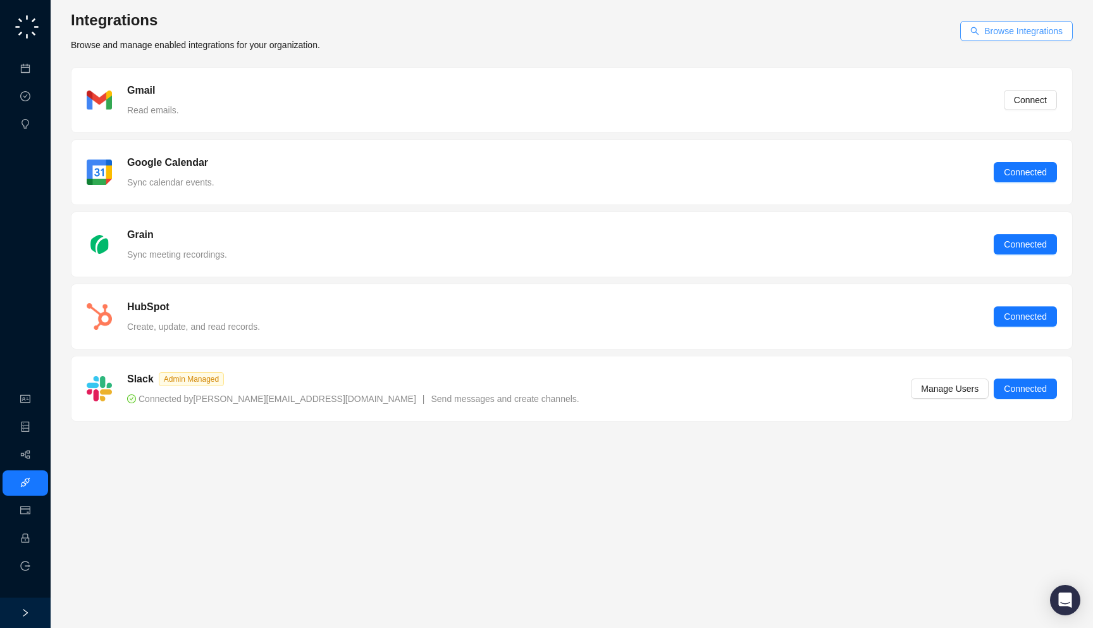
click at [976, 35] on icon "search" at bounding box center [975, 31] width 9 height 9
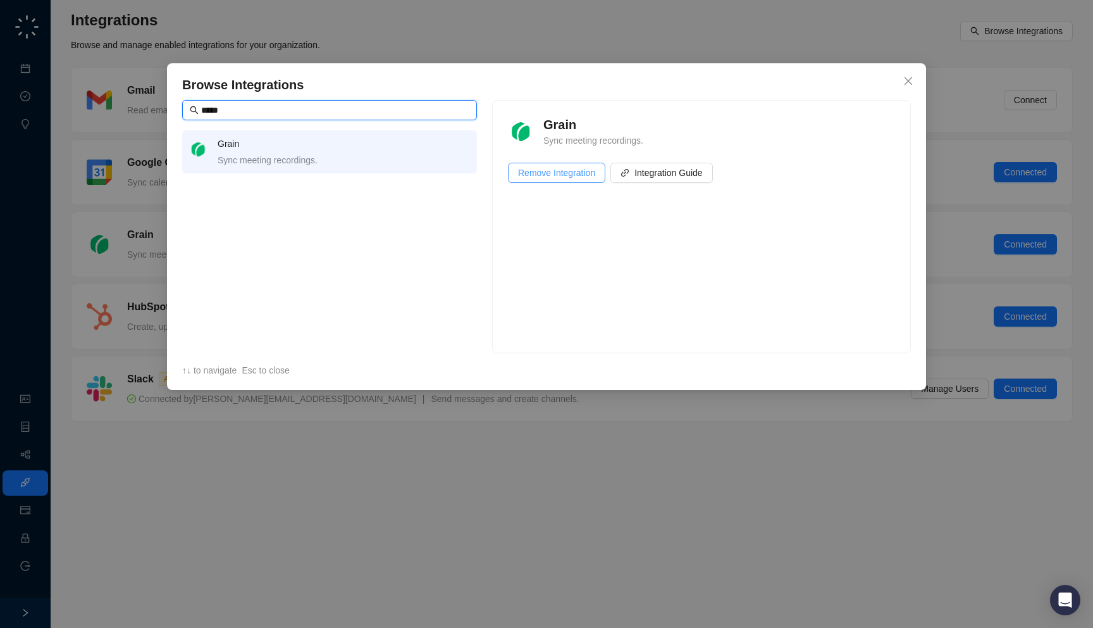
type input "*****"
click at [547, 169] on span "Remove Integration" at bounding box center [556, 173] width 77 height 14
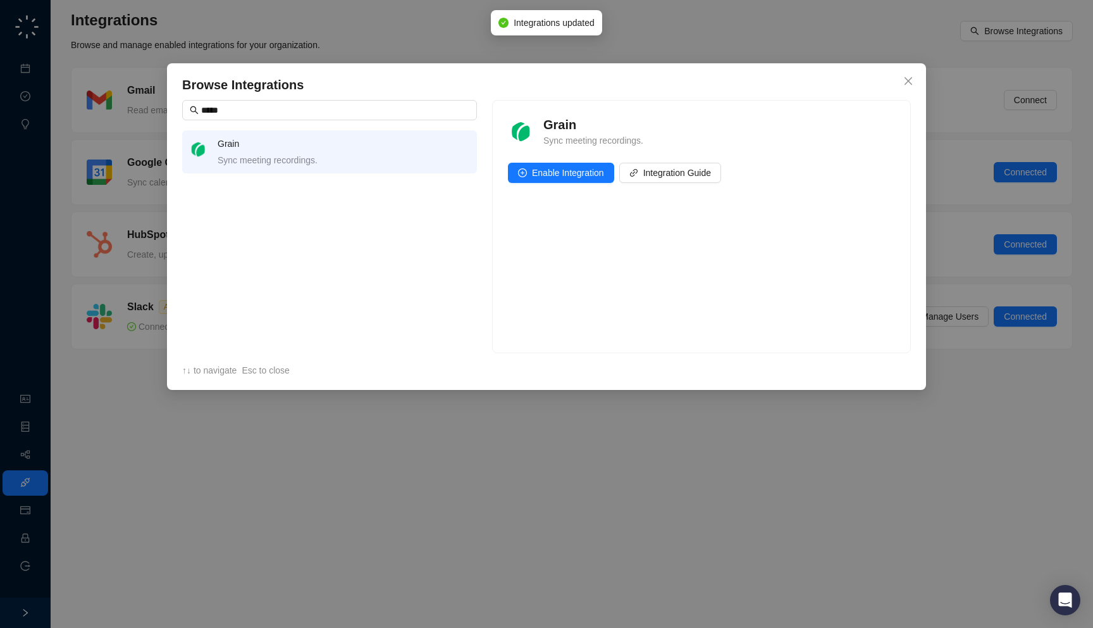
click at [435, 506] on div "Browse Integrations ***** Grain Sync meeting recordings. Grain Sync meeting rec…" at bounding box center [546, 314] width 1093 height 628
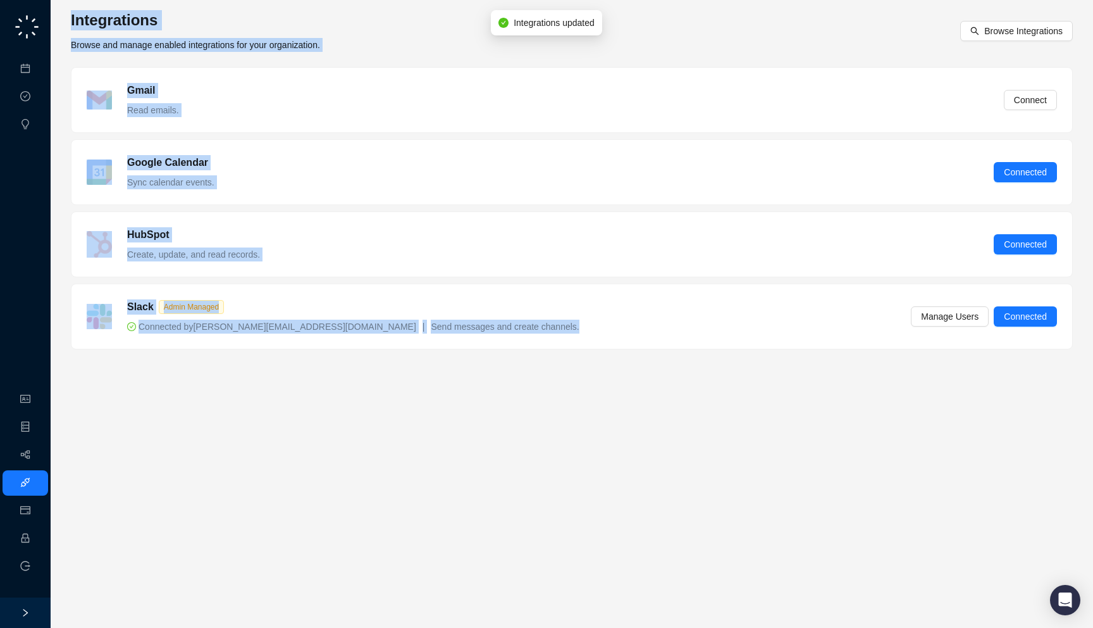
drag, startPoint x: 512, startPoint y: 350, endPoint x: 423, endPoint y: 1, distance: 359.8
click at [423, 1] on div "Integrations Browse and manage enabled integrations for your organization. Brow…" at bounding box center [572, 314] width 1043 height 628
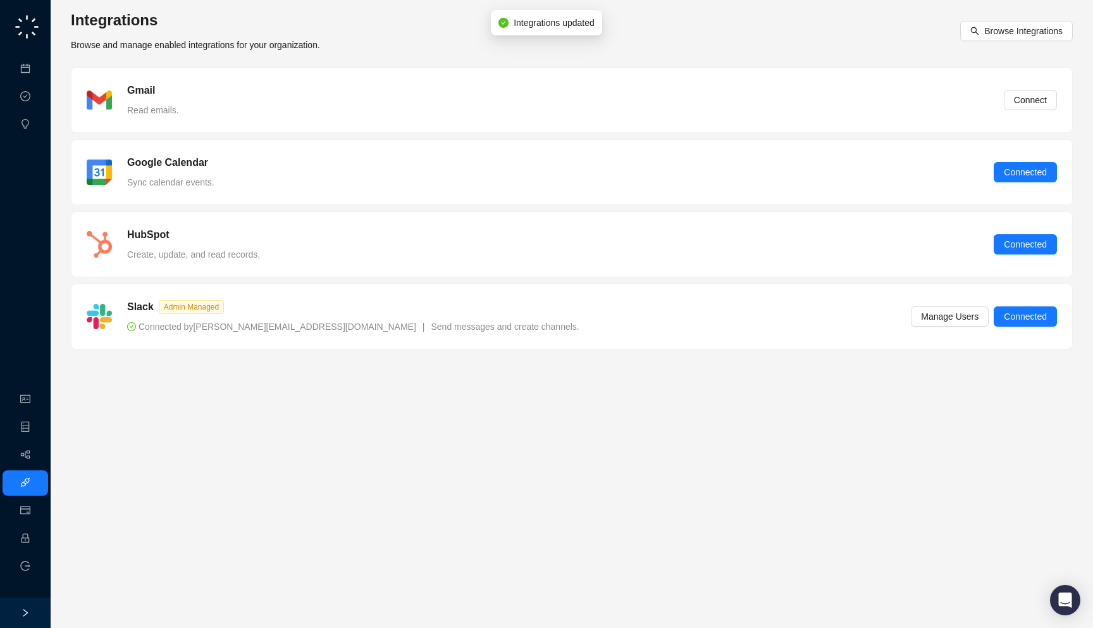
click at [445, 187] on div "Google Calendar Sync calendar events. Connected" at bounding box center [572, 172] width 971 height 34
click at [37, 73] on link "Meetings & Calls" at bounding box center [70, 69] width 66 height 10
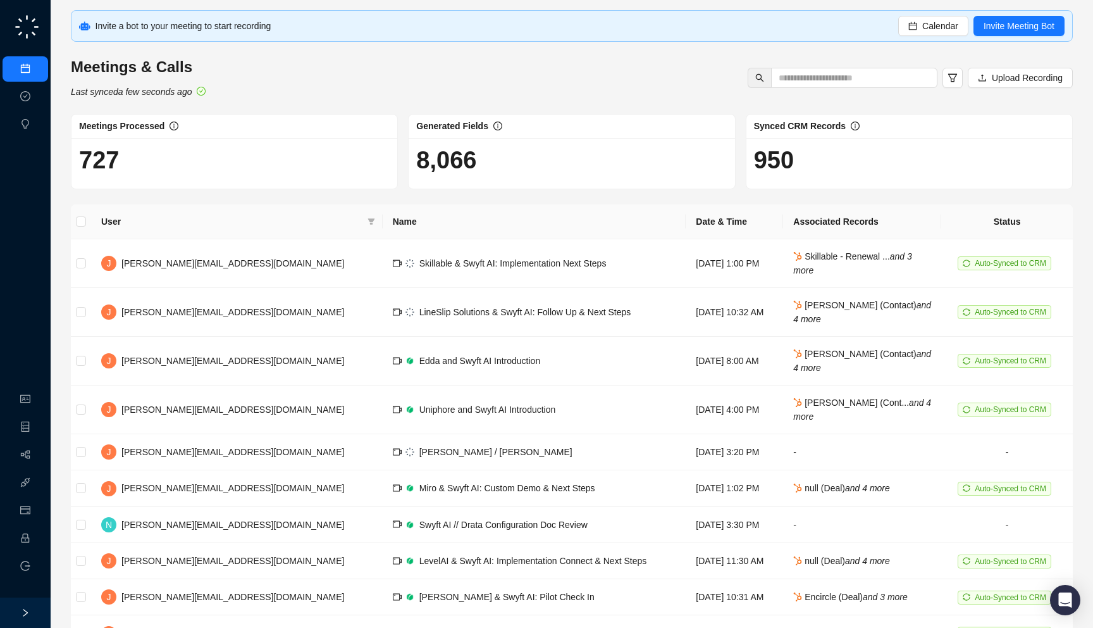
drag, startPoint x: 273, startPoint y: 97, endPoint x: 277, endPoint y: 104, distance: 8.5
click at [277, 104] on div "Invite a bot to your meeting to start recording Calendar Invite Meeting Bot Mee…" at bounding box center [572, 351] width 1002 height 682
click at [943, 36] on div "Invite a bot to your meeting to start recording Calendar Invite Meeting Bot" at bounding box center [572, 26] width 1002 height 32
click at [943, 34] on button "Calendar" at bounding box center [933, 26] width 70 height 20
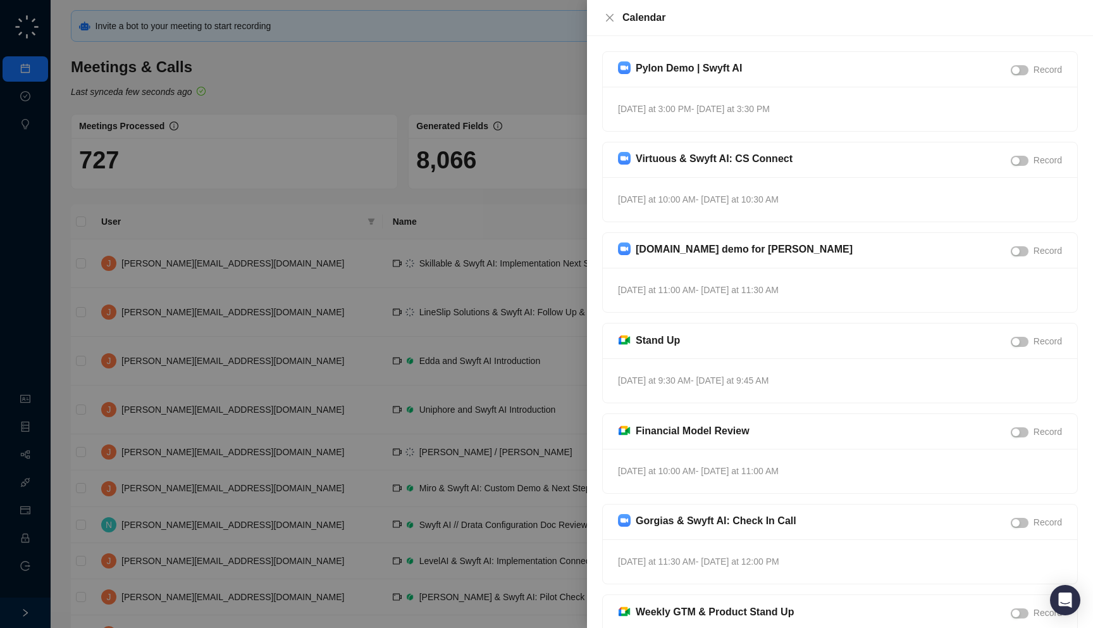
click at [202, 282] on div at bounding box center [546, 314] width 1093 height 628
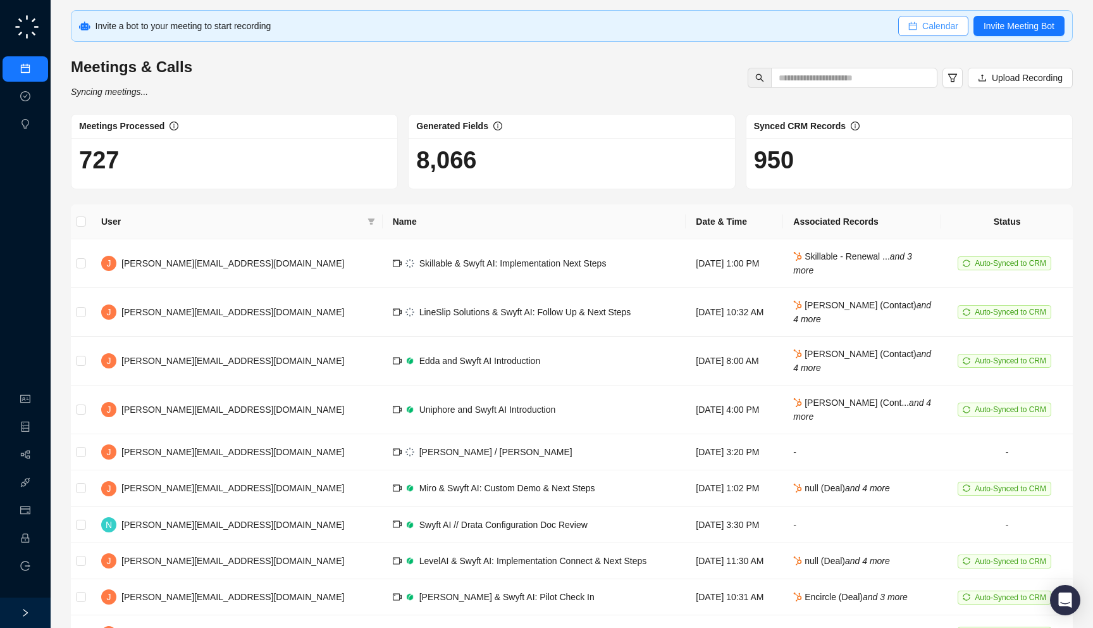
click at [911, 25] on icon "calendar" at bounding box center [913, 26] width 9 height 9
click at [1022, 23] on span "Invite Meeting Bot" at bounding box center [1019, 26] width 71 height 14
